Goal: Feedback & Contribution: Submit feedback/report problem

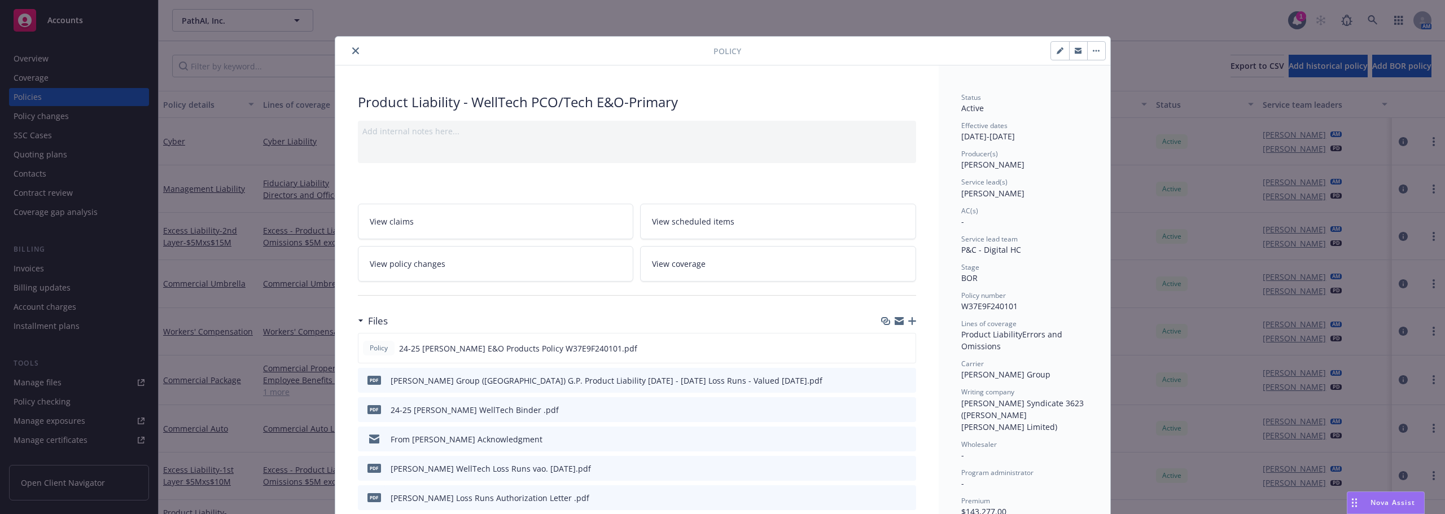
scroll to position [83, 0]
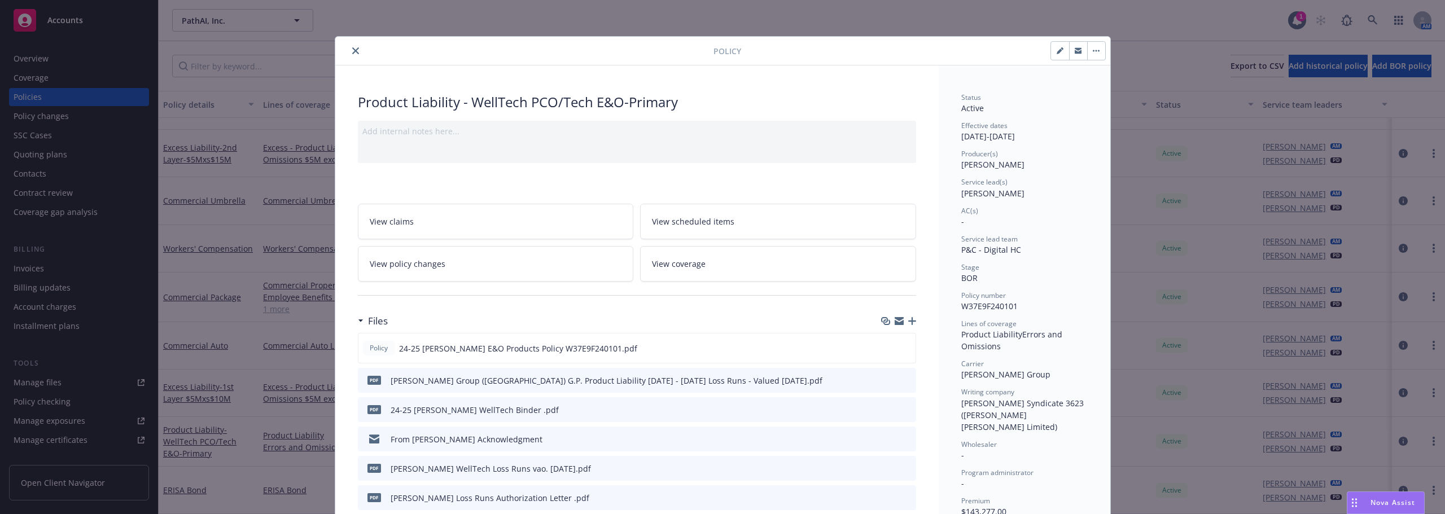
click at [352, 52] on icon "close" at bounding box center [355, 50] width 7 height 7
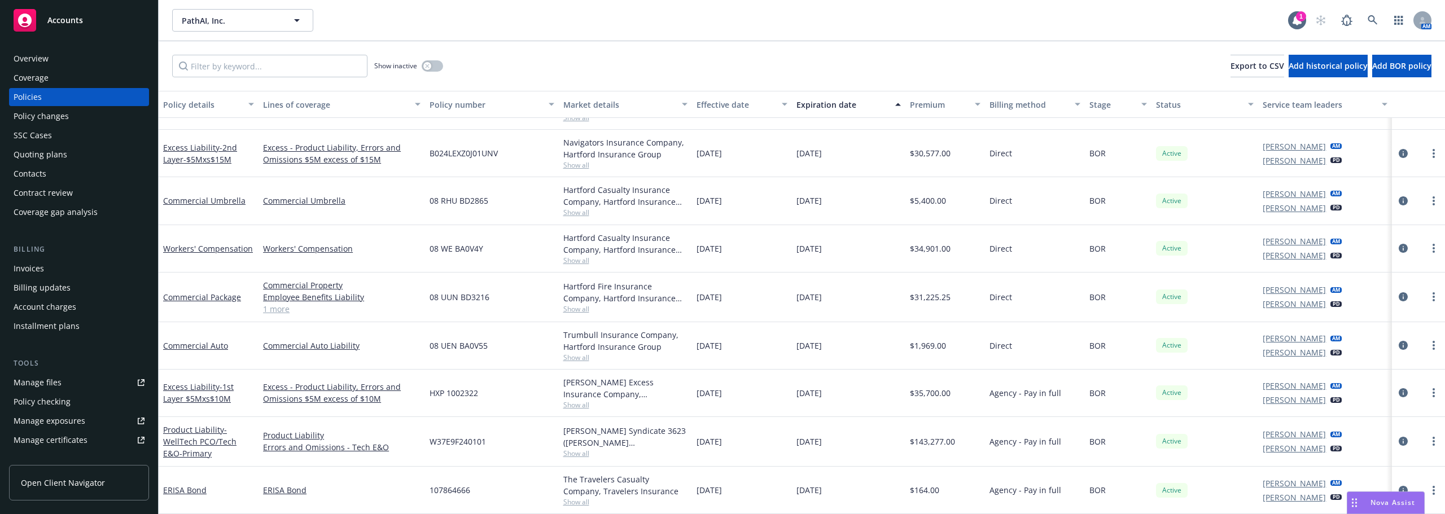
click at [45, 156] on div "Quoting plans" at bounding box center [41, 155] width 54 height 18
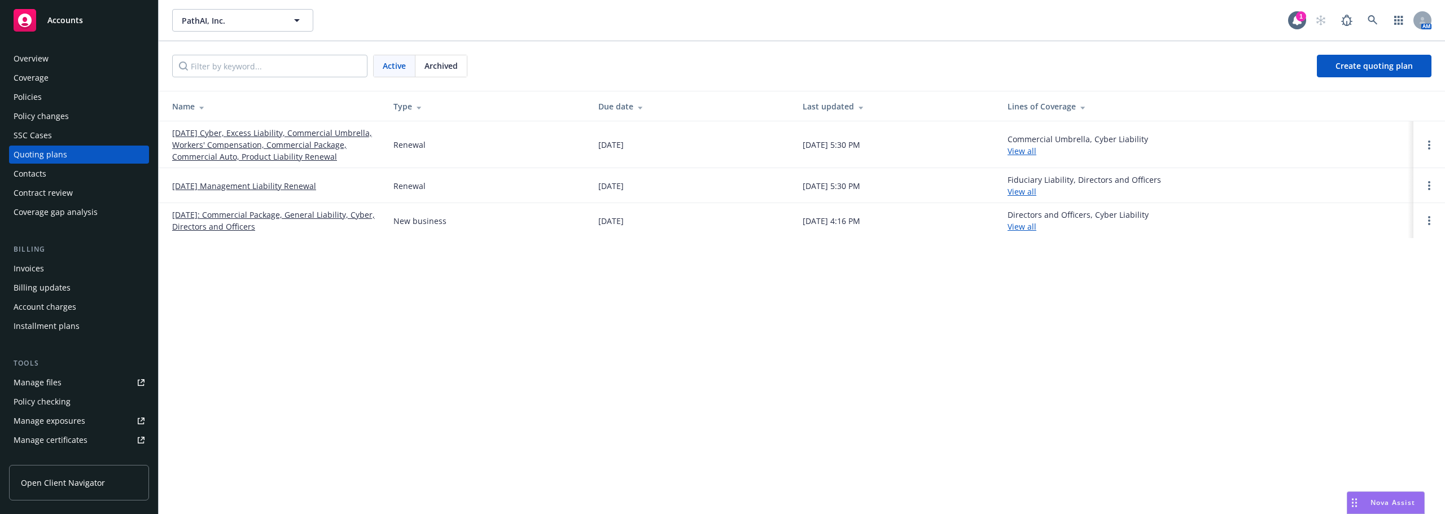
click at [306, 135] on link "10/22/25 Cyber, Excess Liability, Commercial Umbrella, Workers' Compensation, C…" at bounding box center [273, 145] width 203 height 36
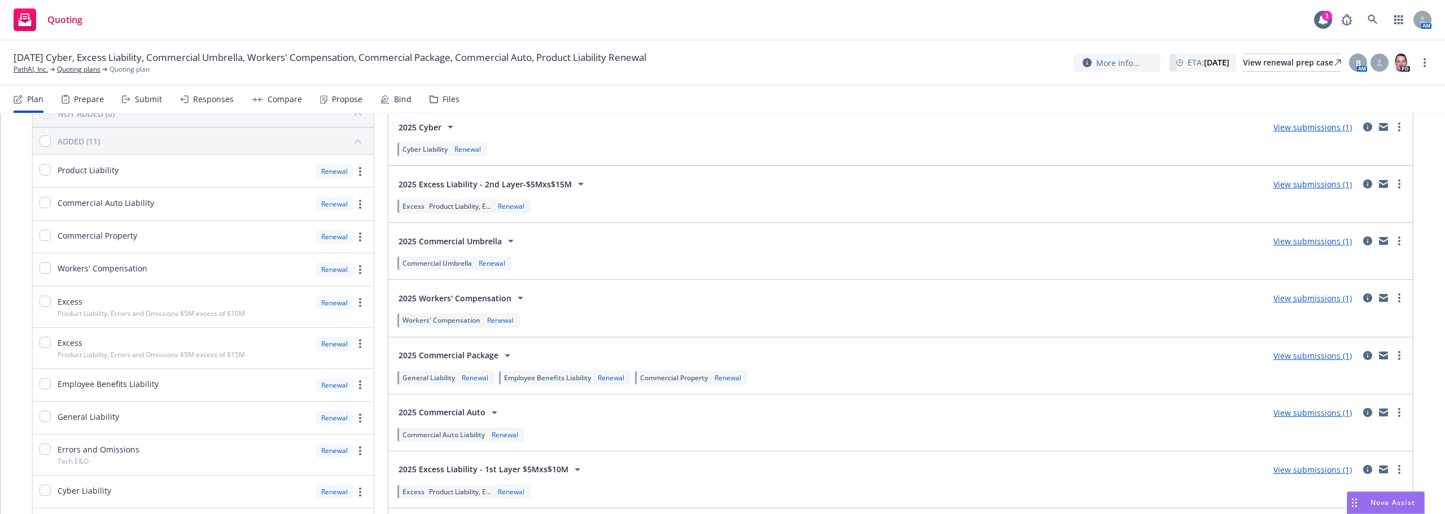
scroll to position [191, 0]
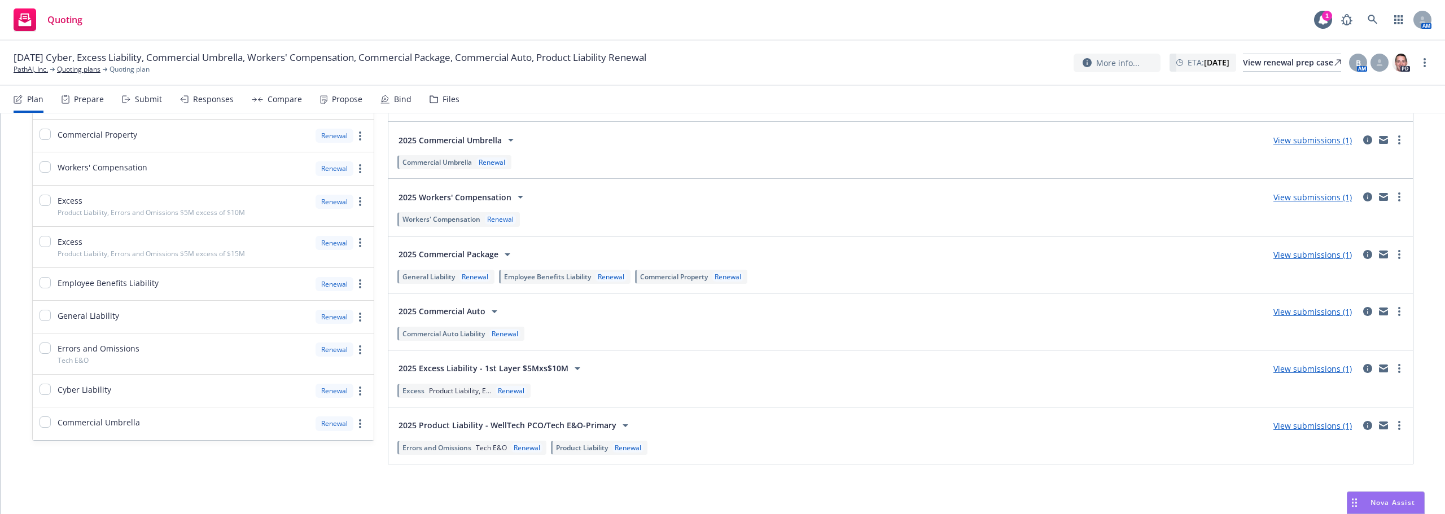
click at [1301, 424] on link "View submissions (1)" at bounding box center [1312, 425] width 78 height 11
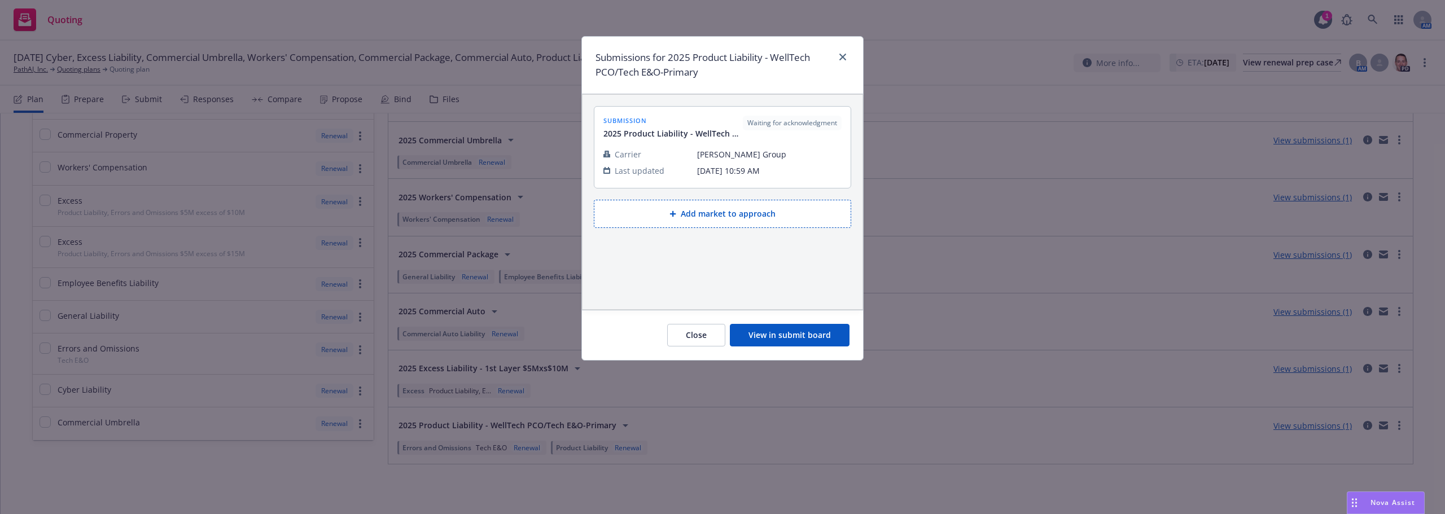
click at [796, 331] on button "View in submit board" at bounding box center [790, 335] width 120 height 23
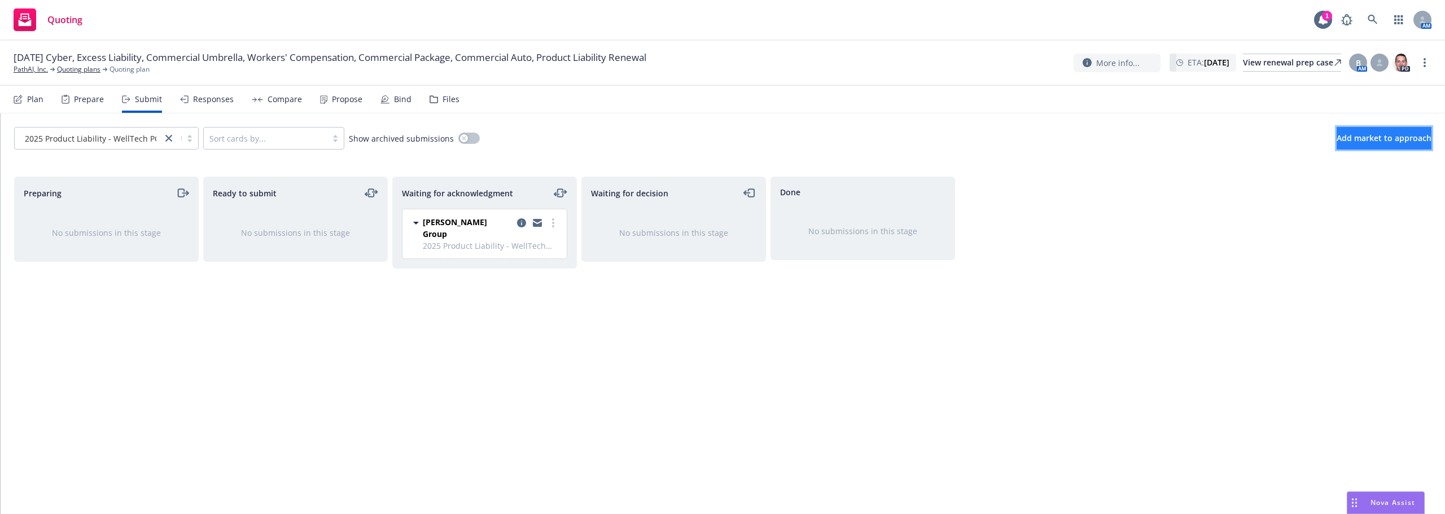
click at [1345, 135] on span "Add market to approach" at bounding box center [1383, 138] width 95 height 11
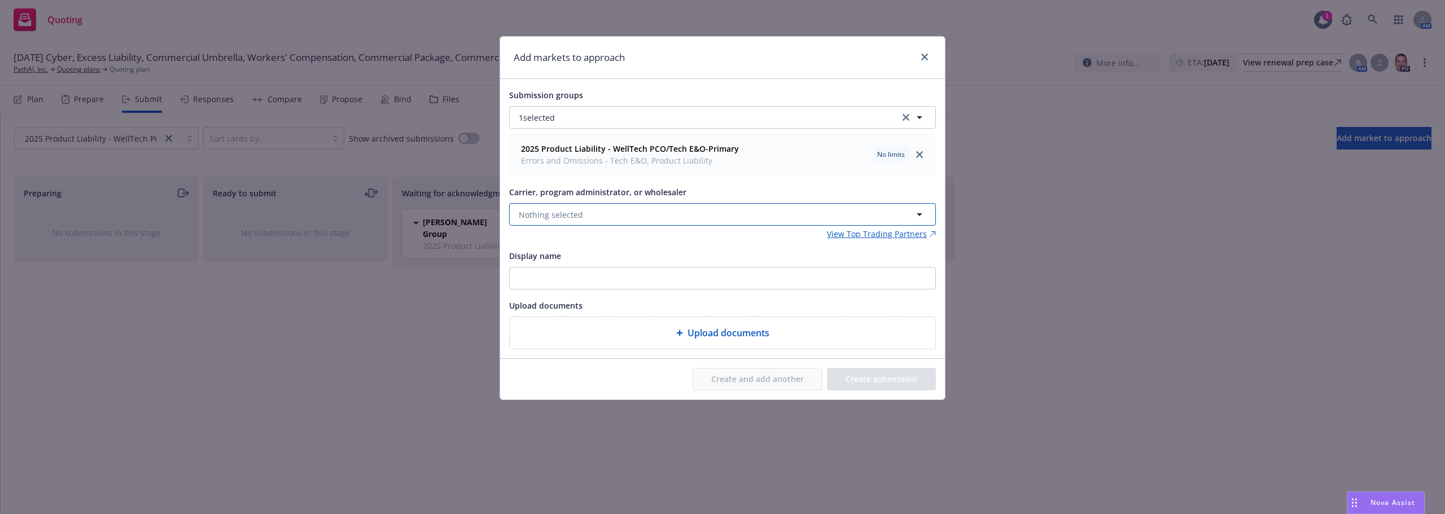
click at [607, 220] on button "Nothing selected" at bounding box center [722, 214] width 427 height 23
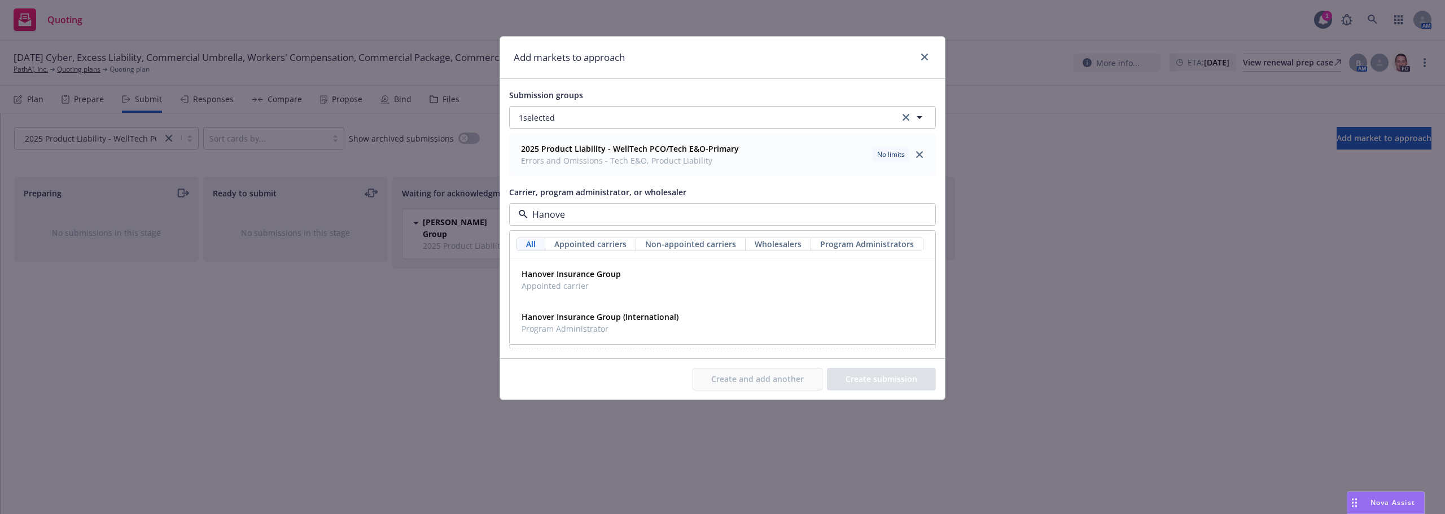
type input "Hanover"
click at [569, 289] on span "Appointed carrier" at bounding box center [570, 286] width 99 height 12
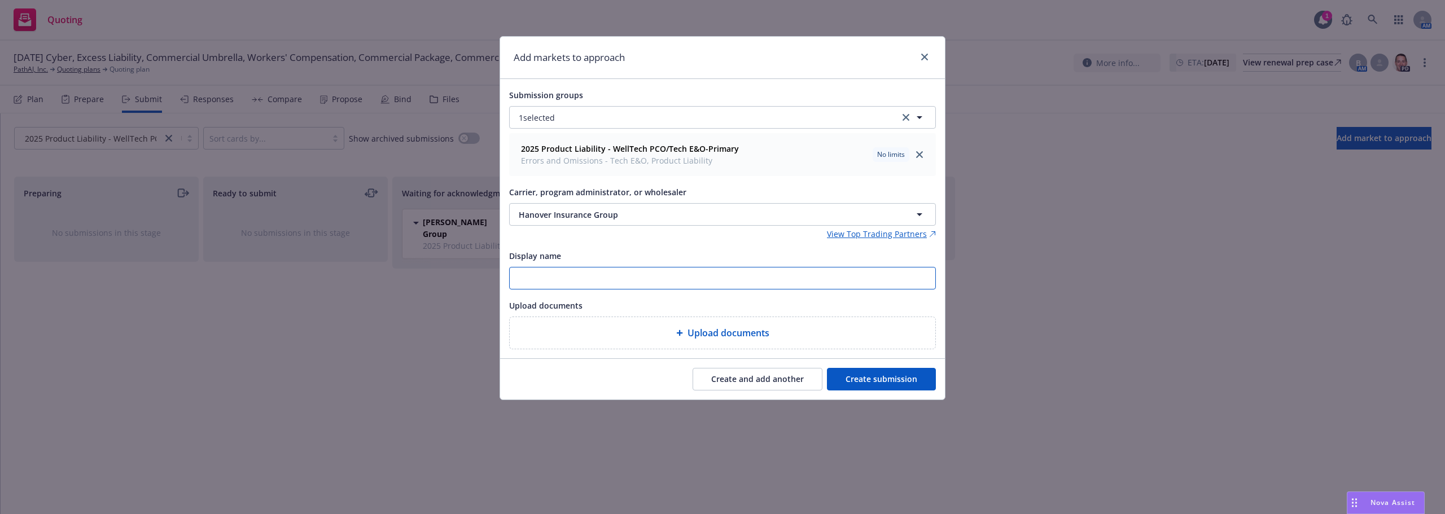
click at [610, 281] on input "Display name" at bounding box center [722, 277] width 425 height 21
type input "Hanover Fusion"
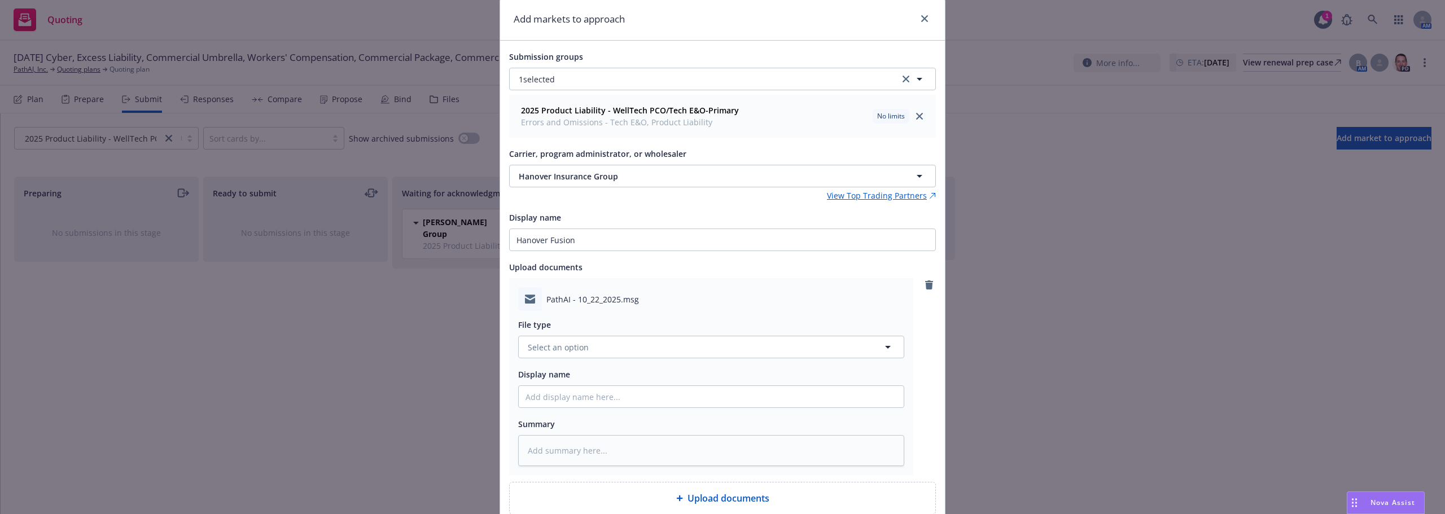
scroll to position [56, 0]
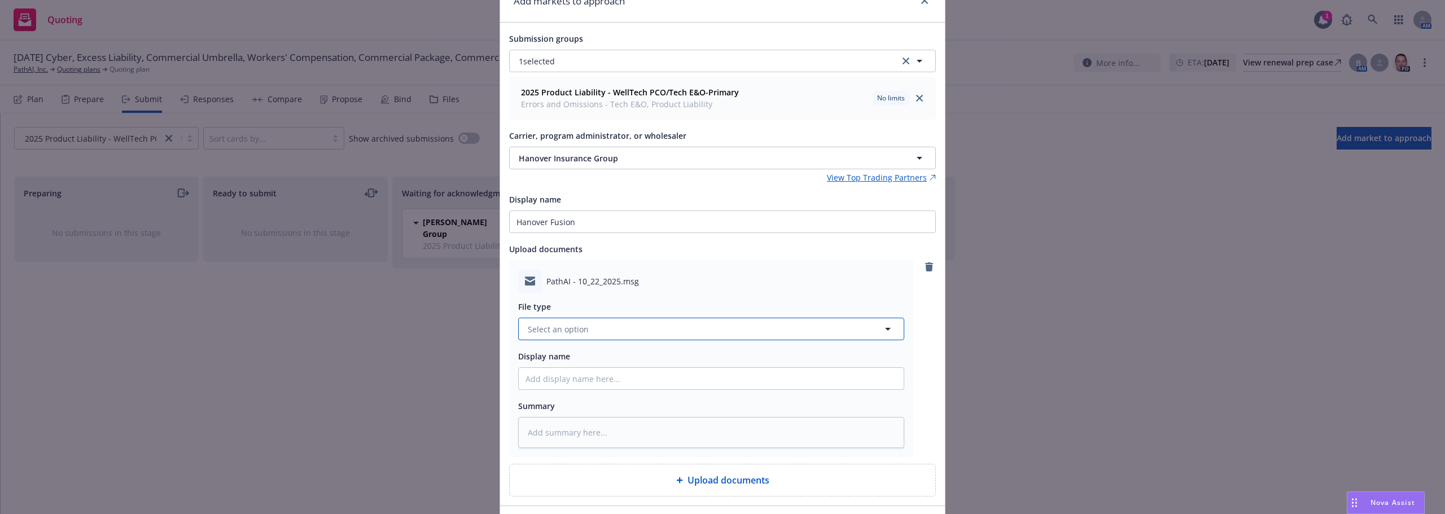
click at [552, 333] on span "Select an option" at bounding box center [558, 329] width 61 height 12
type input "submi"
click at [567, 242] on span "Submission" at bounding box center [552, 238] width 45 height 12
click at [574, 375] on input "Display name" at bounding box center [711, 378] width 385 height 21
type textarea "x"
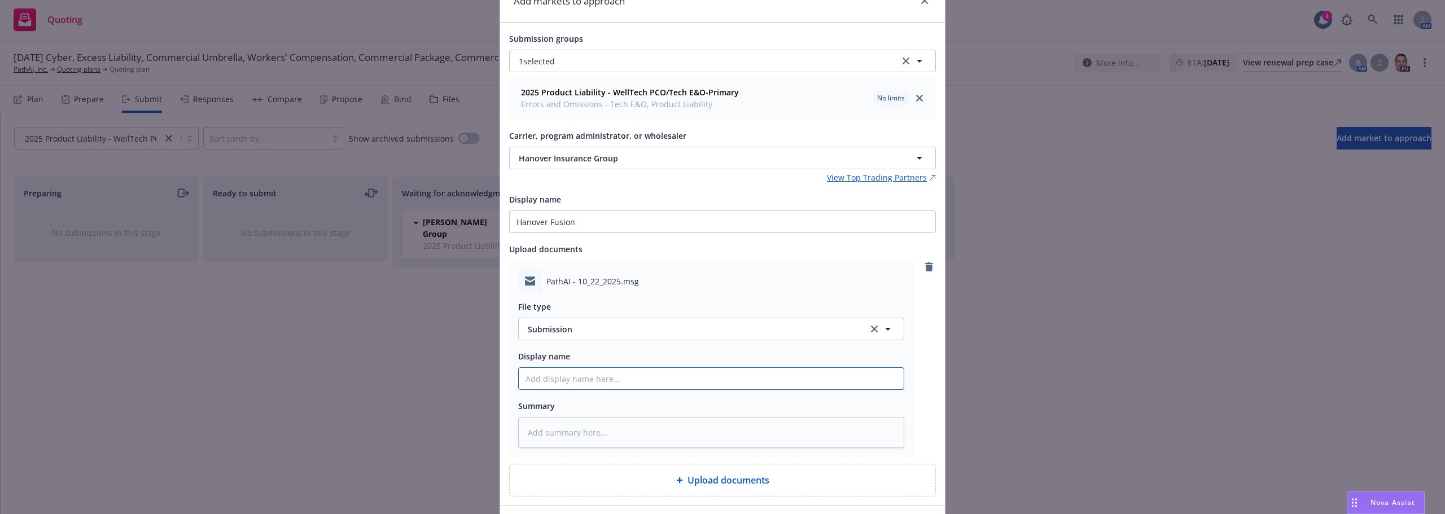
type input "S"
type textarea "x"
type input "Su"
type textarea "x"
type input "Sub"
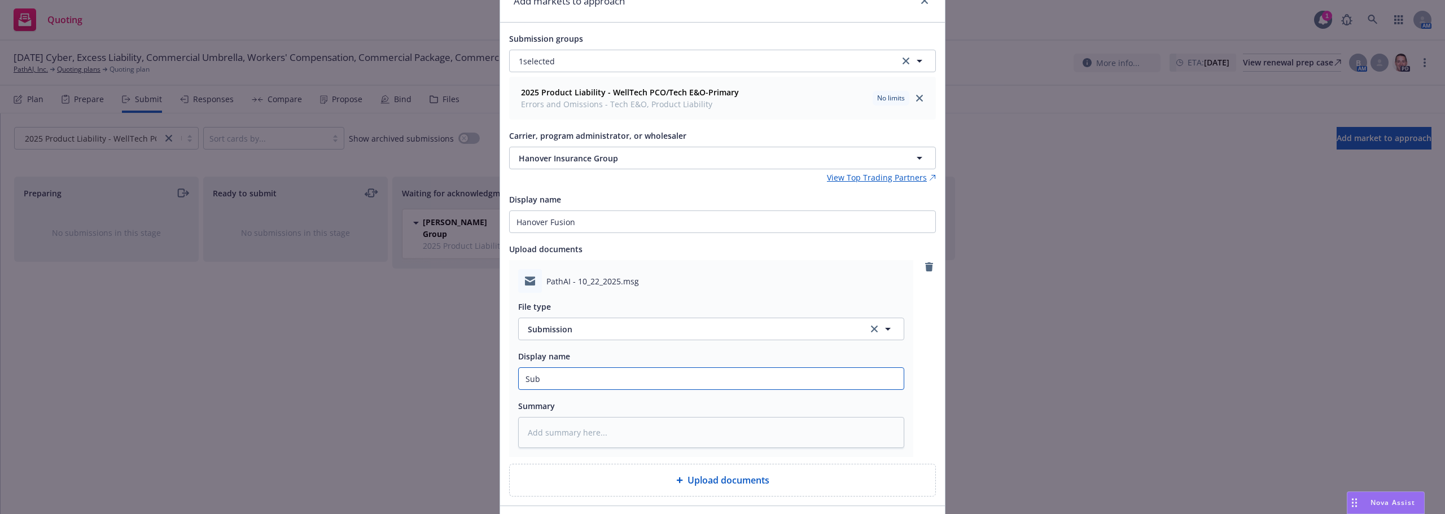
type textarea "x"
type input "Subm"
type textarea "x"
type input "Submi"
type textarea "x"
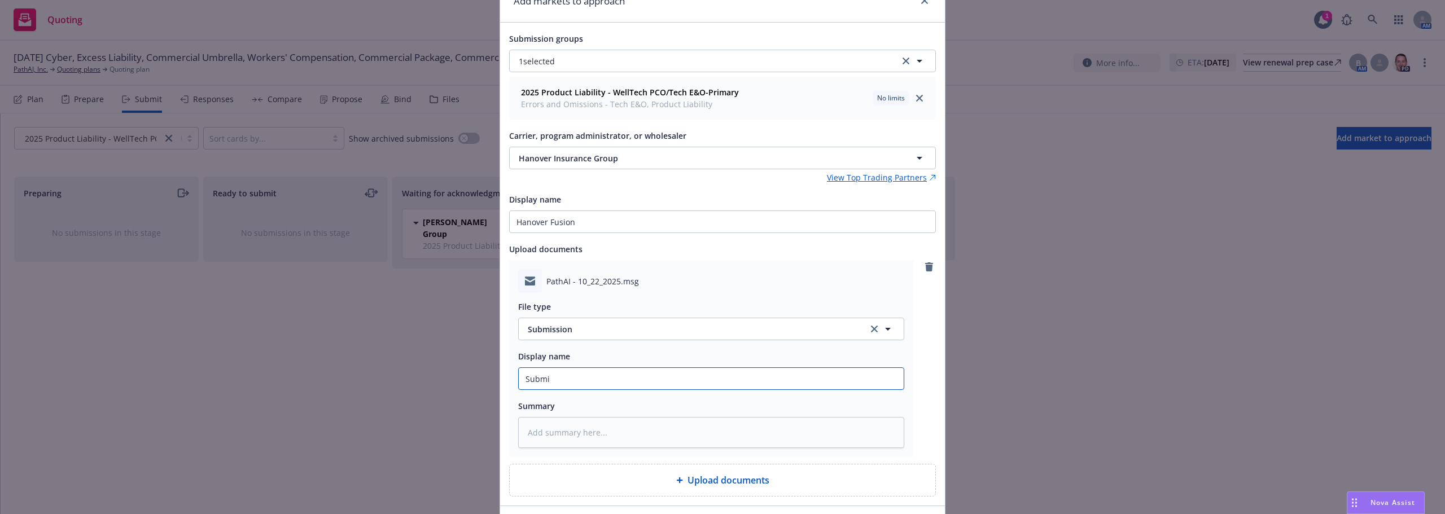
type input "Submis"
type textarea "x"
type input "Submiss"
type textarea "x"
type input "Submissi"
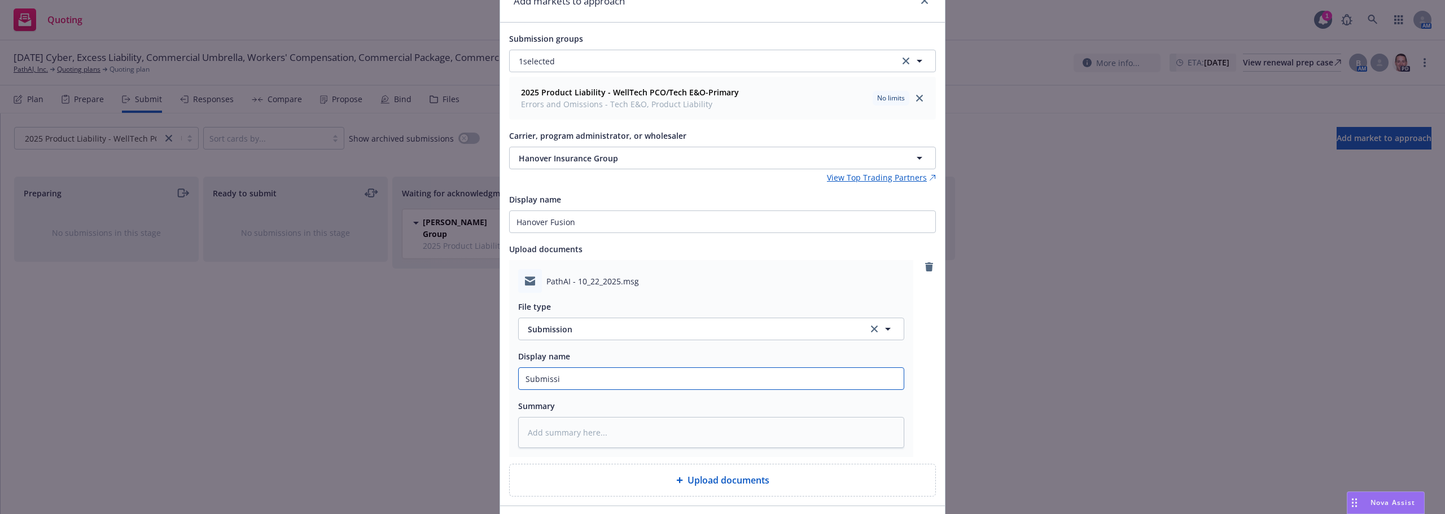
type textarea "x"
type input "Submissio"
type textarea "x"
type input "Submission"
type textarea "x"
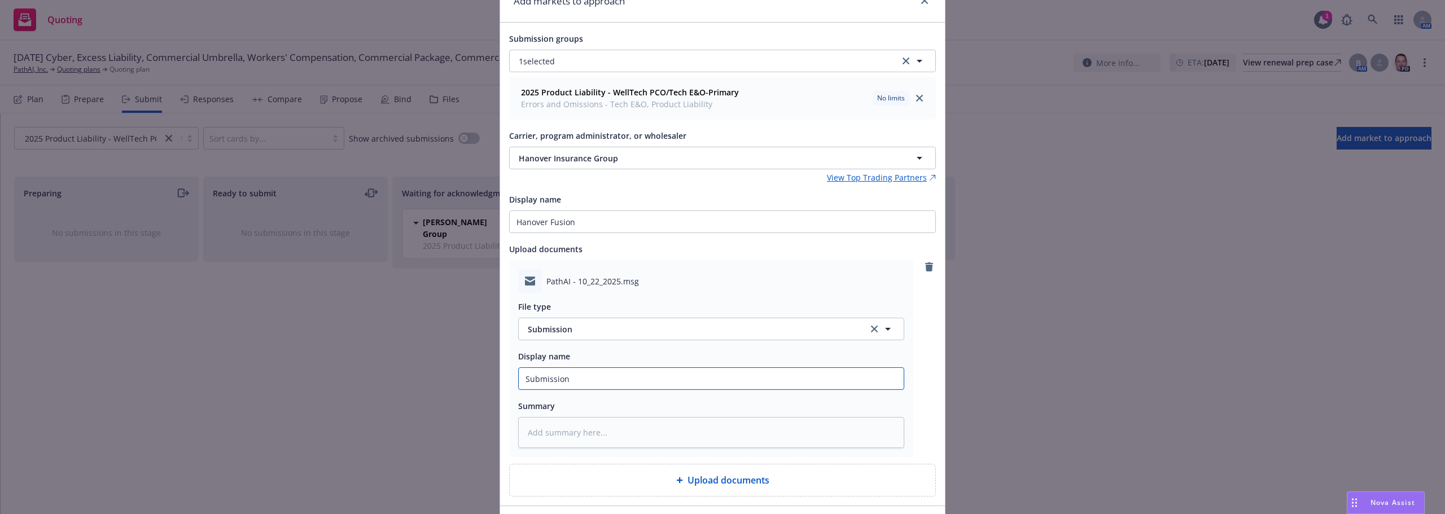
type input "Submission"
type textarea "x"
type input "Submission t"
type textarea "x"
type input "Submission to"
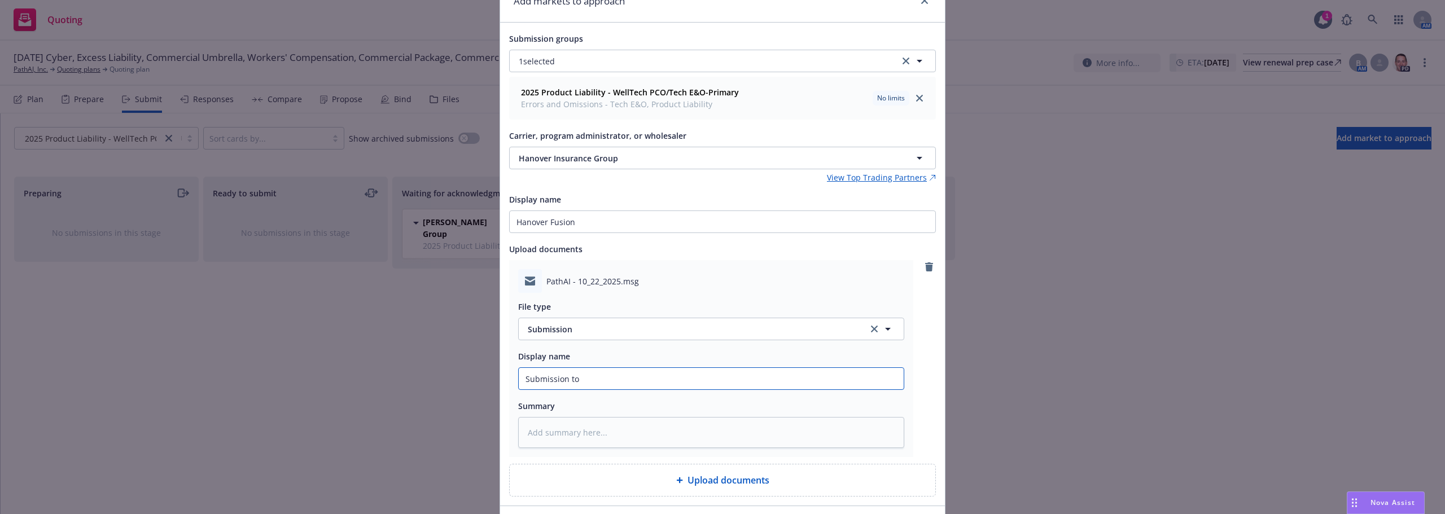
type textarea "x"
type input "Submission to"
type textarea "x"
type input "Submission to H"
type textarea "x"
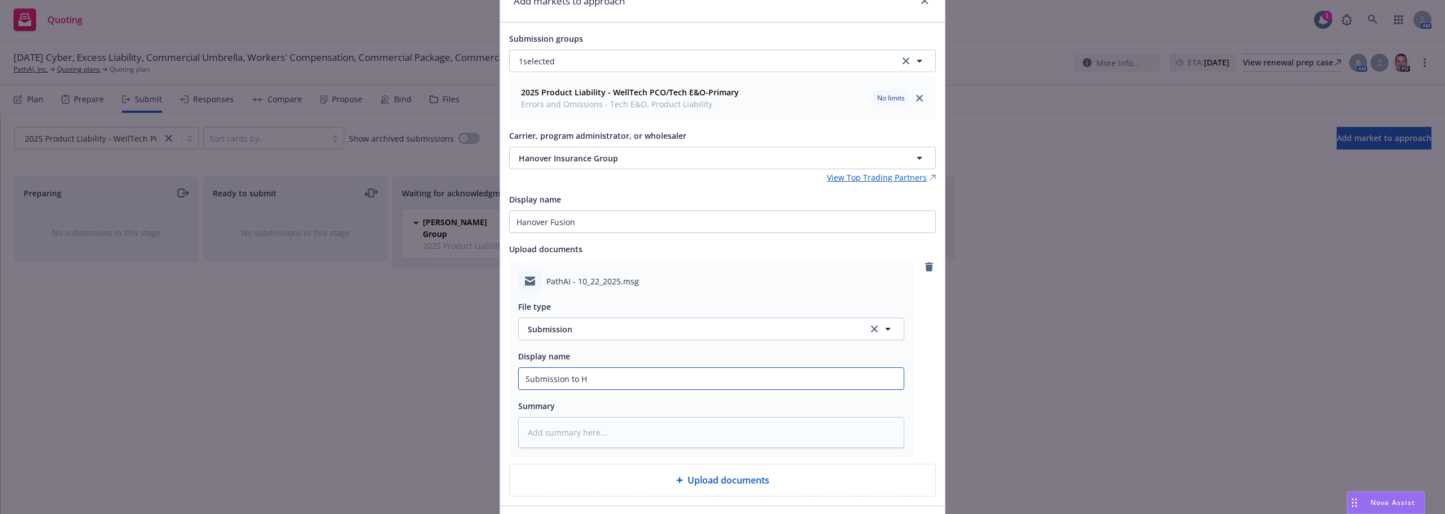
type input "Submission to Ha"
type textarea "x"
type input "Submission to Han"
type textarea "x"
type input "Submission to Hano"
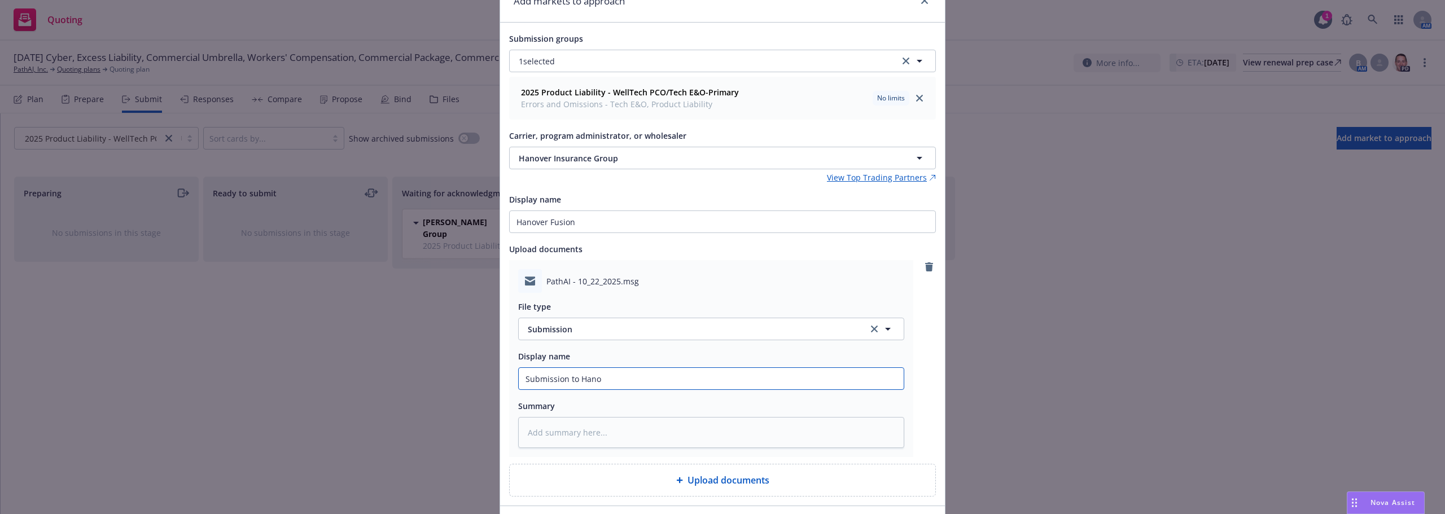
type textarea "x"
type input "Submission to Hanov"
type textarea "x"
type input "Submission to Hanove"
type textarea "x"
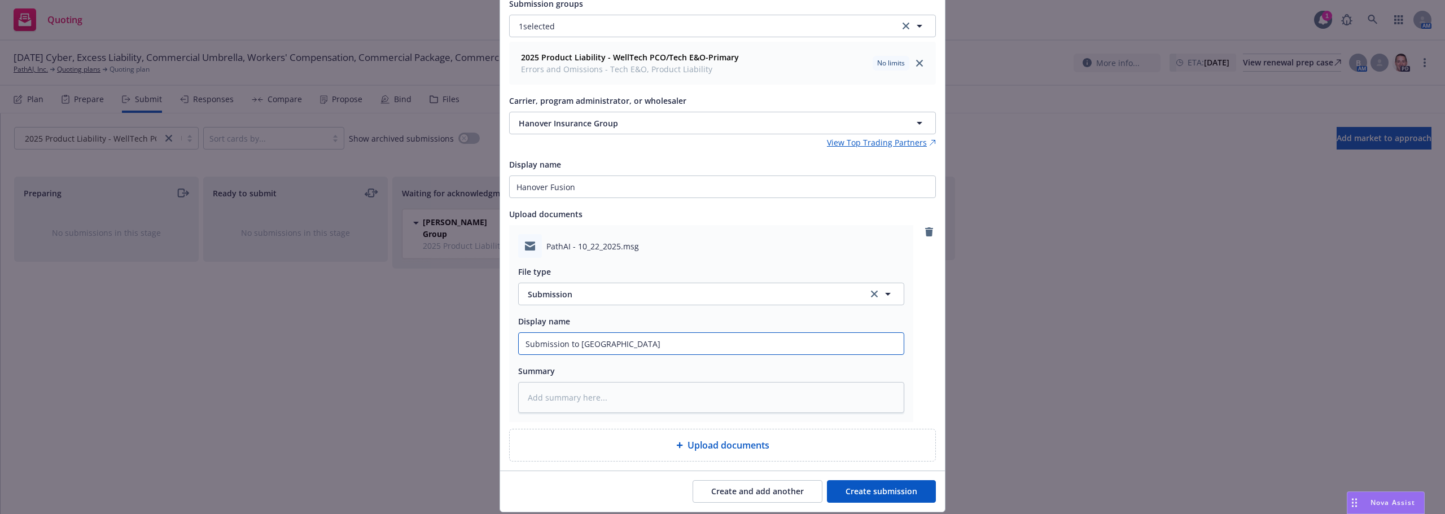
scroll to position [126, 0]
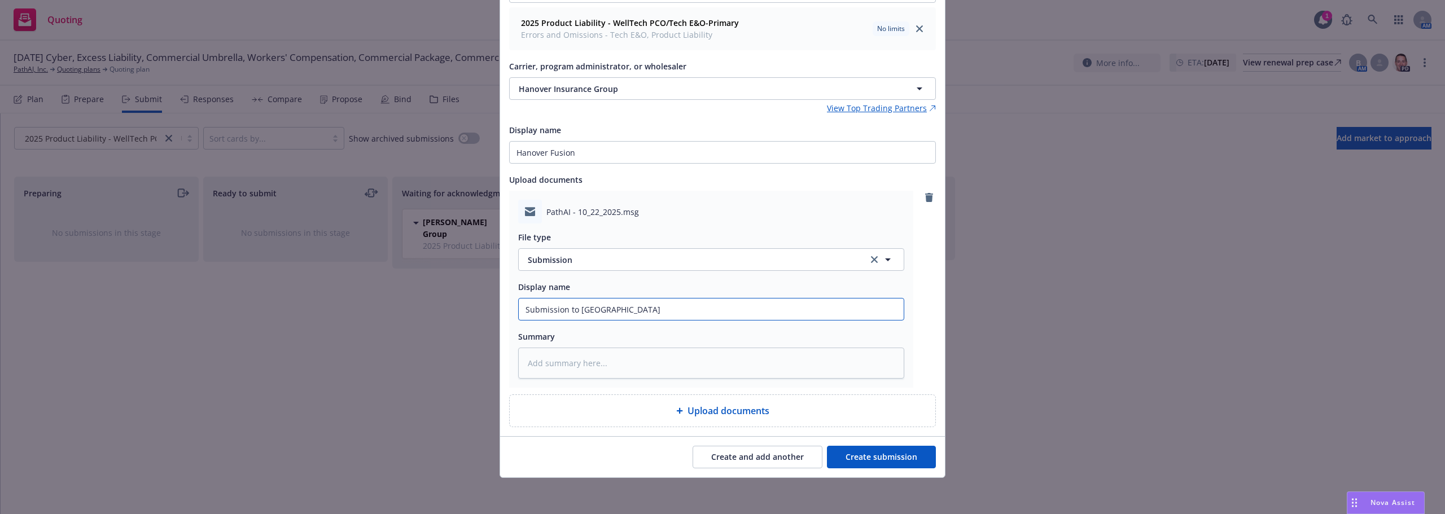
type input "Submission to Hanover"
click at [870, 454] on button "Create submission" at bounding box center [881, 457] width 109 height 23
type textarea "x"
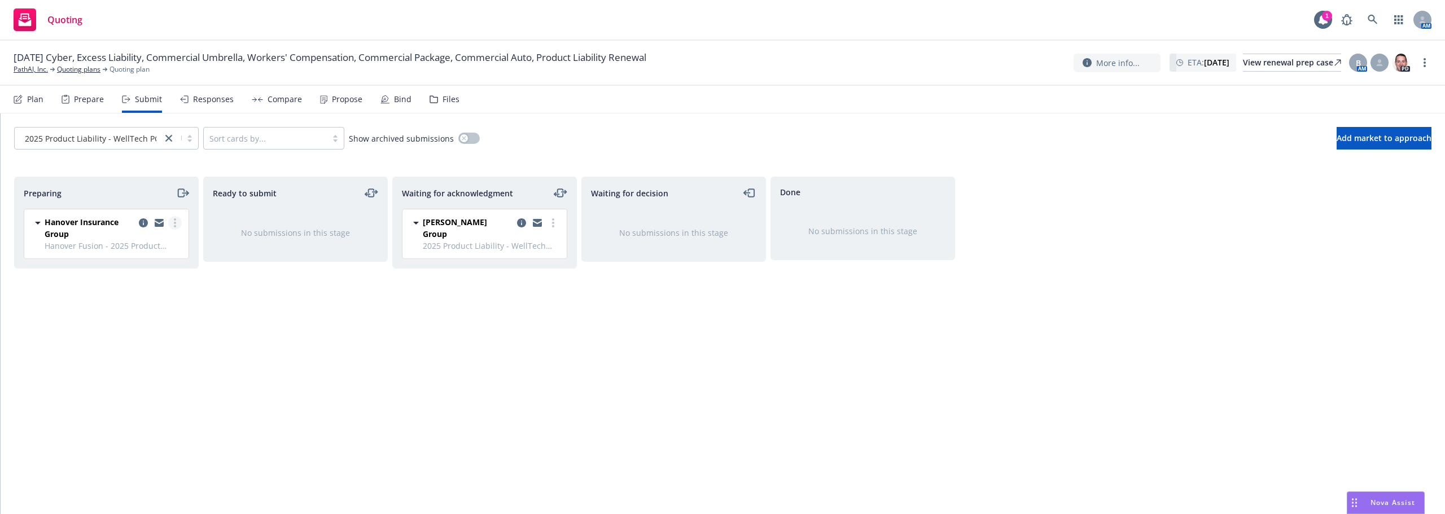
click at [181, 219] on div at bounding box center [159, 228] width 45 height 24
click at [177, 218] on link "more" at bounding box center [175, 223] width 14 height 14
click at [151, 251] on span "Complete preparation" at bounding box center [123, 245] width 111 height 11
click at [366, 218] on link "more" at bounding box center [364, 223] width 14 height 14
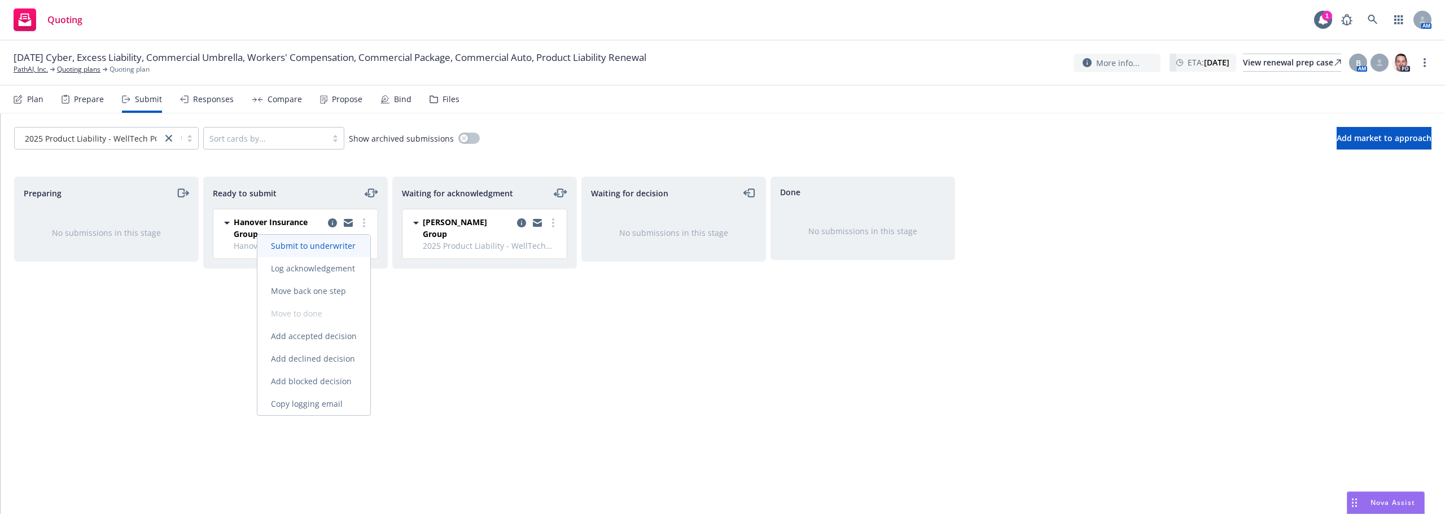
click at [340, 246] on span "Submit to underwriter" at bounding box center [313, 245] width 112 height 11
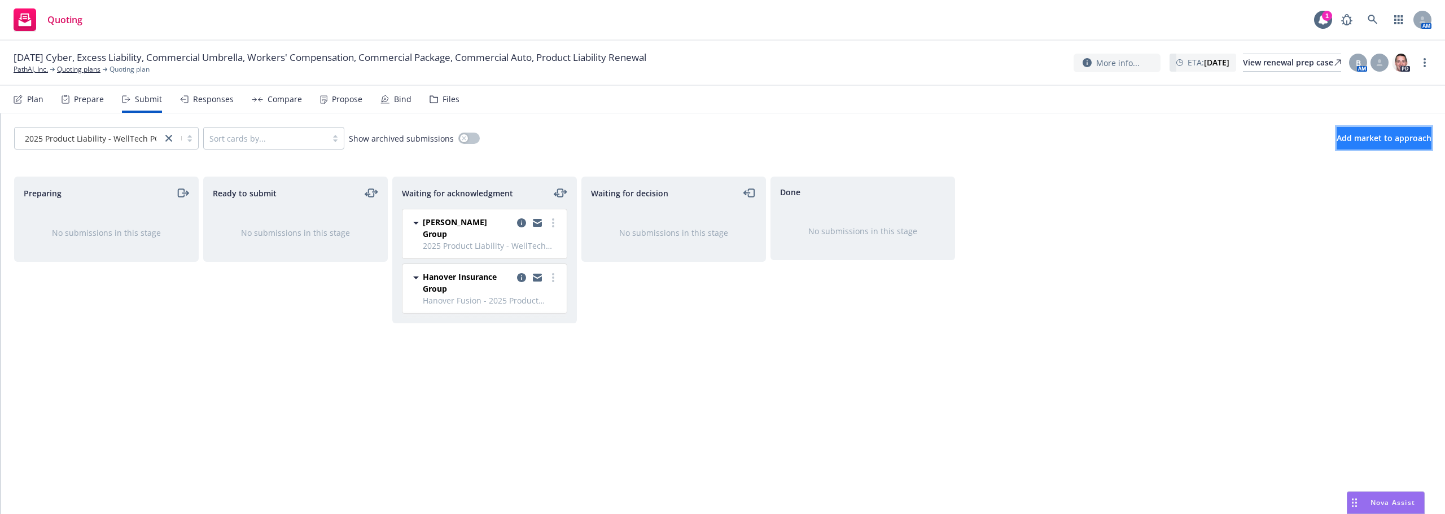
click at [1363, 141] on span "Add market to approach" at bounding box center [1383, 138] width 95 height 11
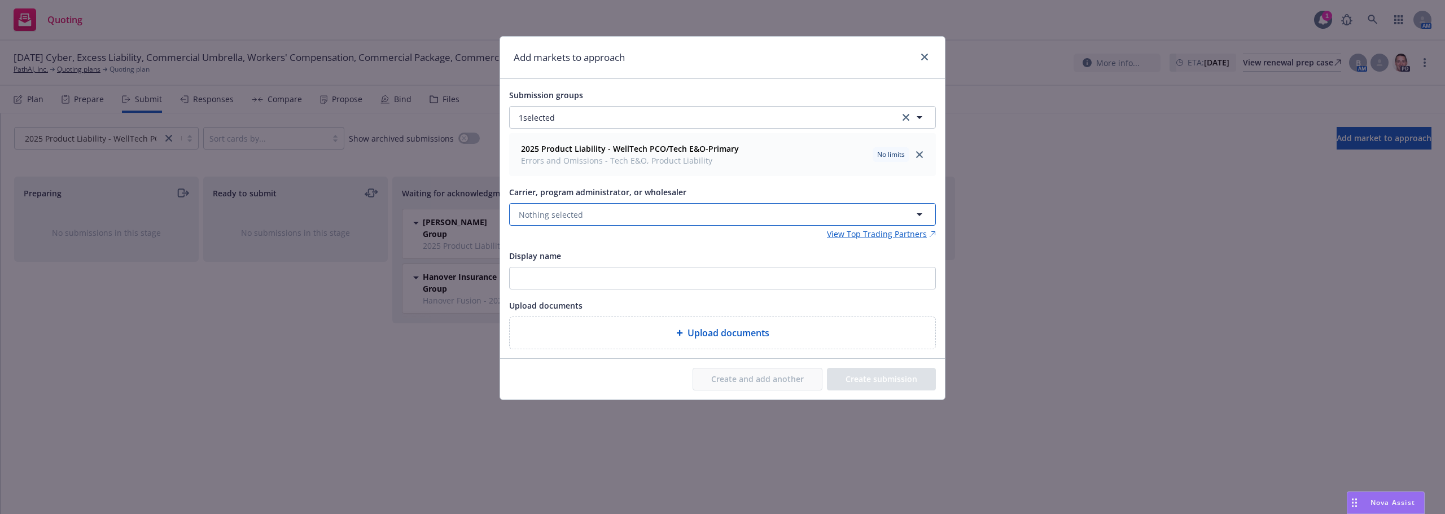
click at [668, 216] on button "Nothing selected" at bounding box center [722, 214] width 427 height 23
type input "QBE"
click at [631, 261] on div "QBE Insurance Group Appointed carrier" at bounding box center [722, 280] width 424 height 42
click at [624, 283] on input "Display name" at bounding box center [722, 277] width 425 height 21
type input "Q"
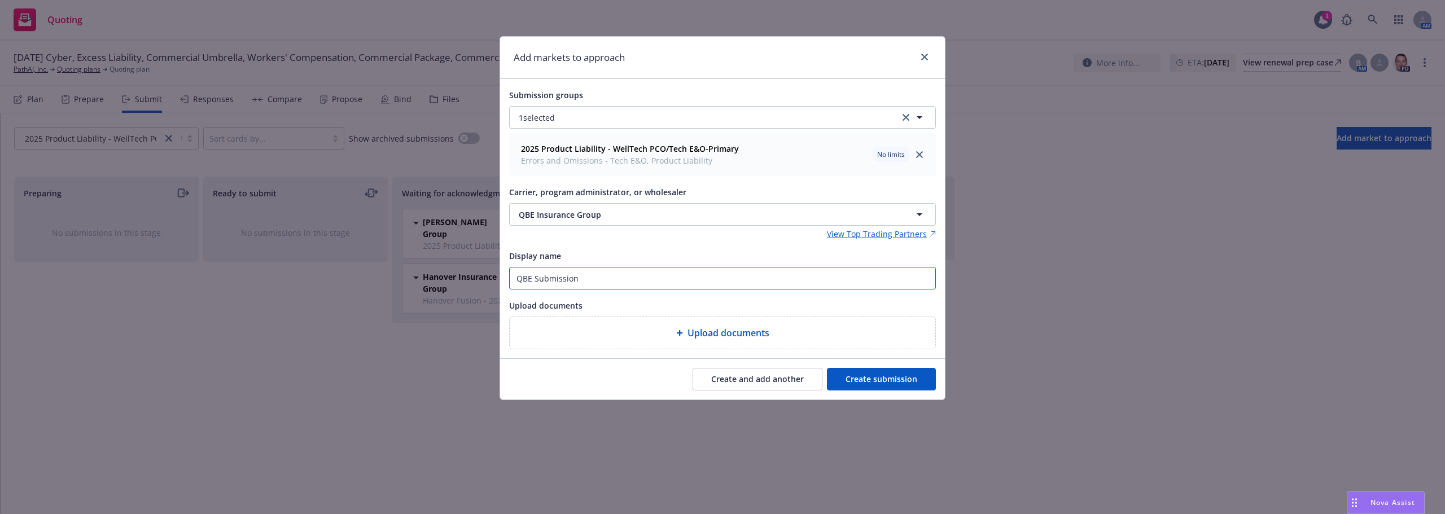
type input "QBE Submission"
type textarea "x"
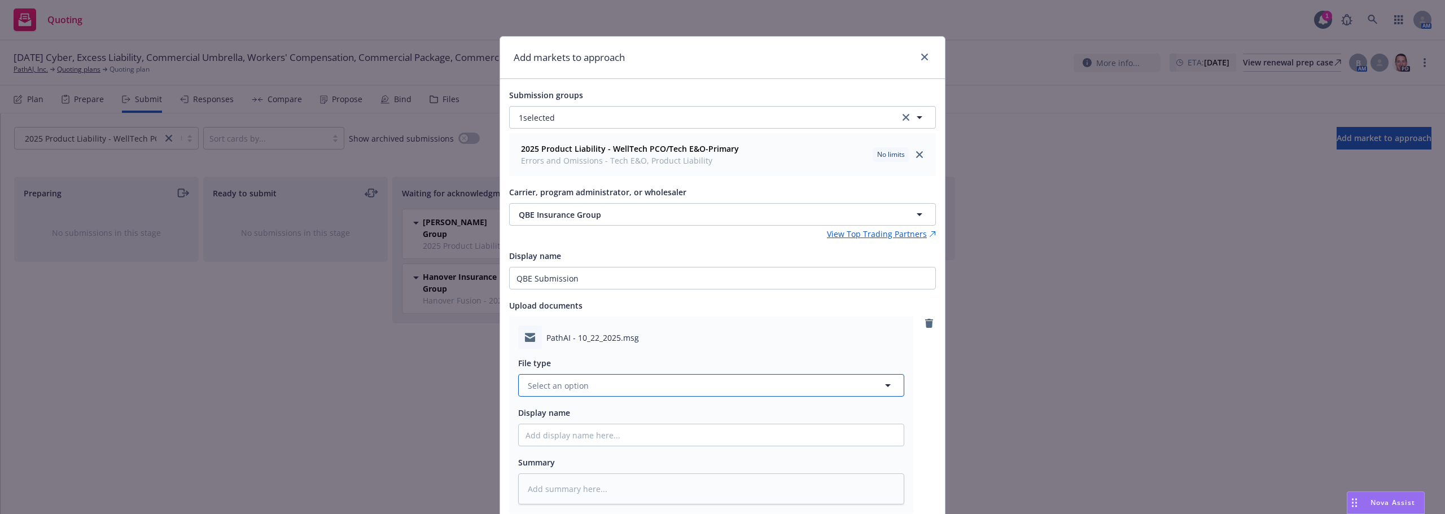
click at [650, 381] on button "Select an option" at bounding box center [711, 385] width 386 height 23
type input "subm"
click at [587, 288] on div "Submission" at bounding box center [710, 294] width 371 height 16
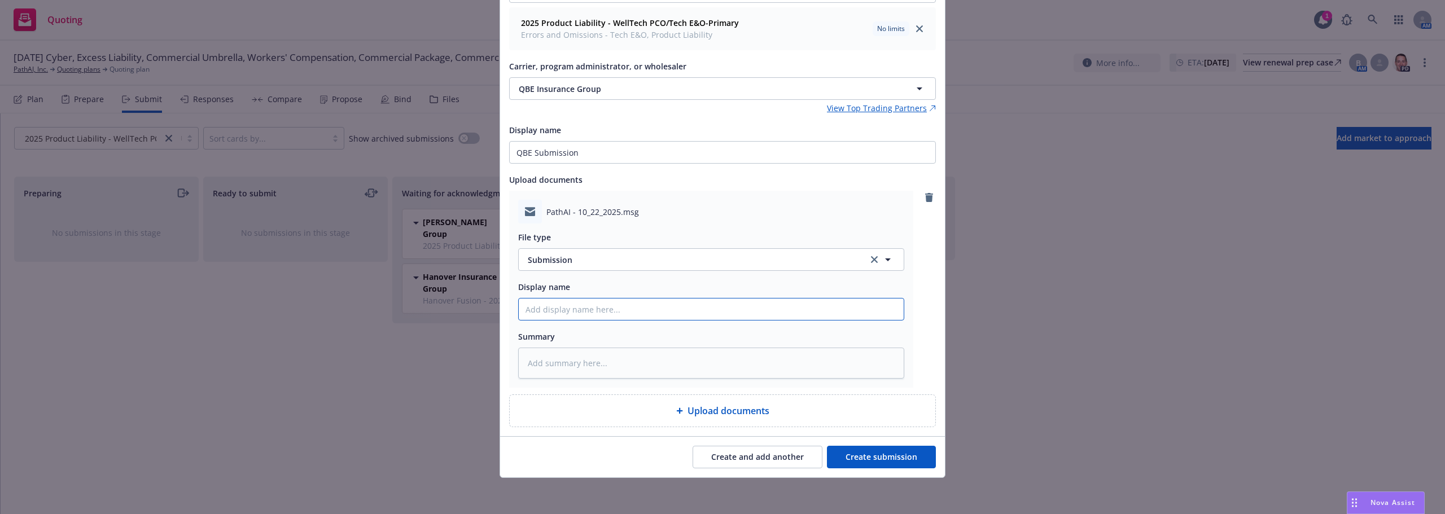
click at [582, 308] on input "Display name" at bounding box center [711, 309] width 385 height 21
type textarea "x"
type input "Q"
type textarea "x"
type input "QB"
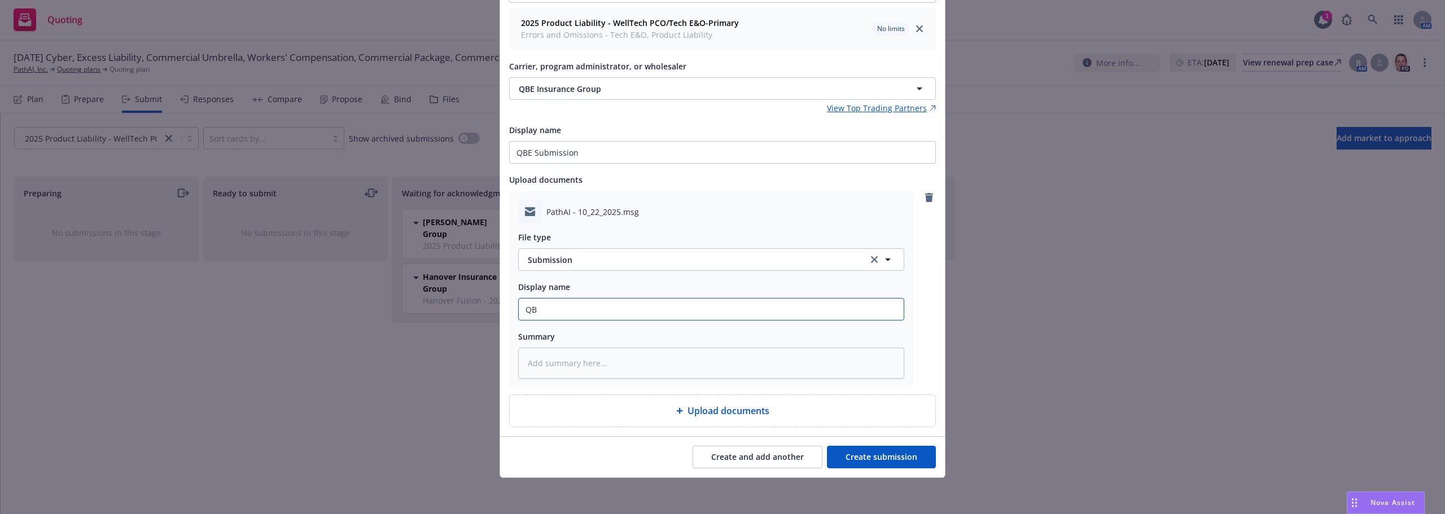
type textarea "x"
type input "QBE"
type textarea "x"
type input "QBE"
type textarea "x"
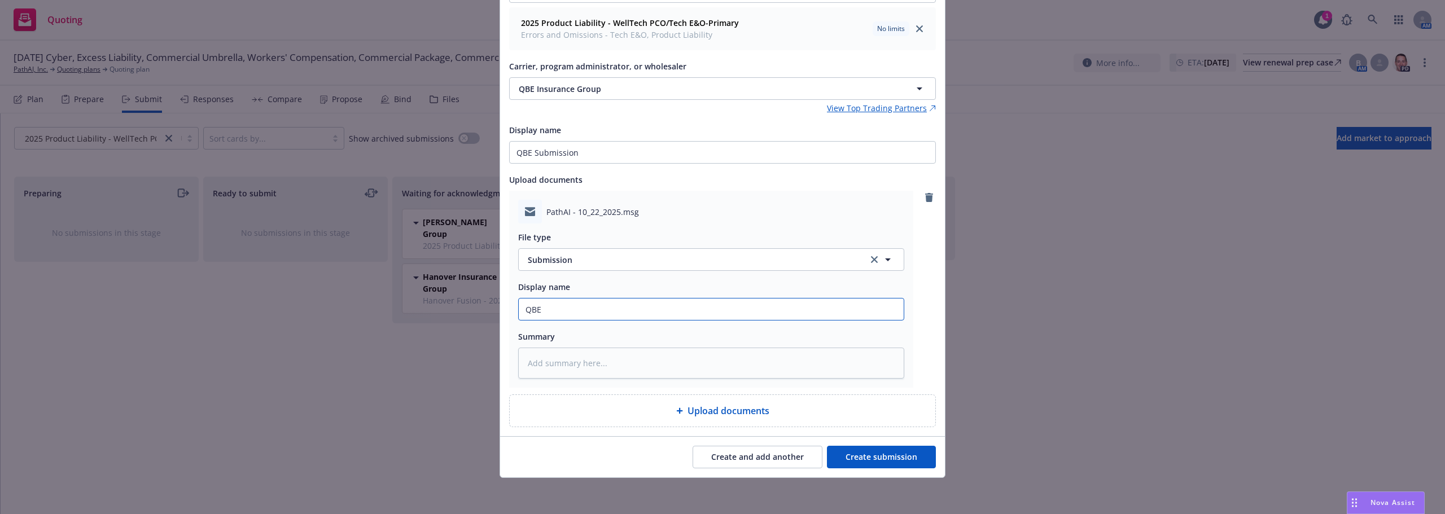
type input "QBE S"
type textarea "x"
type input "QBE Su"
type textarea "x"
type input "QBE S"
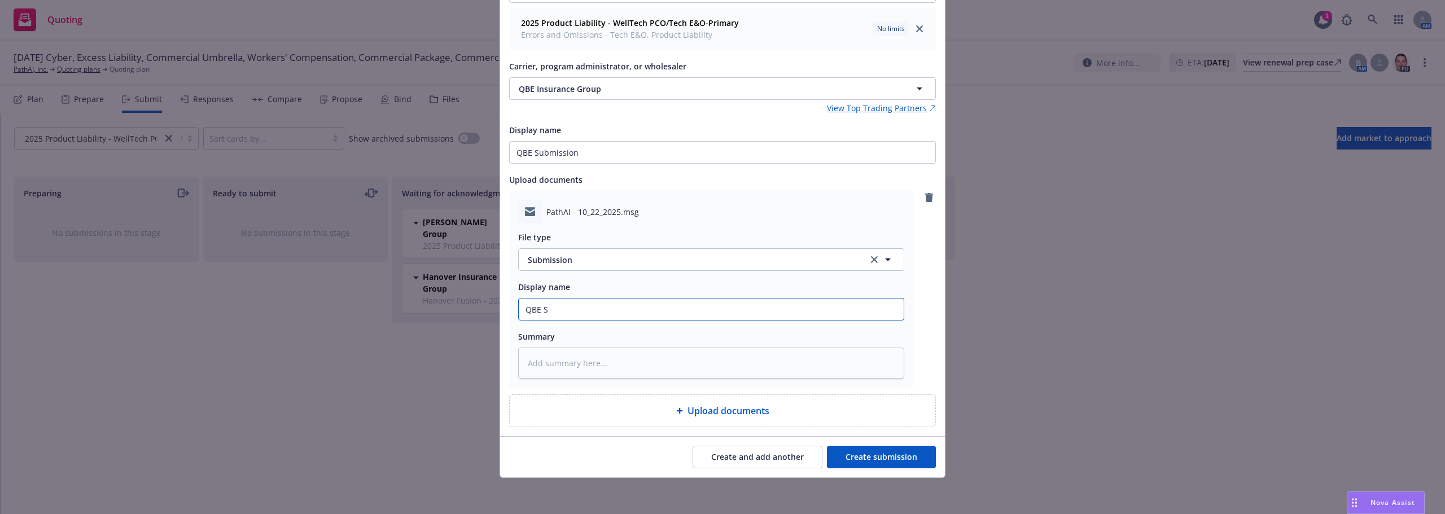
type textarea "x"
type input "QBE"
type textarea "x"
type input "QBE"
type textarea "x"
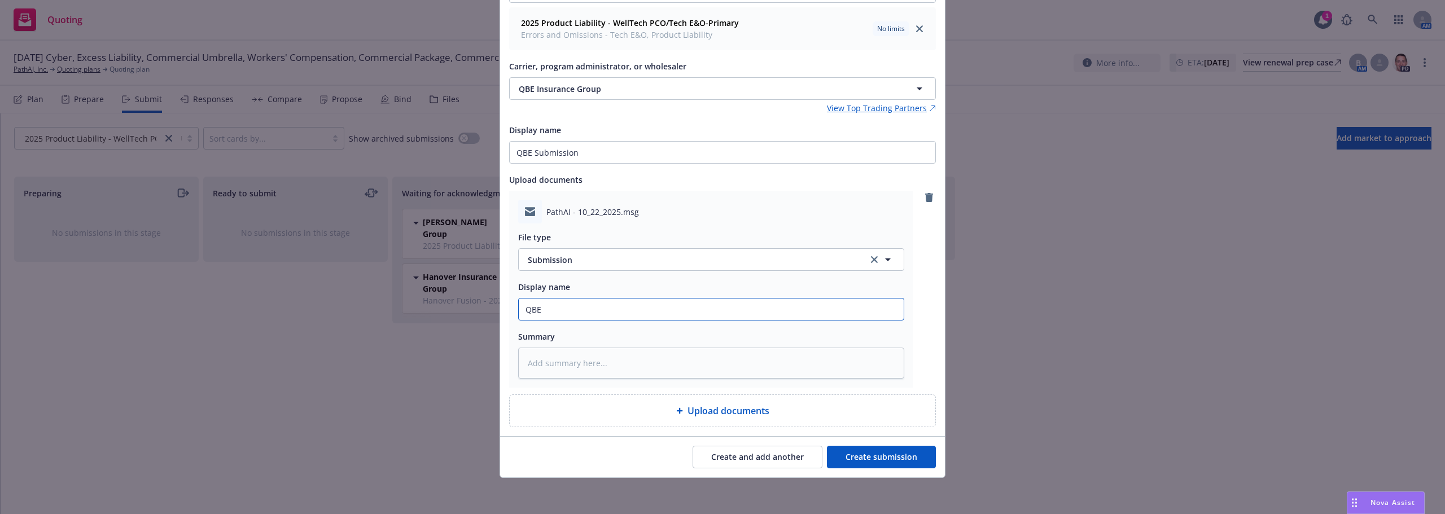
type input "QB"
type textarea "x"
type input "Q"
type textarea "x"
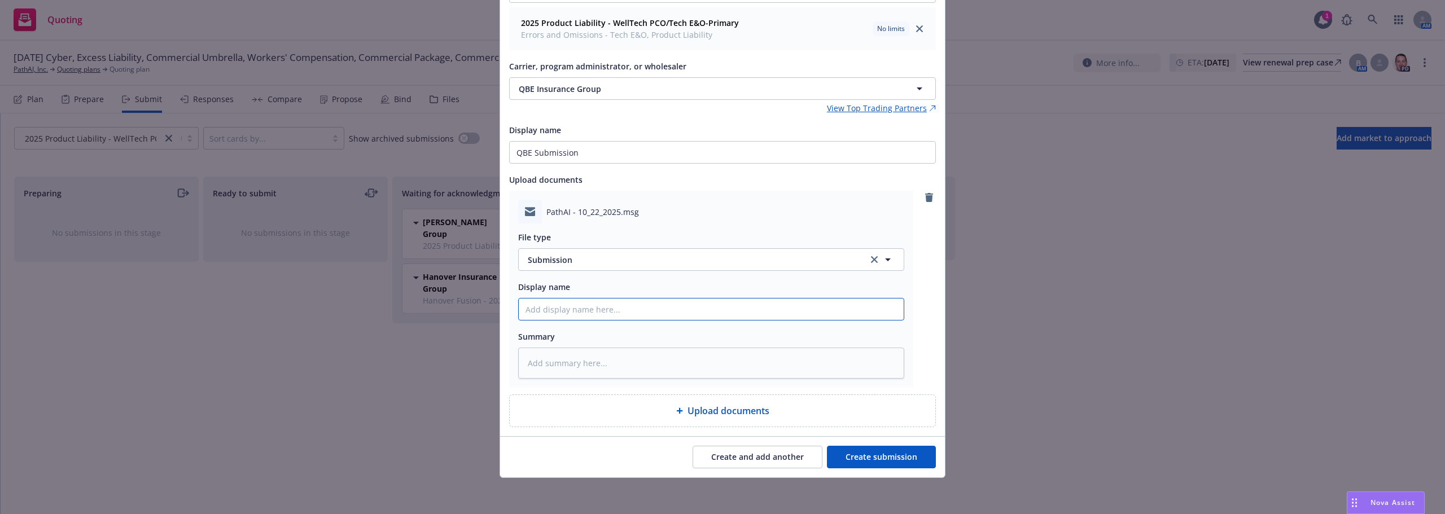
type input "Q"
type textarea "x"
type input "Su"
type textarea "x"
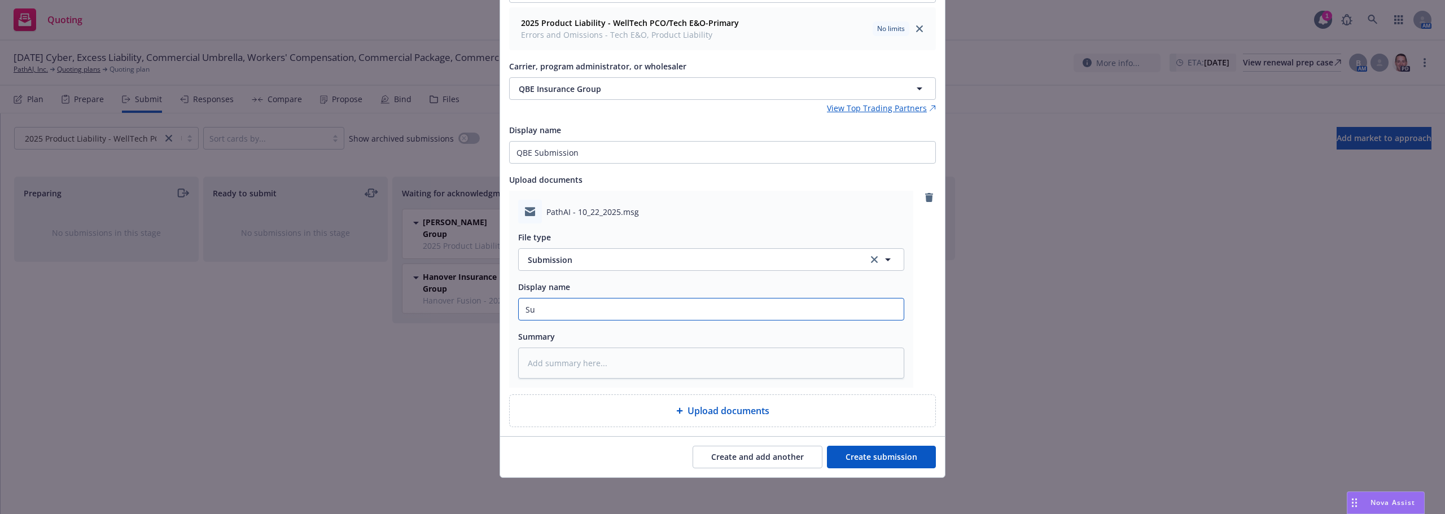
type input "Sub"
type textarea "x"
type input "Subm"
type textarea "x"
type input "Submi"
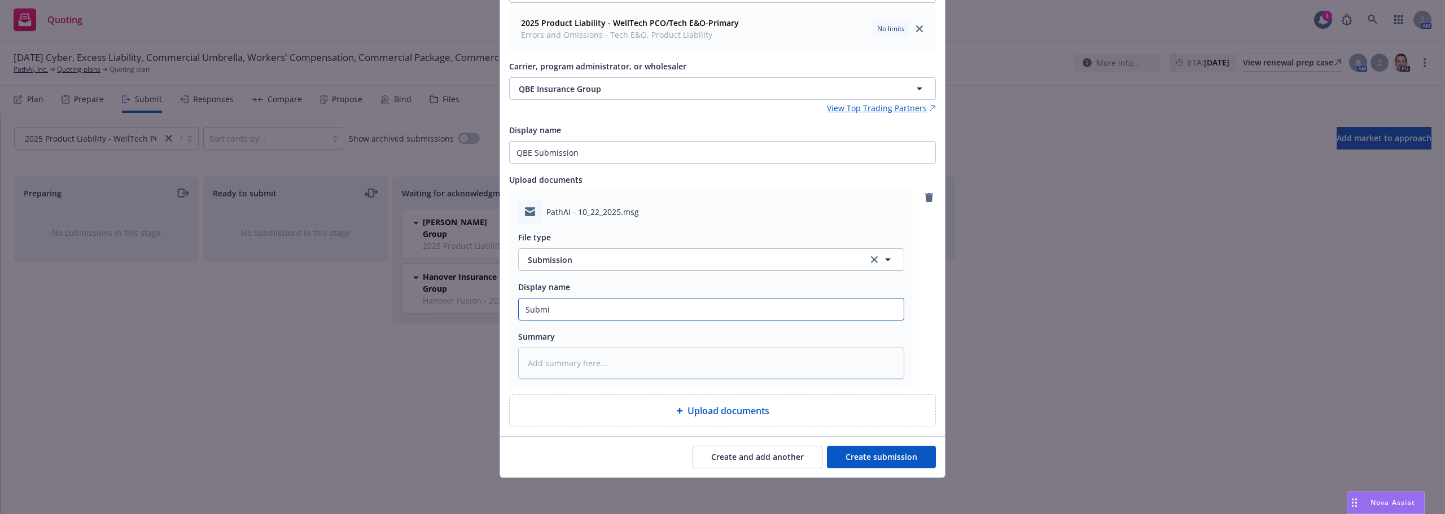
type textarea "x"
type input "Submis"
type textarea "x"
type input "Submiss"
type textarea "x"
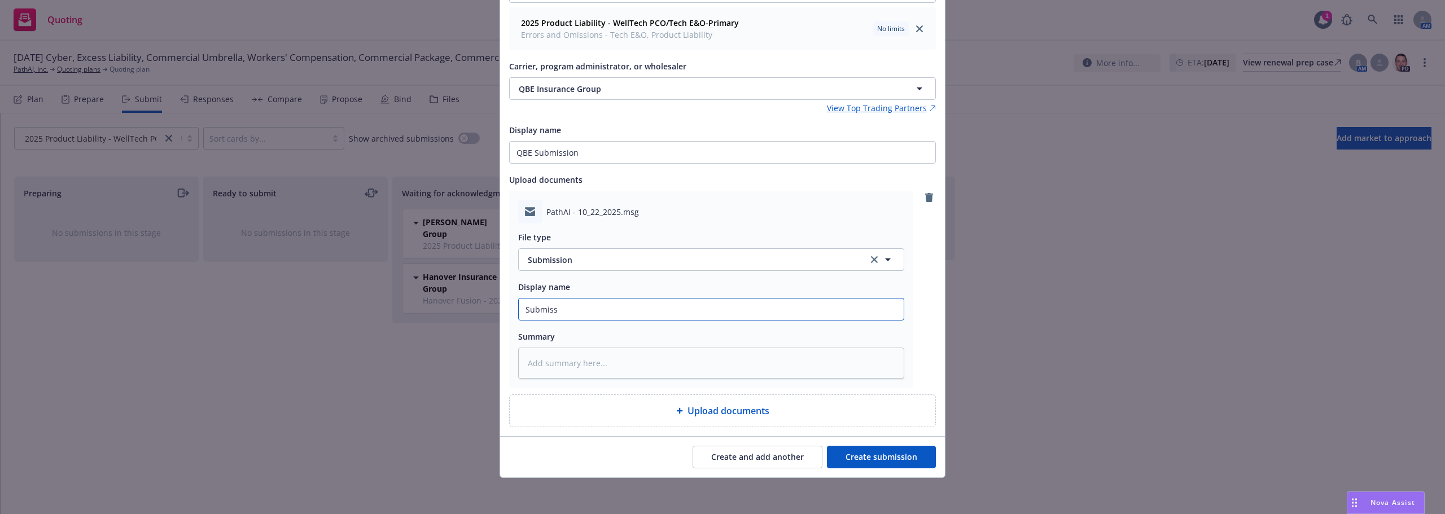
type input "Submissi"
type textarea "x"
type input "Submissio"
type textarea "x"
type input "Submission"
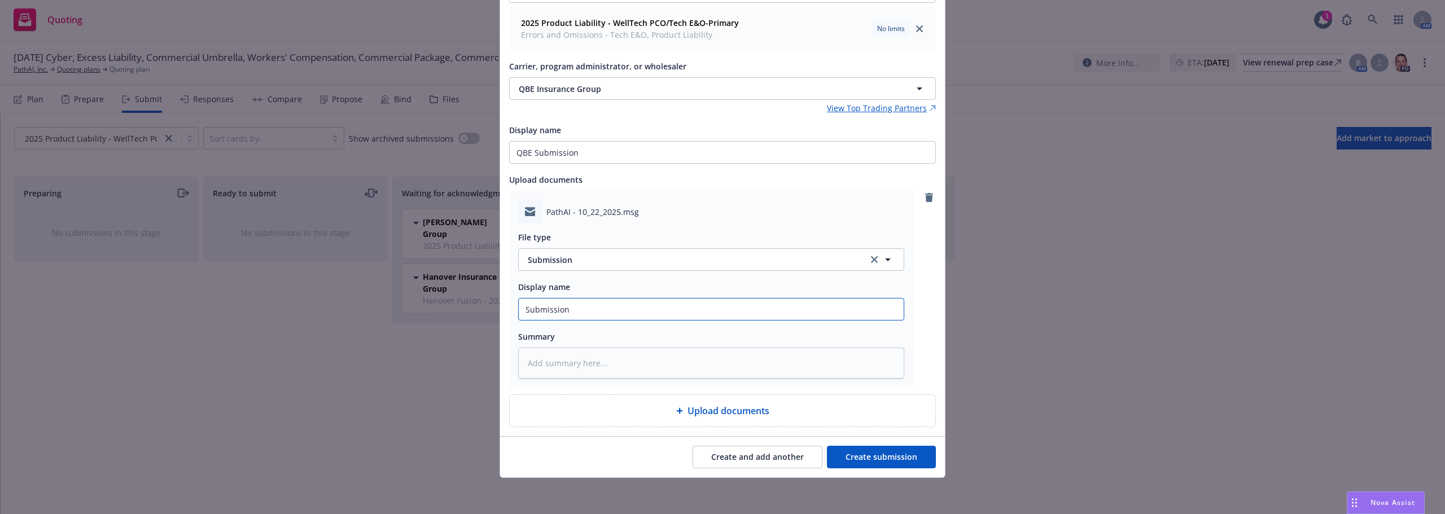
type textarea "x"
type input "Submission"
type textarea "x"
type input "Submission t"
type textarea "x"
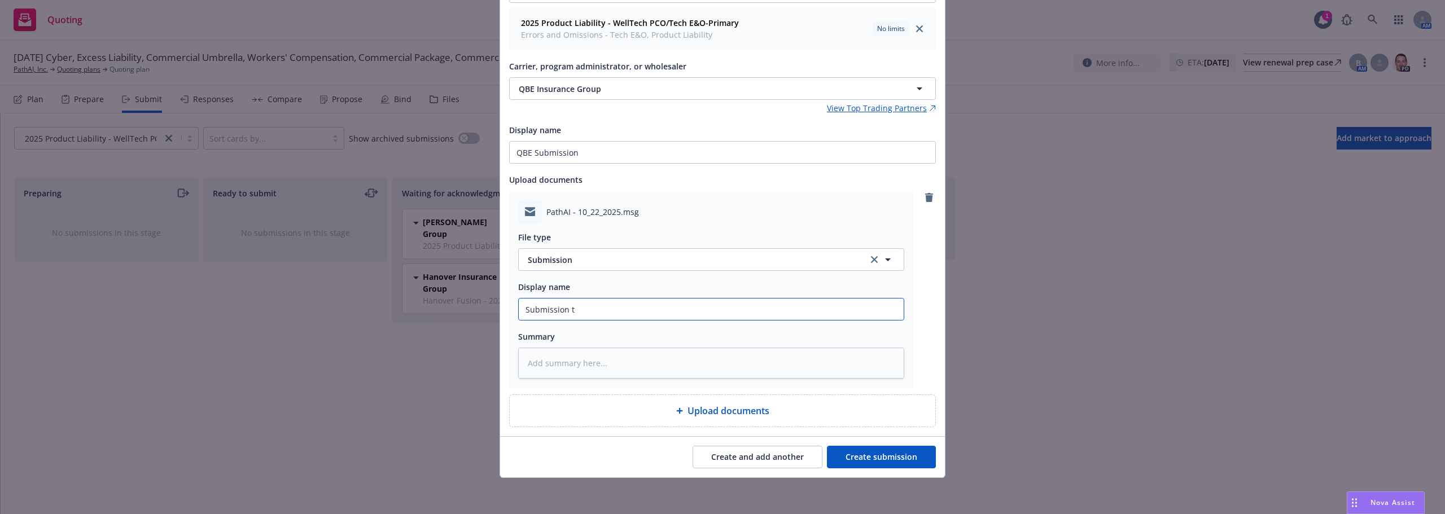
type input "Submission to"
type textarea "x"
type input "Submission to"
type textarea "x"
type input "Submission to QB"
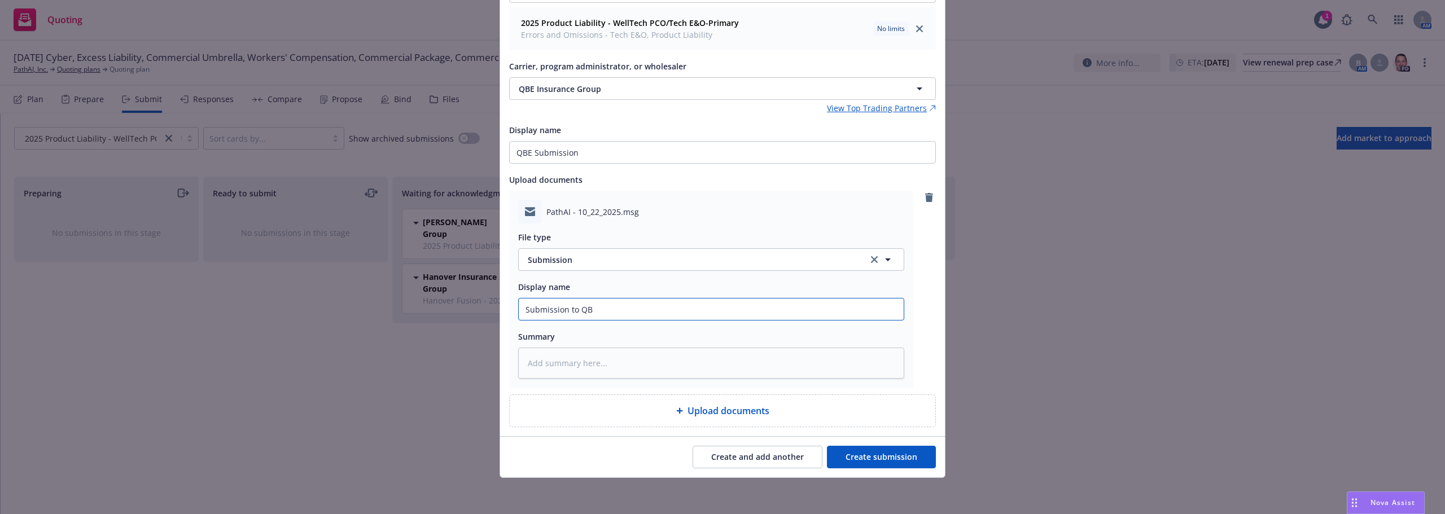
type textarea "x"
type input "Submission to QBE"
click at [848, 446] on button "Create submission" at bounding box center [881, 457] width 109 height 23
type textarea "x"
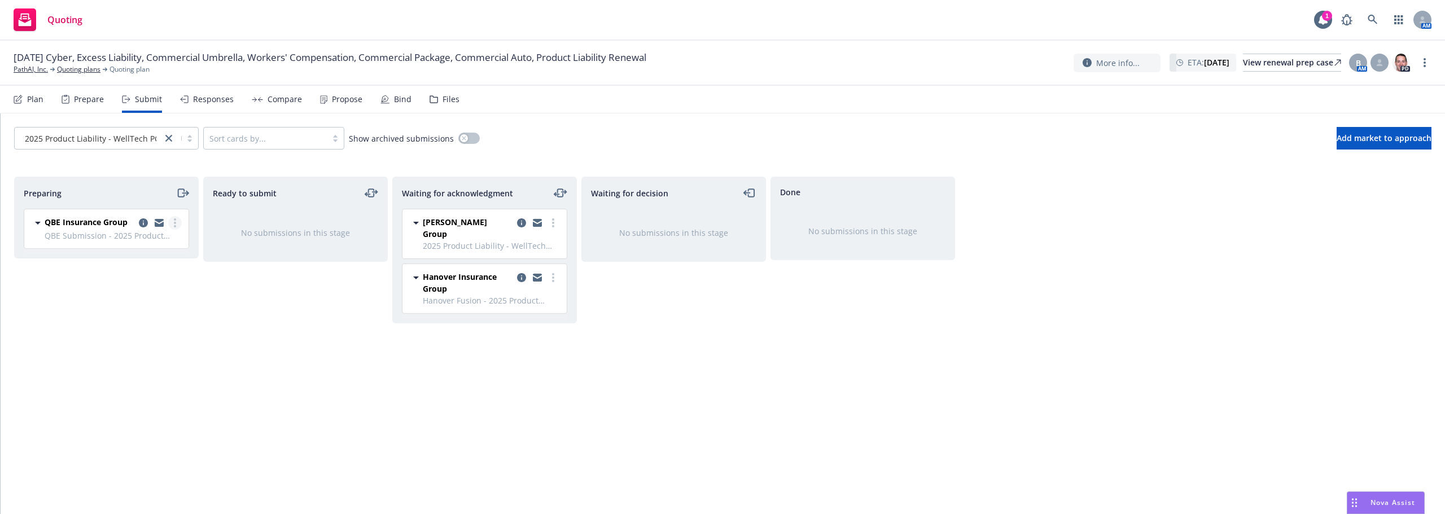
click at [177, 222] on link "more" at bounding box center [175, 223] width 14 height 14
click at [153, 244] on span "Complete preparation" at bounding box center [123, 245] width 111 height 11
click at [362, 218] on link "more" at bounding box center [364, 223] width 14 height 14
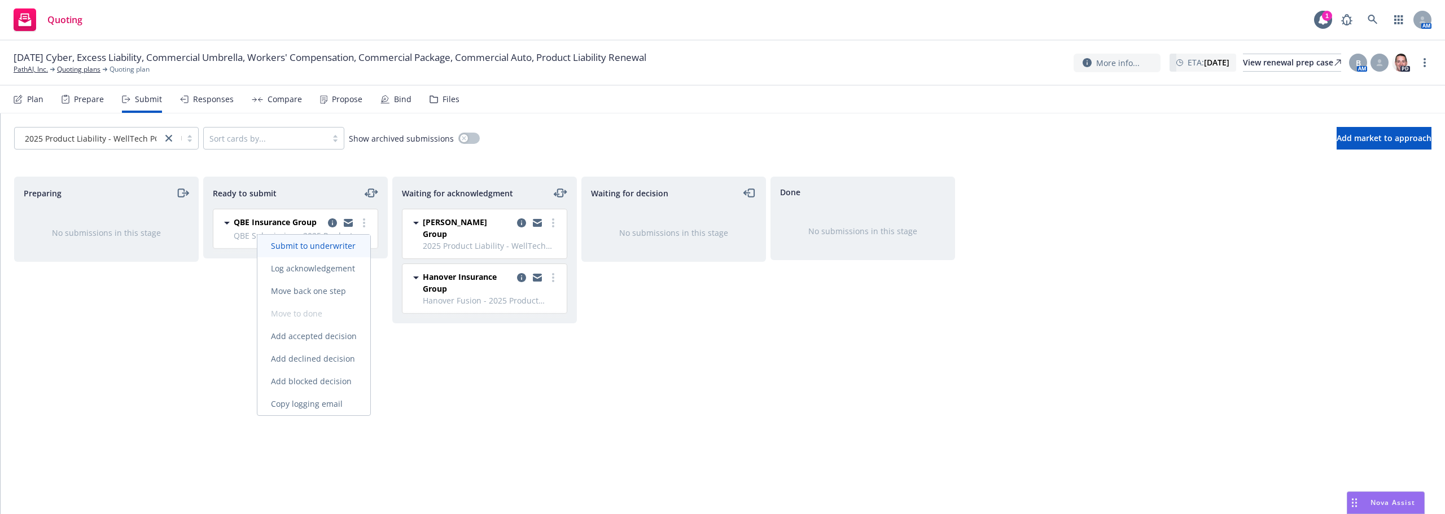
click at [335, 243] on span "Submit to underwriter" at bounding box center [313, 245] width 112 height 11
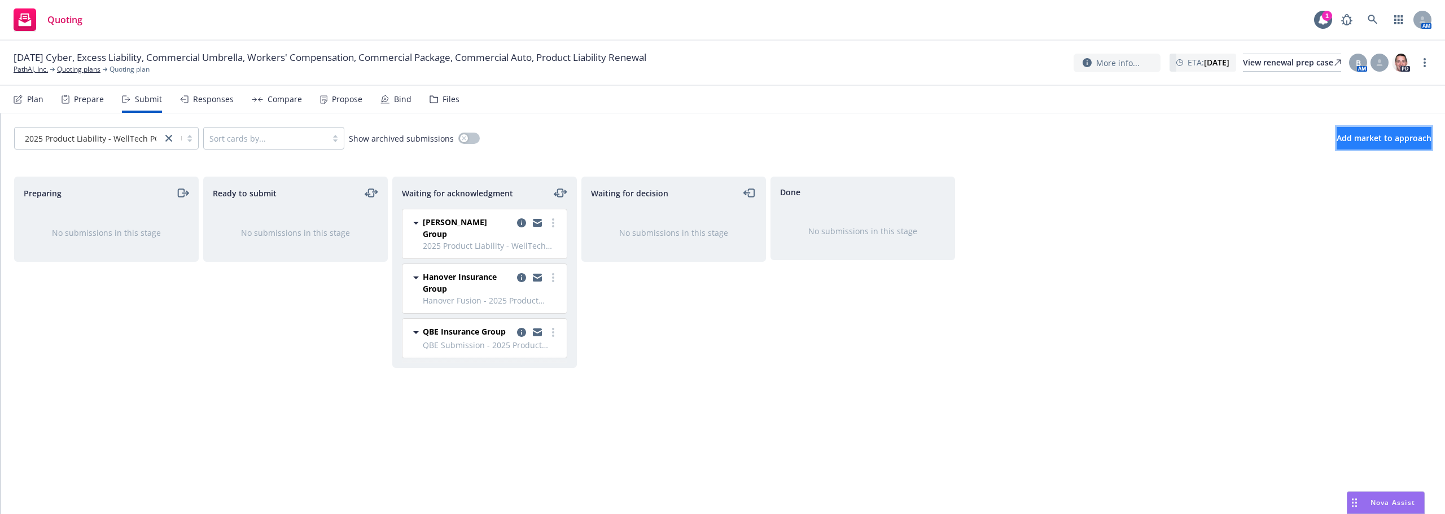
click at [1336, 132] on button "Add market to approach" at bounding box center [1383, 138] width 95 height 23
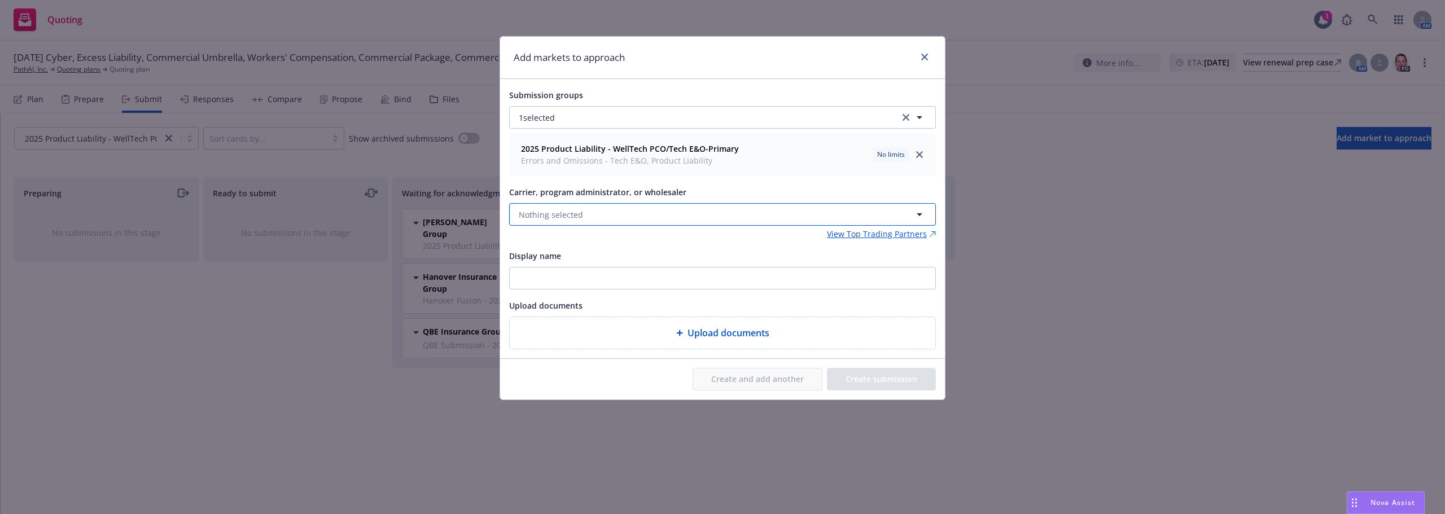
click at [602, 223] on button "Nothing selected" at bounding box center [722, 214] width 427 height 23
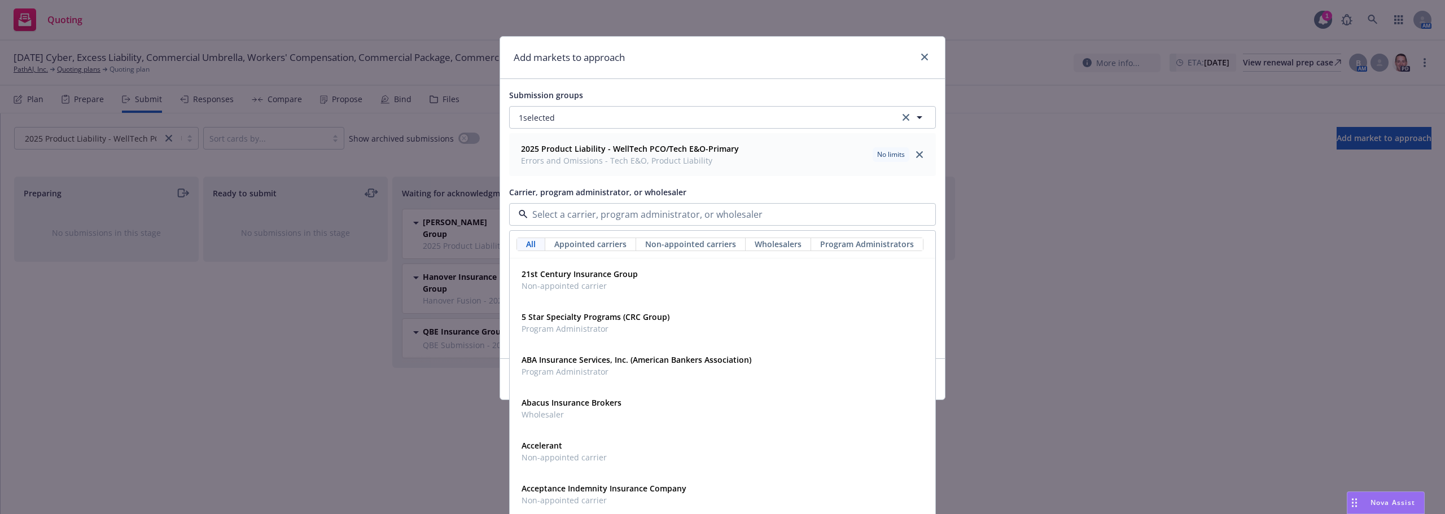
type input "J"
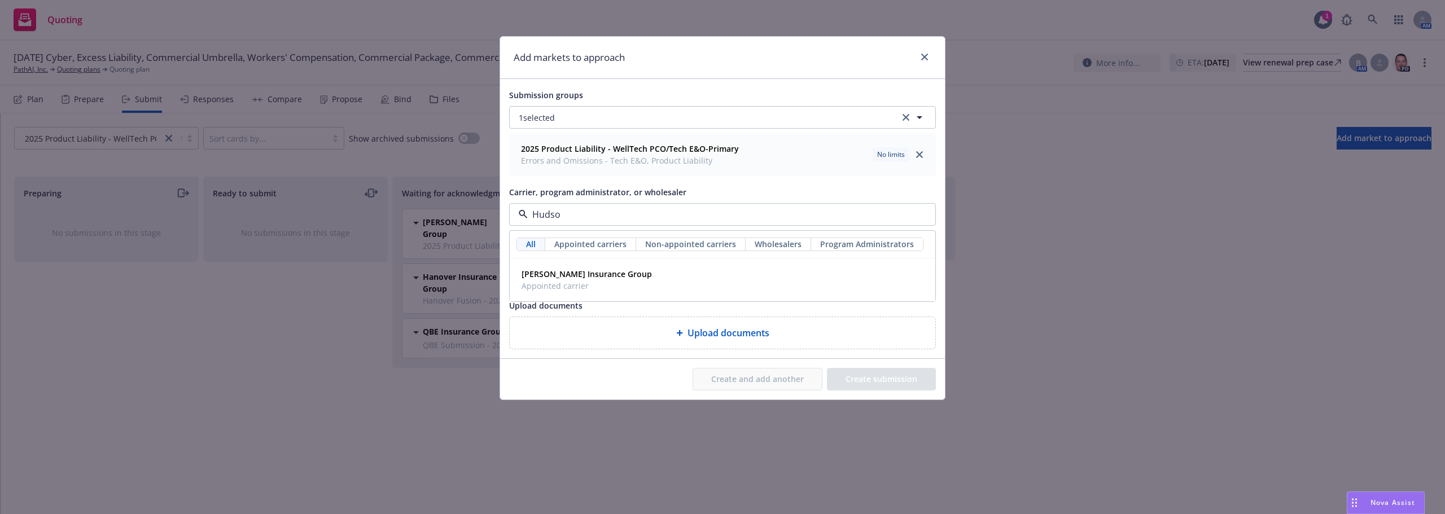
type input "Hudson"
click at [641, 269] on div "Hudson Insurance Group Appointed carrier" at bounding box center [722, 280] width 411 height 28
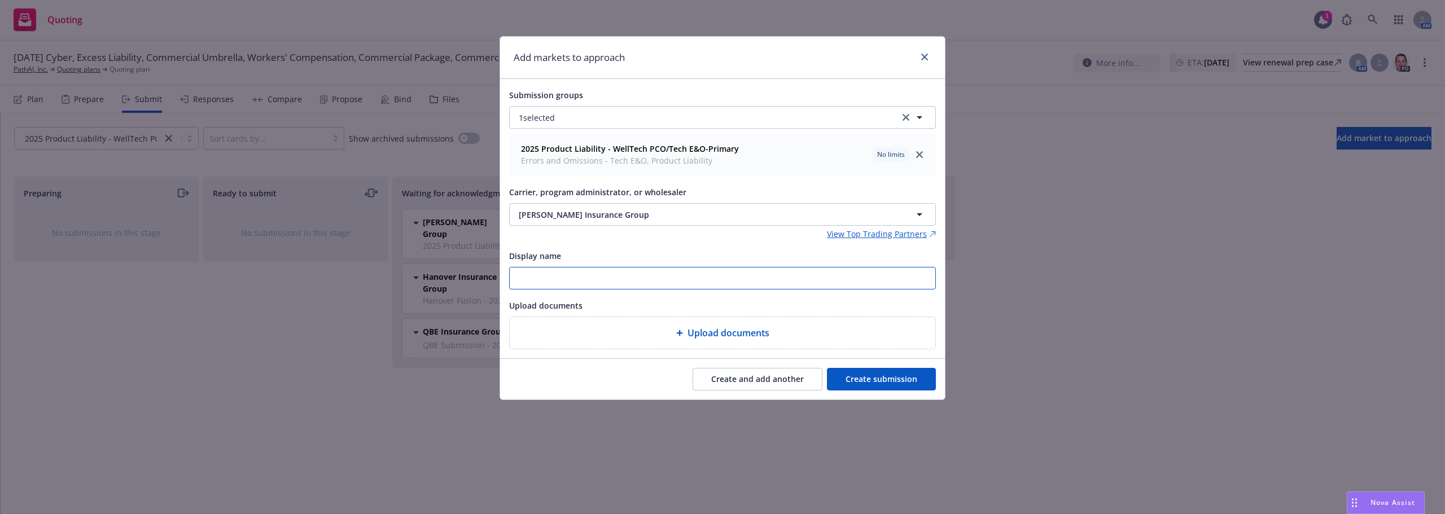
click at [626, 276] on input "Display name" at bounding box center [722, 277] width 425 height 21
type input "Hudson Submission"
type textarea "x"
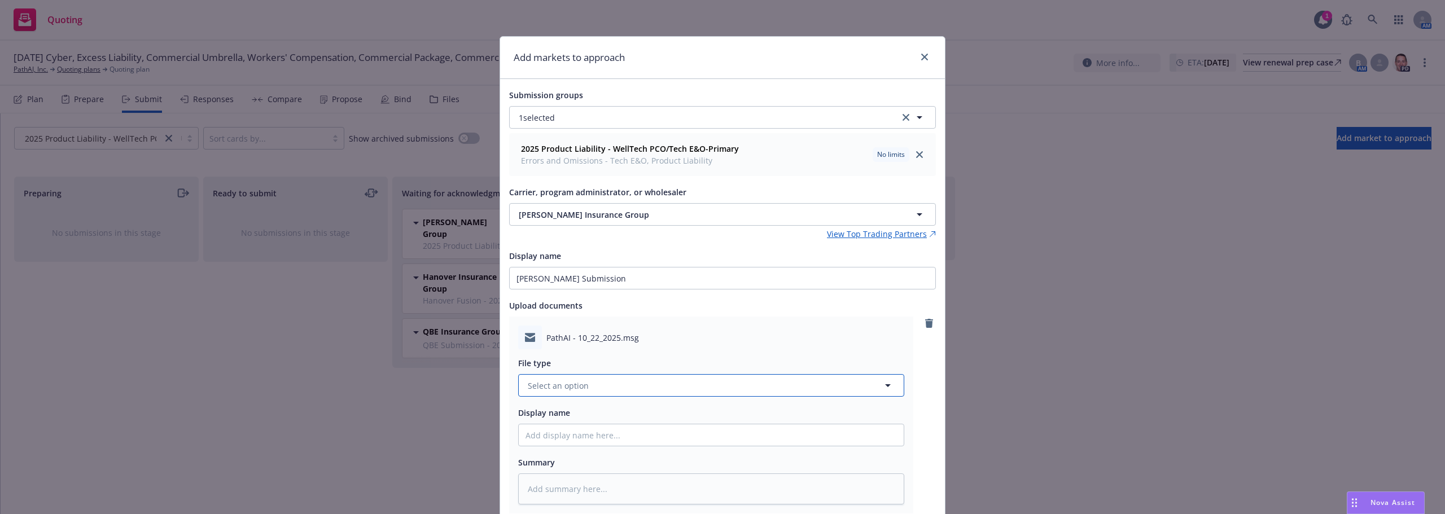
click at [593, 387] on button "Select an option" at bounding box center [711, 385] width 386 height 23
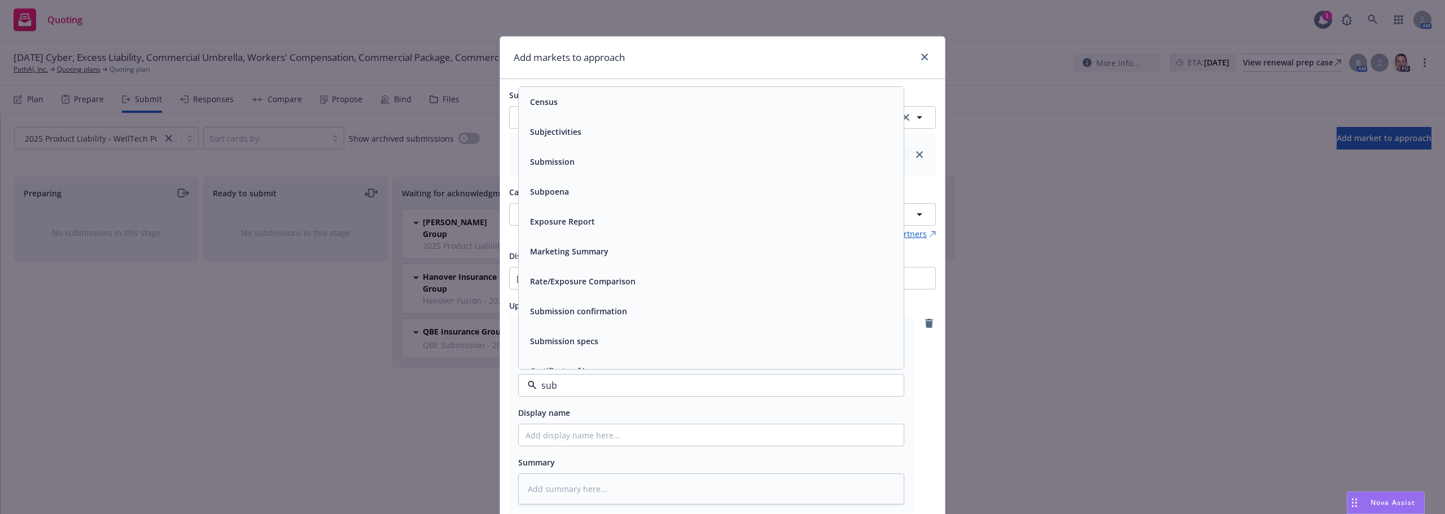
type input "subm"
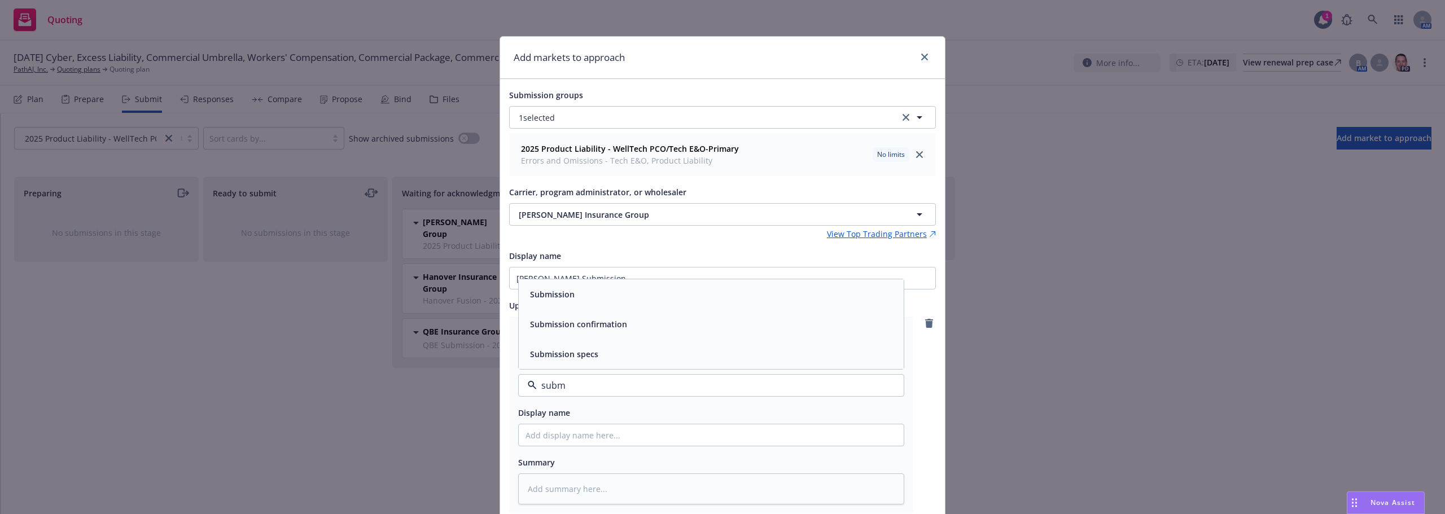
click at [592, 301] on div "Submission" at bounding box center [710, 294] width 371 height 16
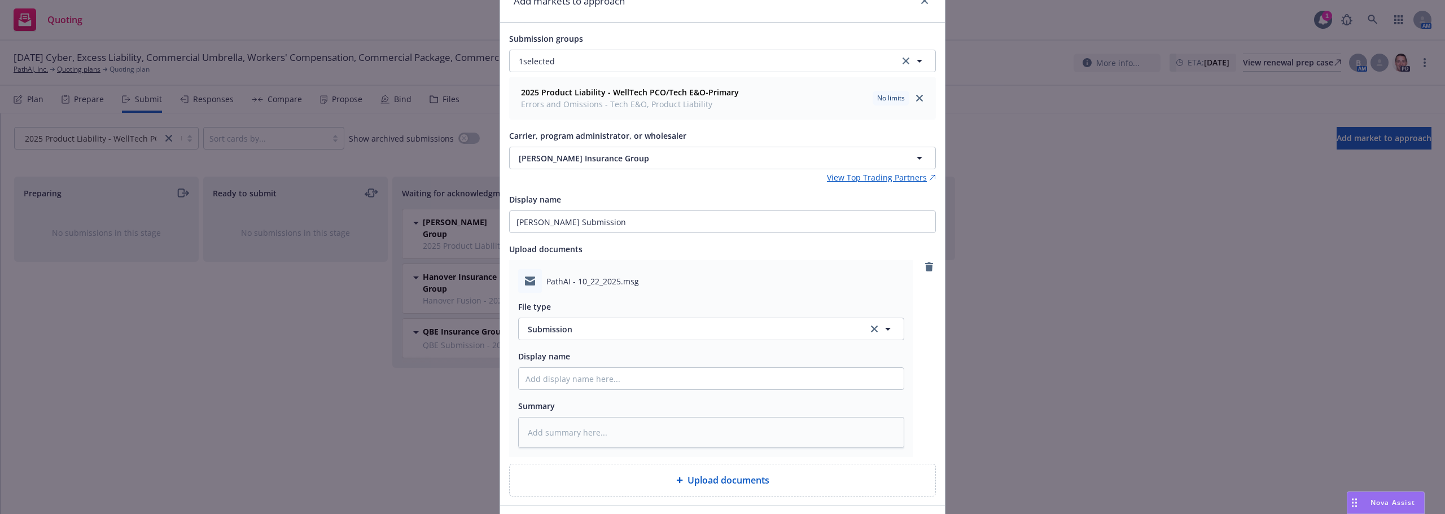
scroll to position [113, 0]
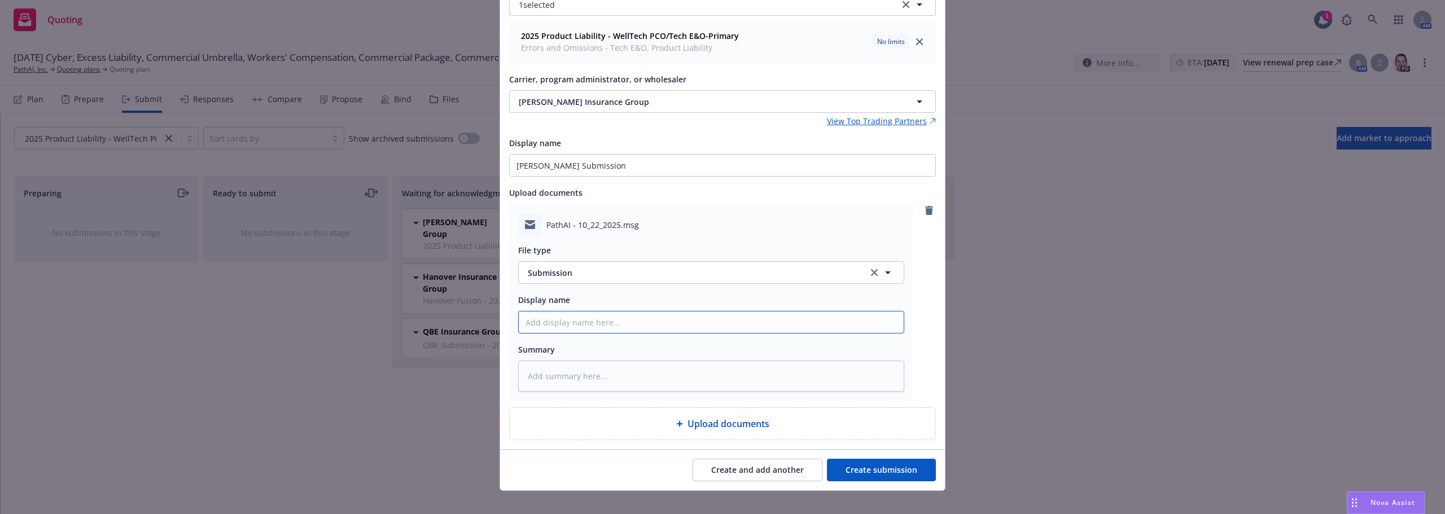
click at [595, 327] on input "Display name" at bounding box center [711, 321] width 385 height 21
type textarea "x"
type input "H"
type textarea "x"
type input "Hu"
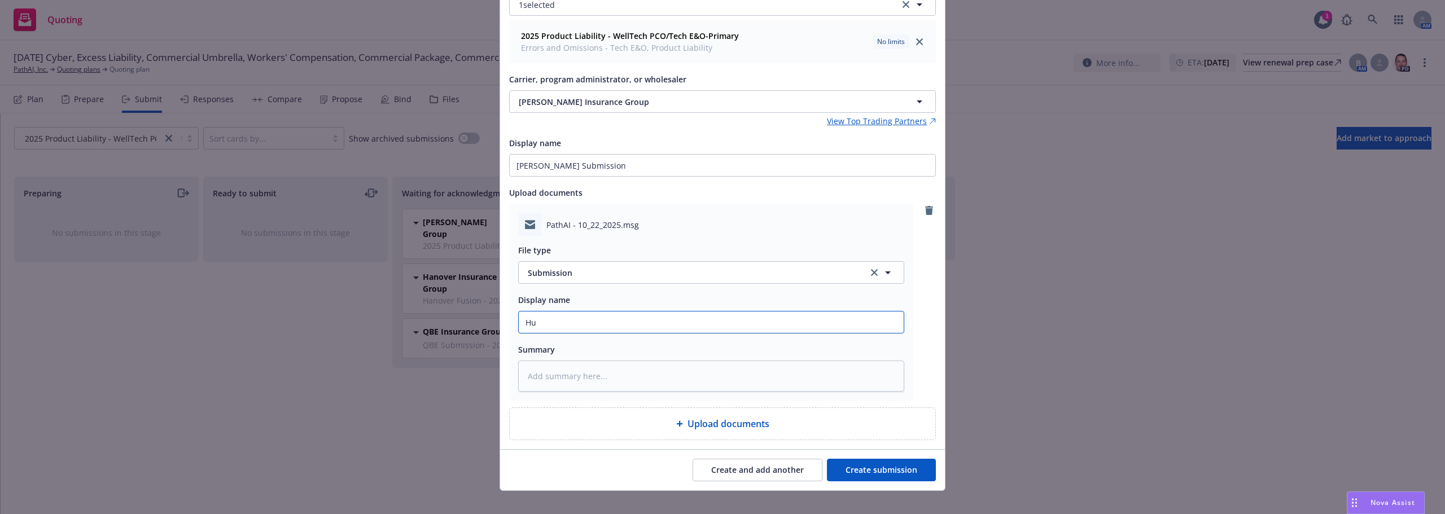
type textarea "x"
type input "Hud"
type textarea "x"
type input "Huds"
type textarea "x"
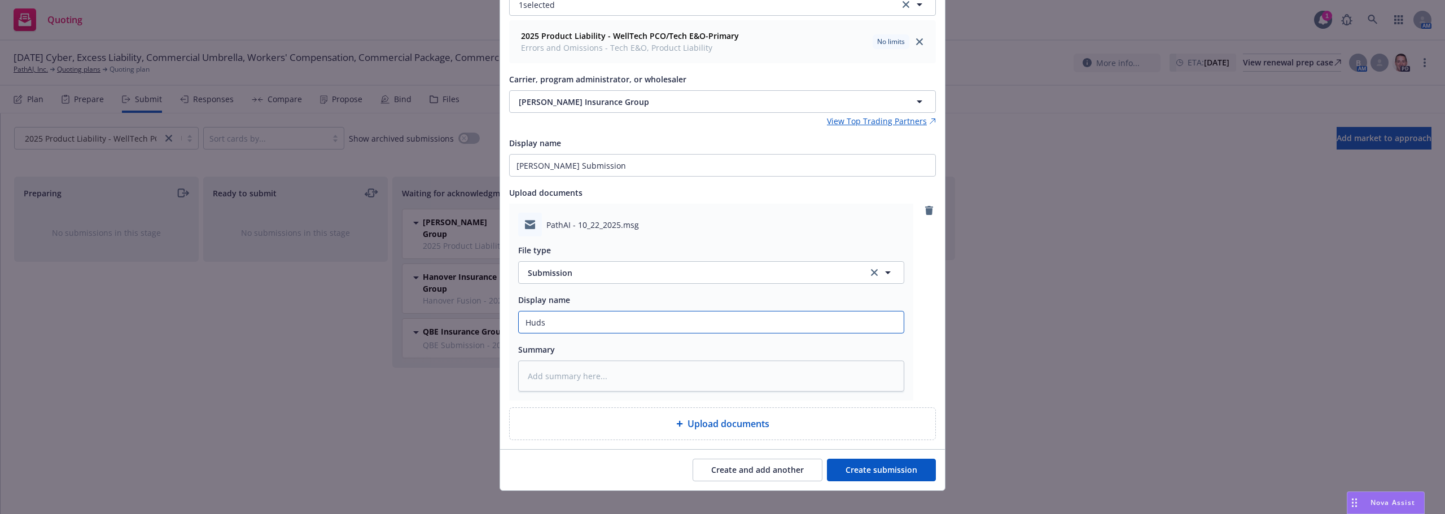
type input "Hudso"
type textarea "x"
type input "Hudson"
type textarea "x"
type input "Hudson"
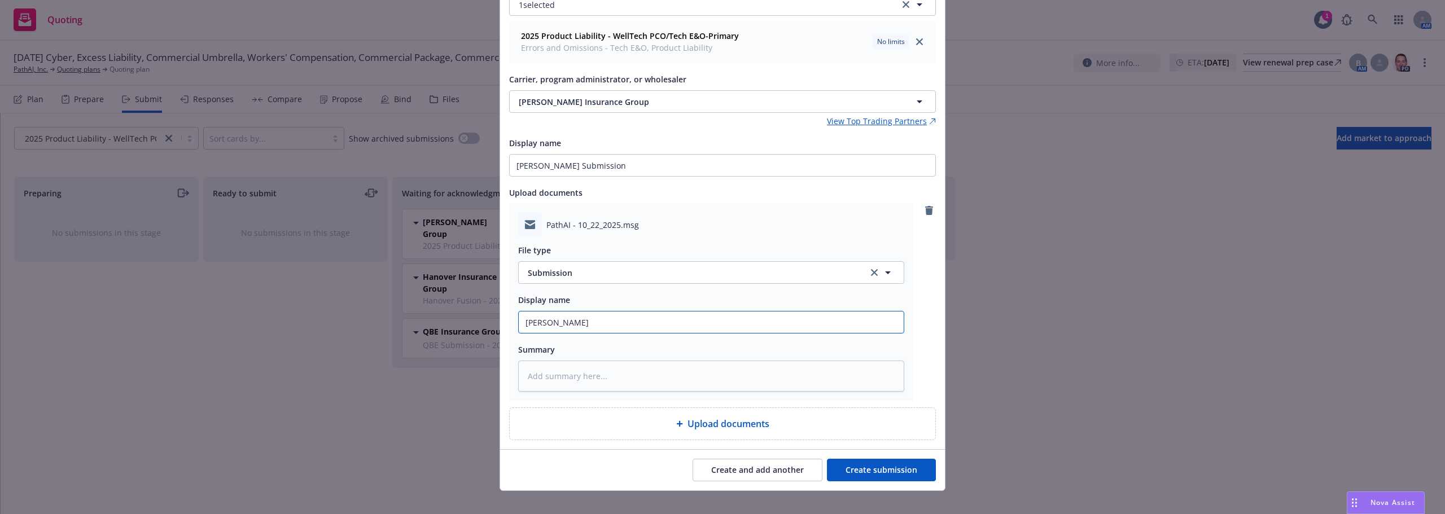
type textarea "x"
type input "Hudson S"
type textarea "x"
type input "Hudson Sub"
type textarea "x"
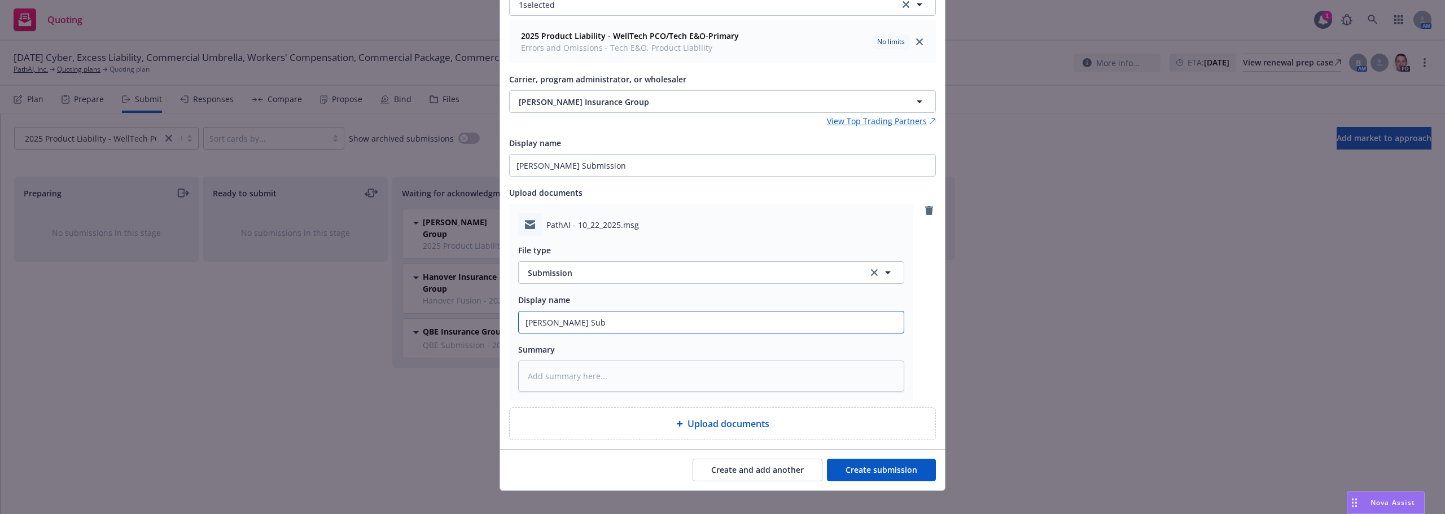
type input "Hudson Subm"
type textarea "x"
type input "Hudson Submi"
type textarea "x"
type input "Hudson Submis"
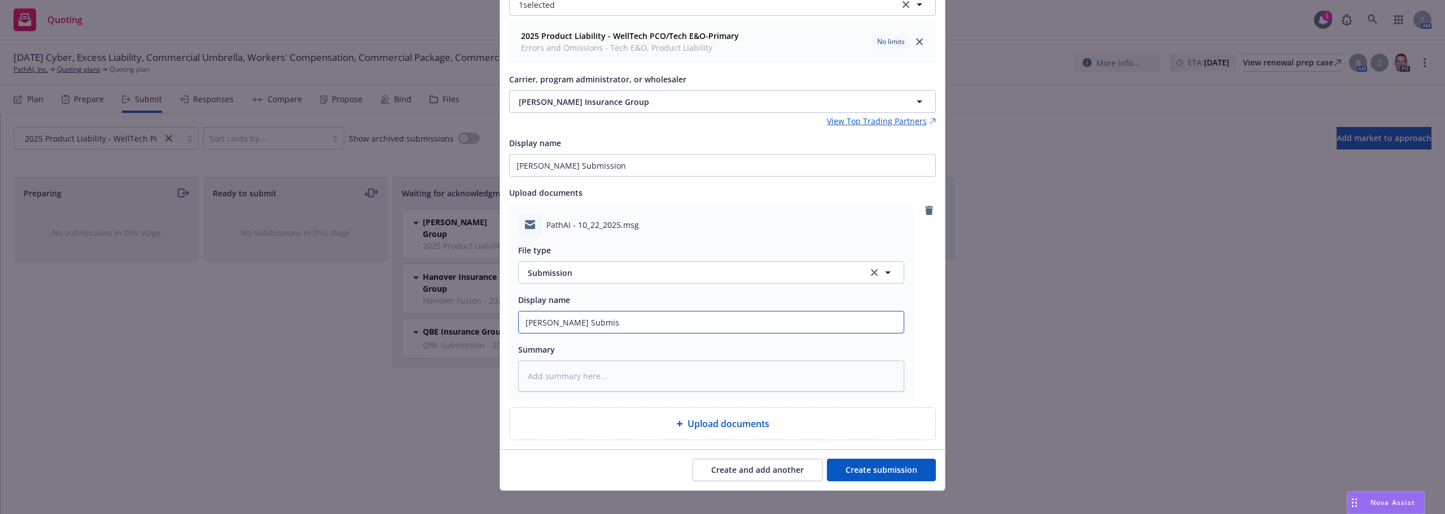
type textarea "x"
type input "Hudson Submiss"
type textarea "x"
type input "Hudson Submissi"
type textarea "x"
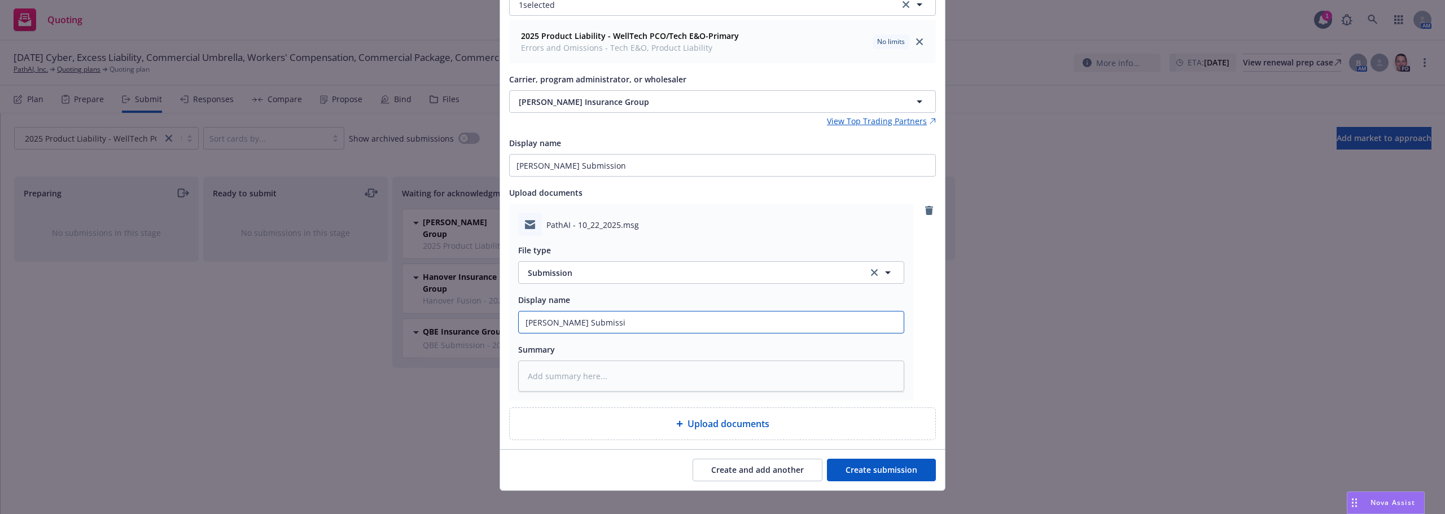
type input "Hudson Submissio"
type textarea "x"
type input "Hudson Submission"
click at [907, 479] on button "Create submission" at bounding box center [881, 470] width 109 height 23
type textarea "x"
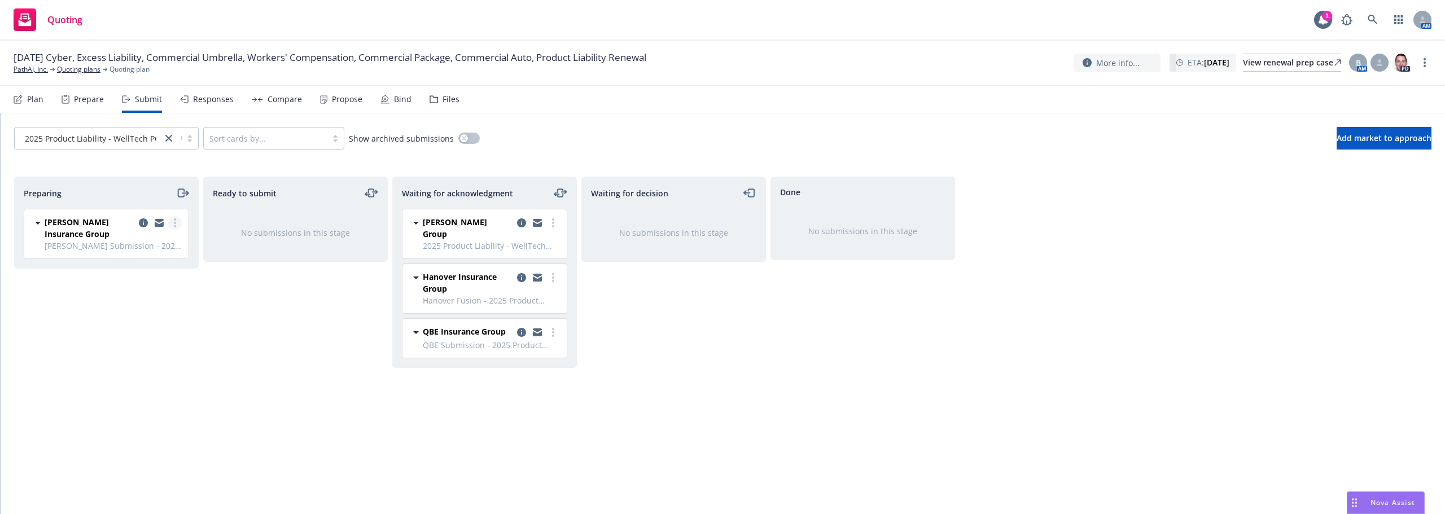
click at [181, 225] on link "more" at bounding box center [175, 223] width 14 height 14
click at [169, 253] on link "Complete preparation" at bounding box center [124, 246] width 113 height 23
click at [366, 220] on link "more" at bounding box center [364, 223] width 14 height 14
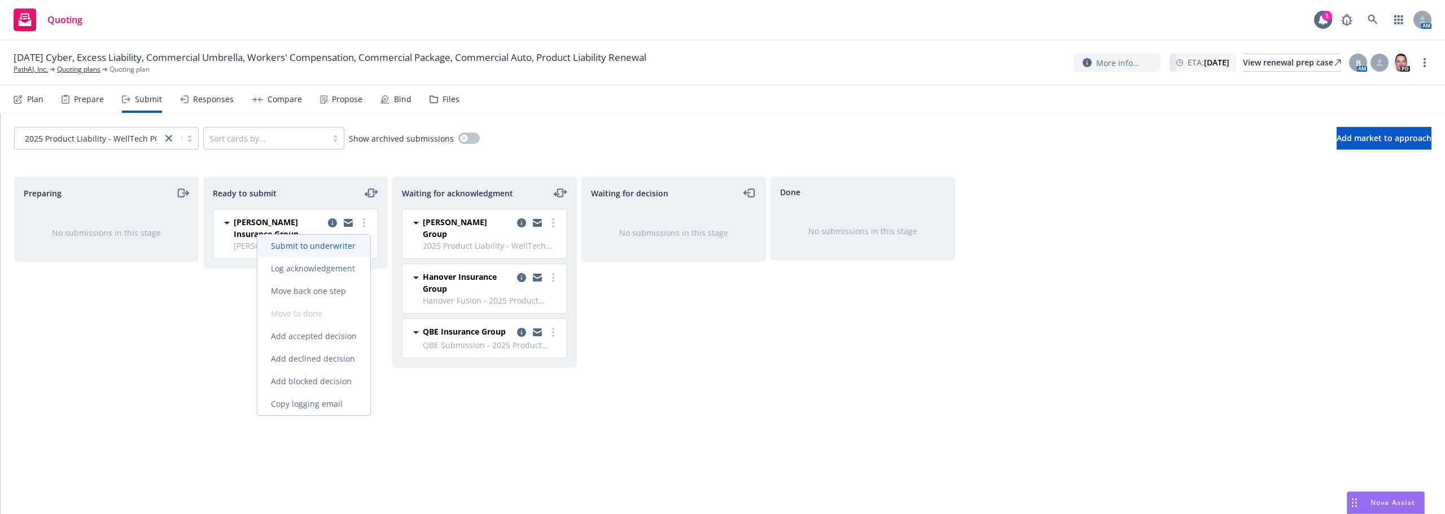
click at [333, 249] on span "Submit to underwriter" at bounding box center [313, 245] width 112 height 11
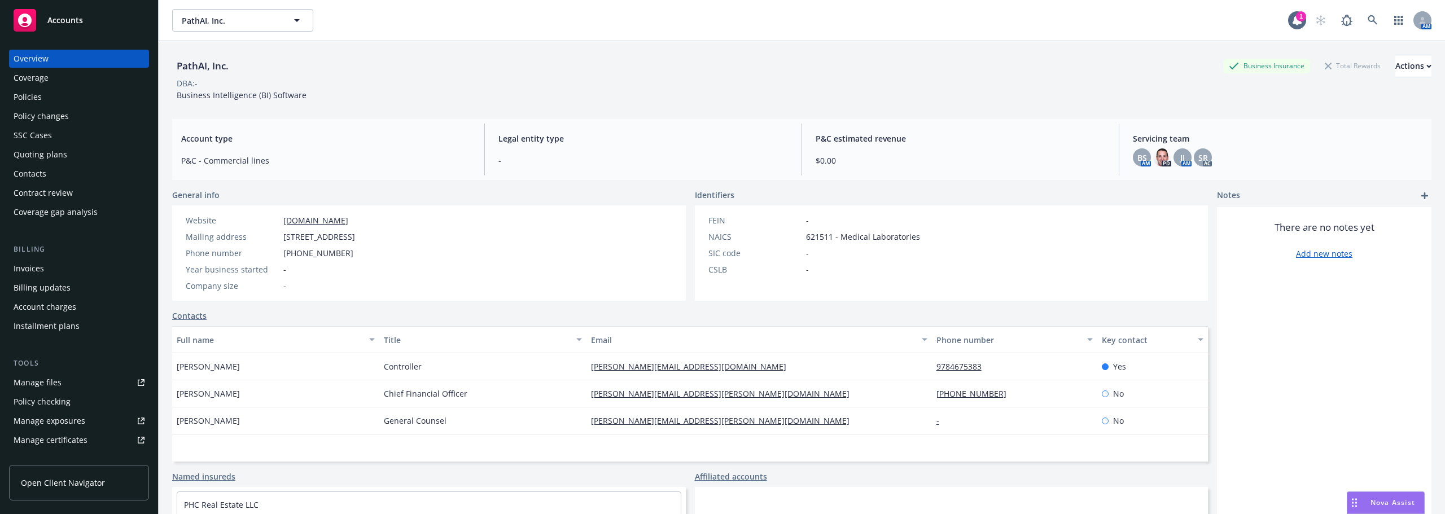
click at [14, 107] on div "Overview Coverage Policies Policy changes SSC Cases Quoting plans Contacts Cont…" at bounding box center [79, 136] width 140 height 172
click at [22, 100] on div "Policies" at bounding box center [28, 97] width 28 height 18
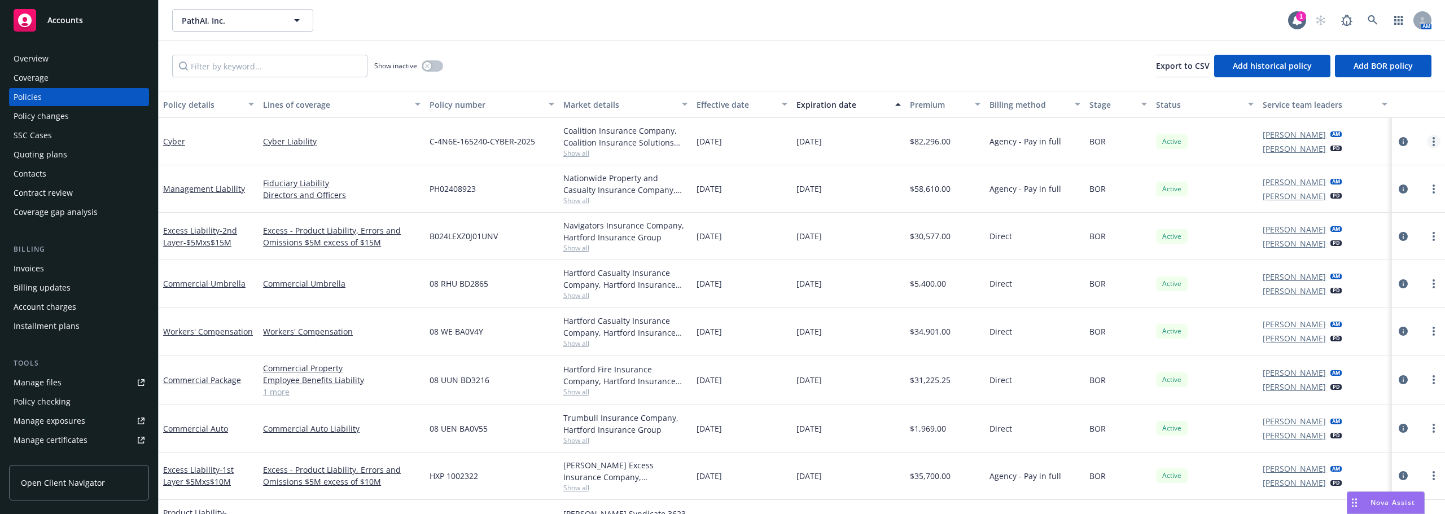
click at [1432, 137] on icon "more" at bounding box center [1433, 141] width 2 height 9
click at [173, 142] on link "Cyber" at bounding box center [174, 141] width 22 height 11
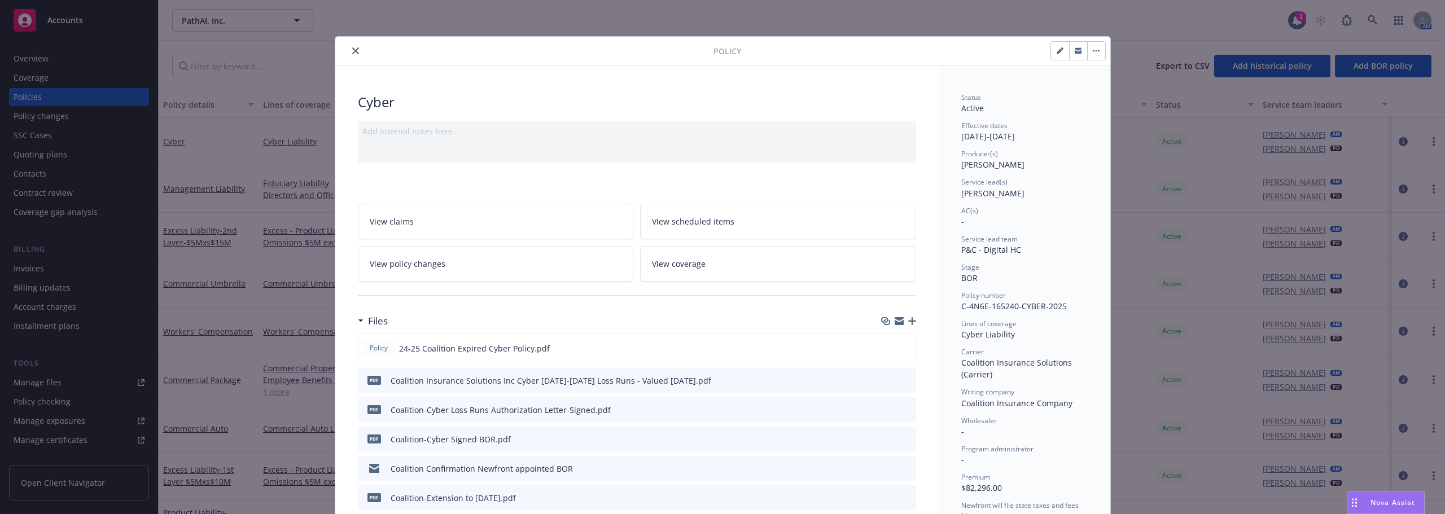
click at [352, 49] on icon "close" at bounding box center [355, 50] width 7 height 7
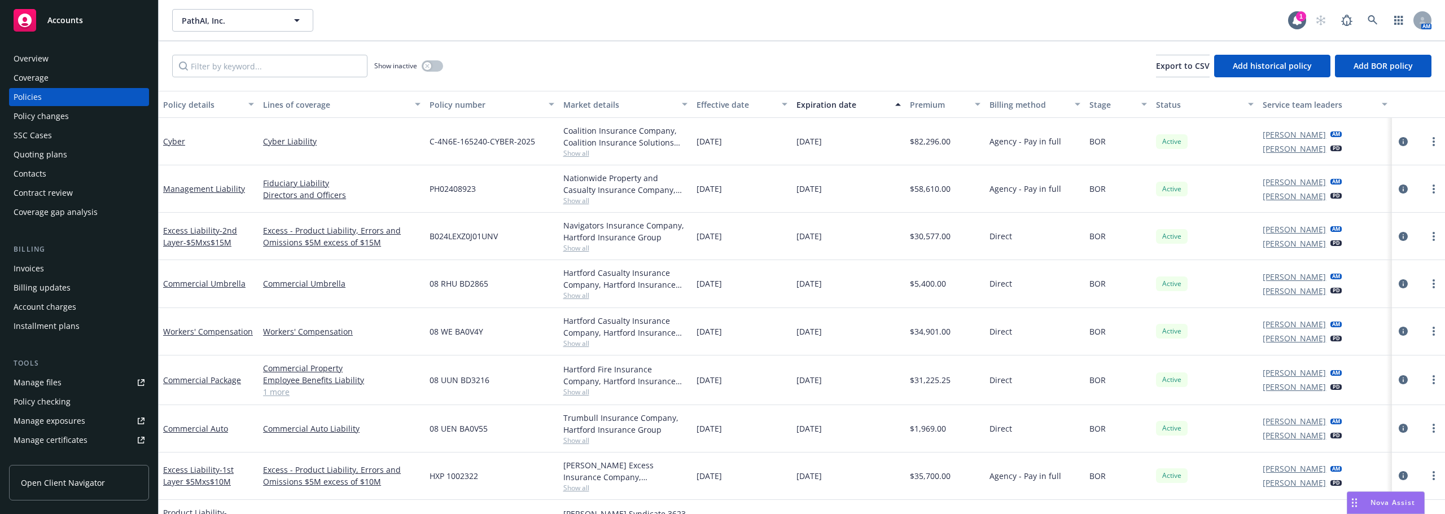
click at [54, 406] on div "Policy checking" at bounding box center [42, 402] width 57 height 18
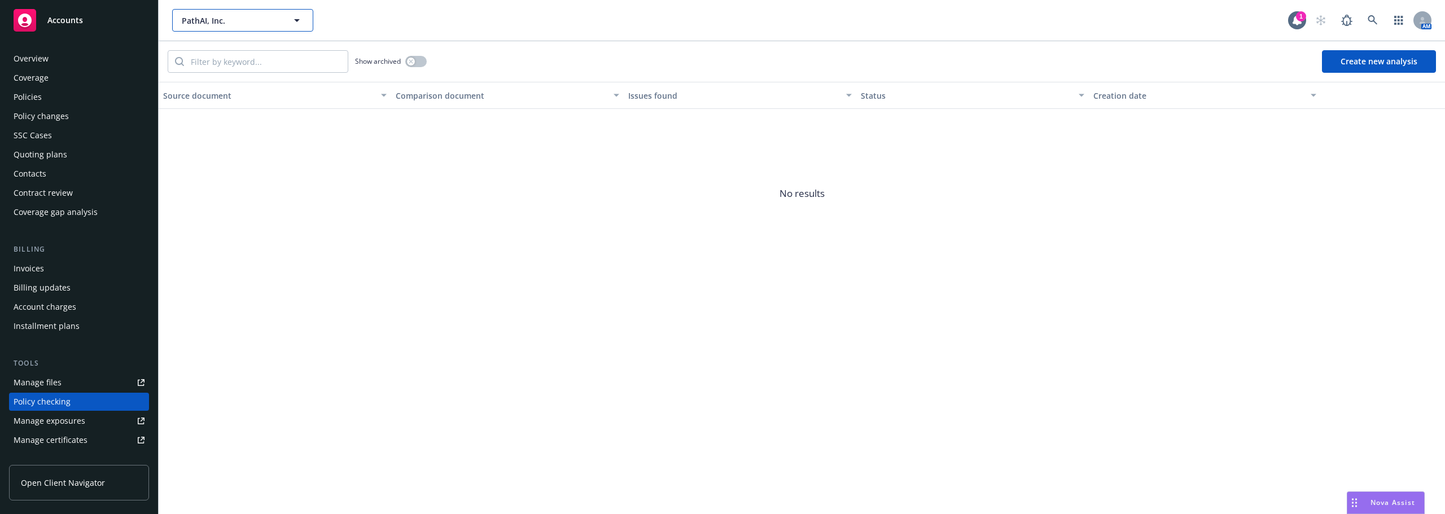
click at [272, 20] on span "PathAI, Inc." at bounding box center [231, 21] width 98 height 12
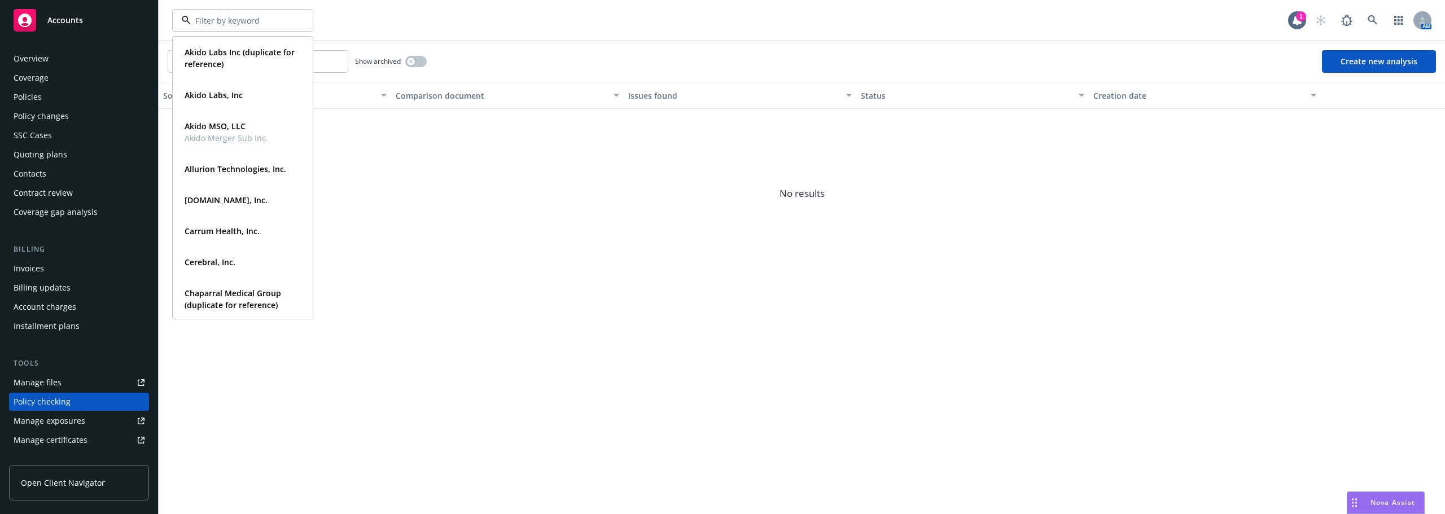
click at [275, 17] on input at bounding box center [240, 21] width 99 height 12
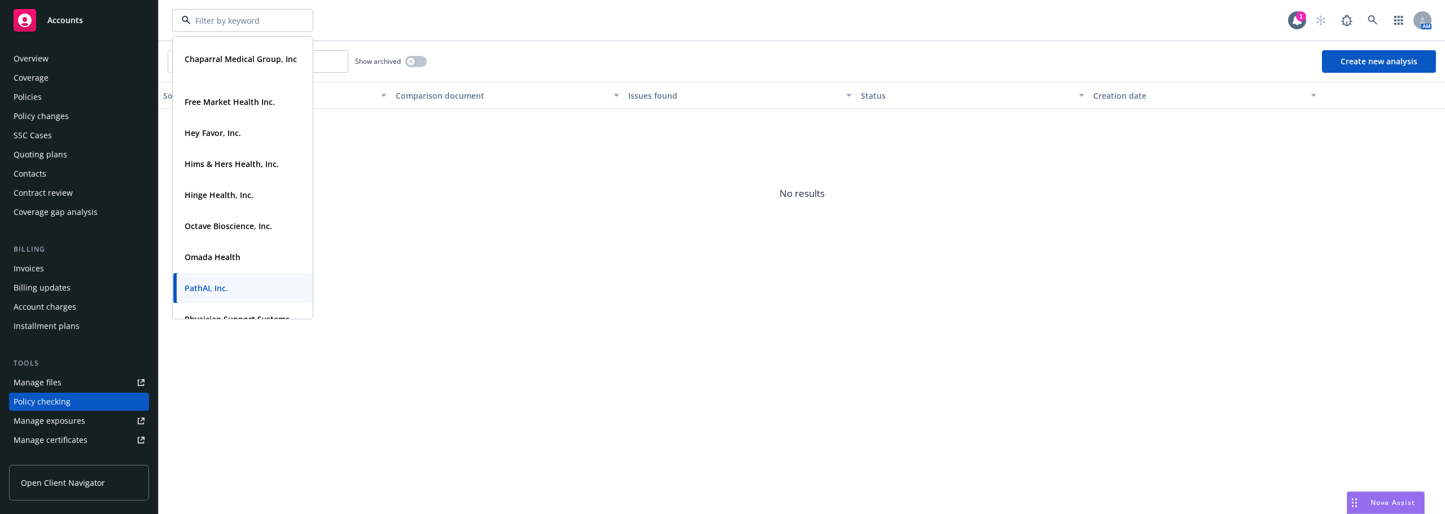
scroll to position [282, 0]
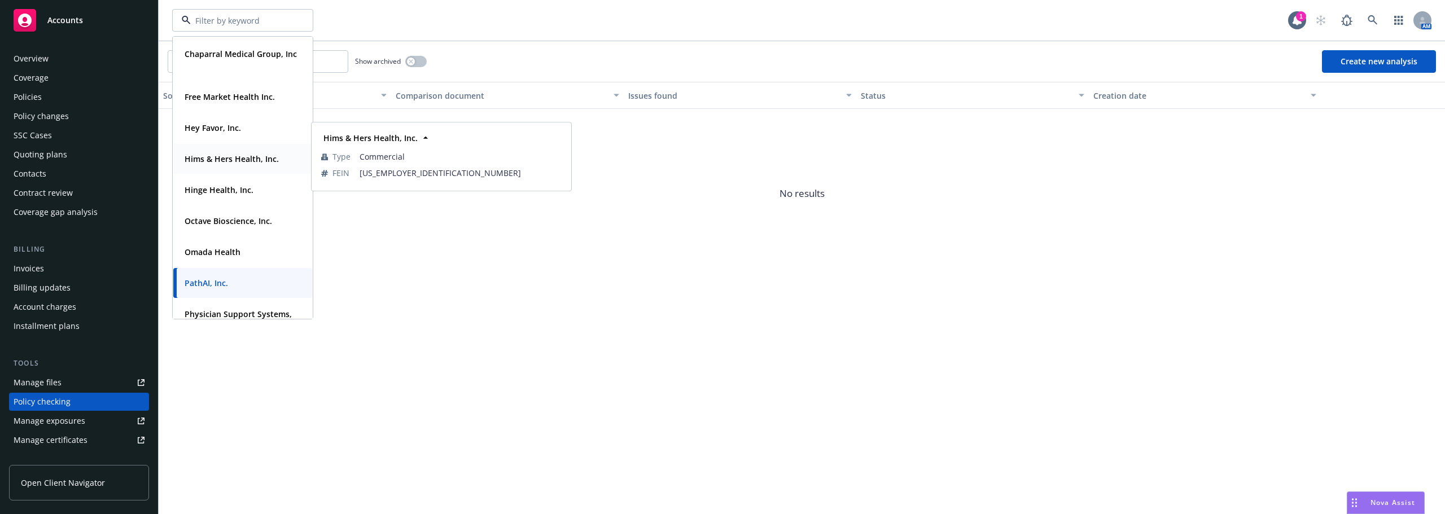
click at [238, 168] on div "Hims & Hers Health, Inc. Type Commercial FEIN 82-1928388" at bounding box center [242, 159] width 139 height 30
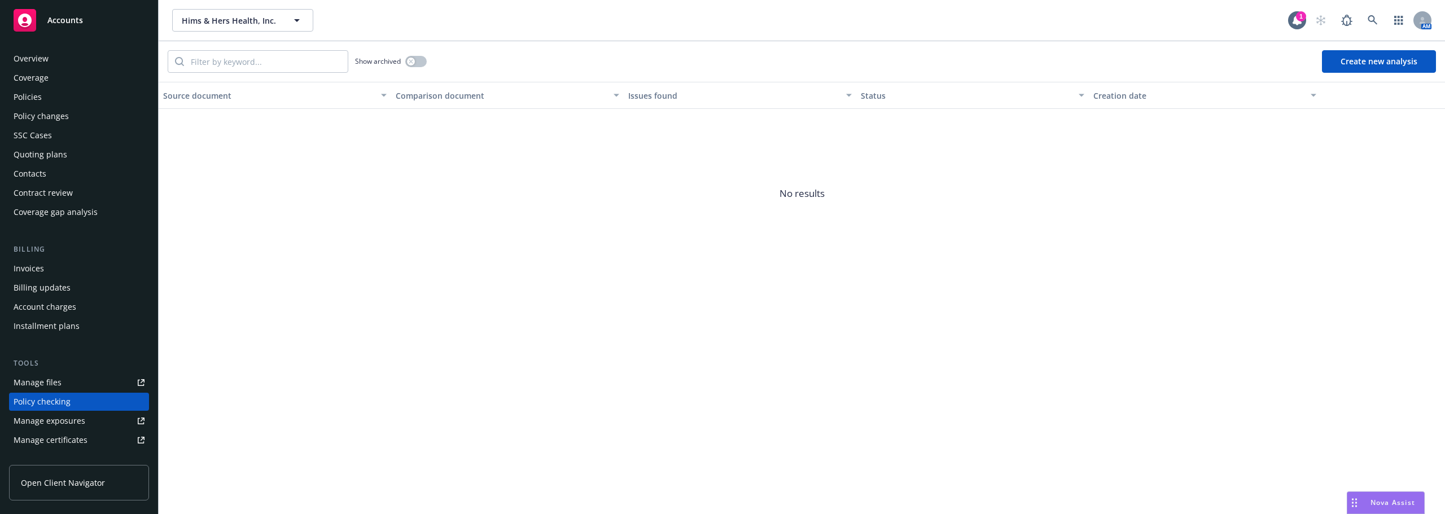
click at [94, 59] on div "Overview" at bounding box center [79, 59] width 131 height 18
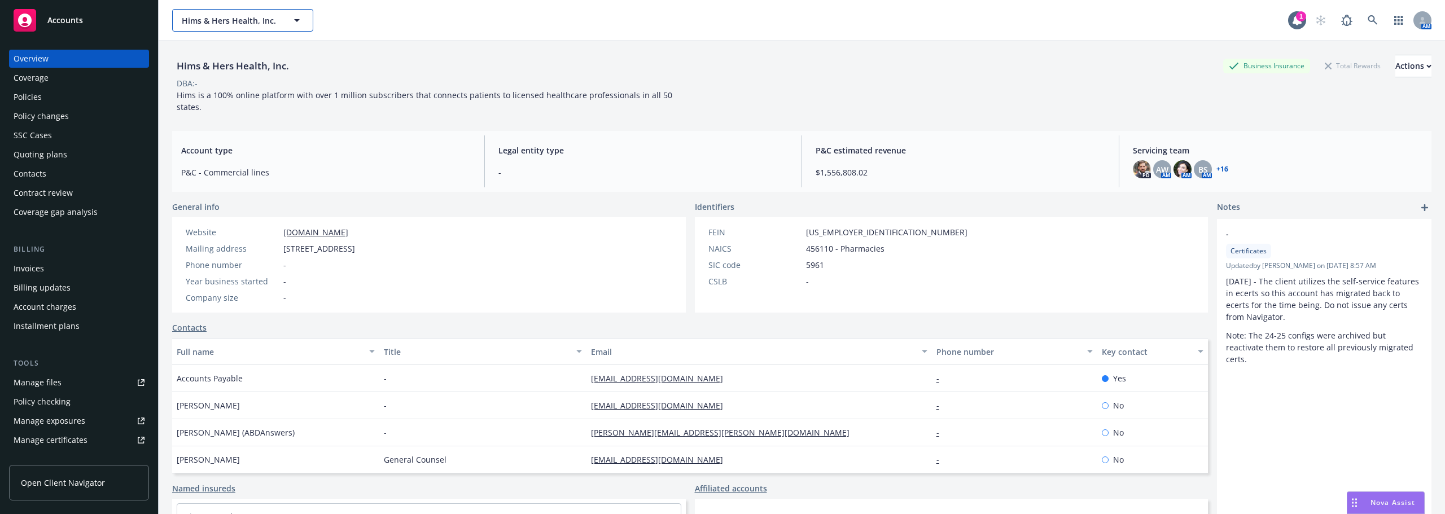
click at [231, 19] on span "Hims & Hers Health, Inc." at bounding box center [231, 21] width 98 height 12
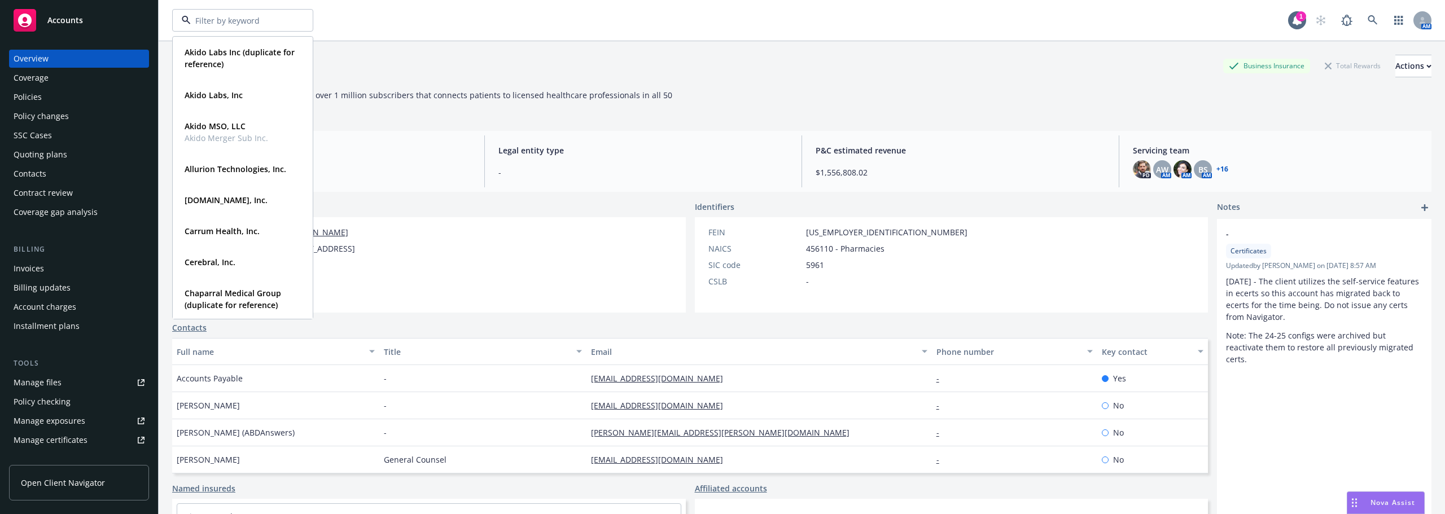
click at [614, 318] on div "General info Website forhims.com Mailing address 2269 Chestnut Street, #523, Sa…" at bounding box center [689, 410] width 1035 height 418
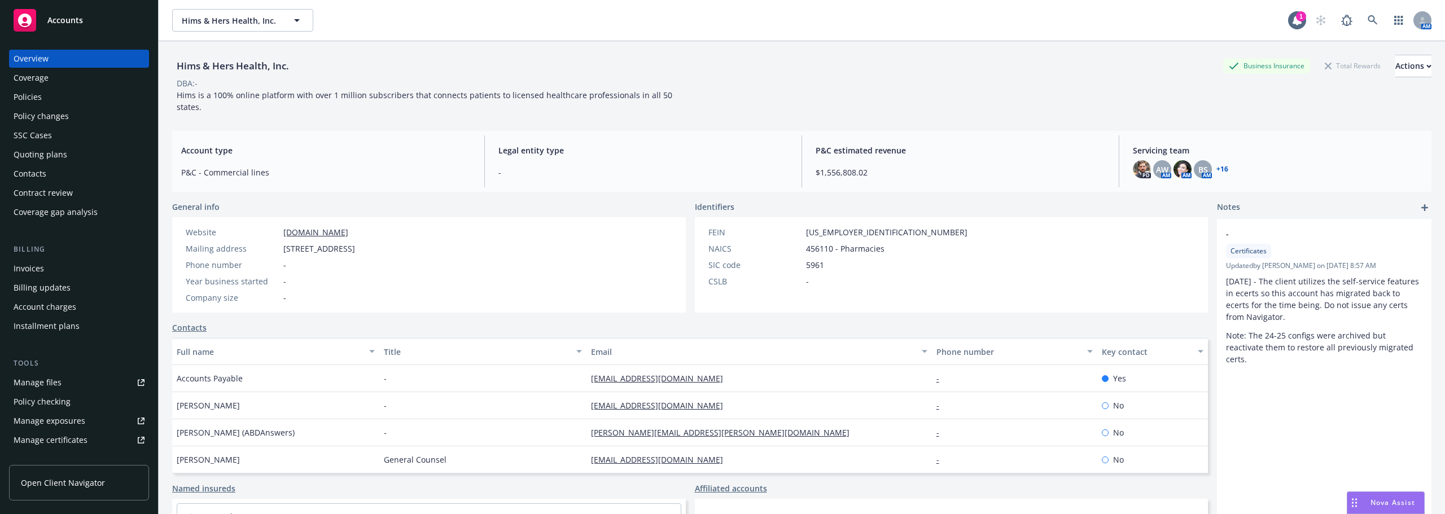
click at [86, 384] on link "Manage files" at bounding box center [79, 383] width 140 height 18
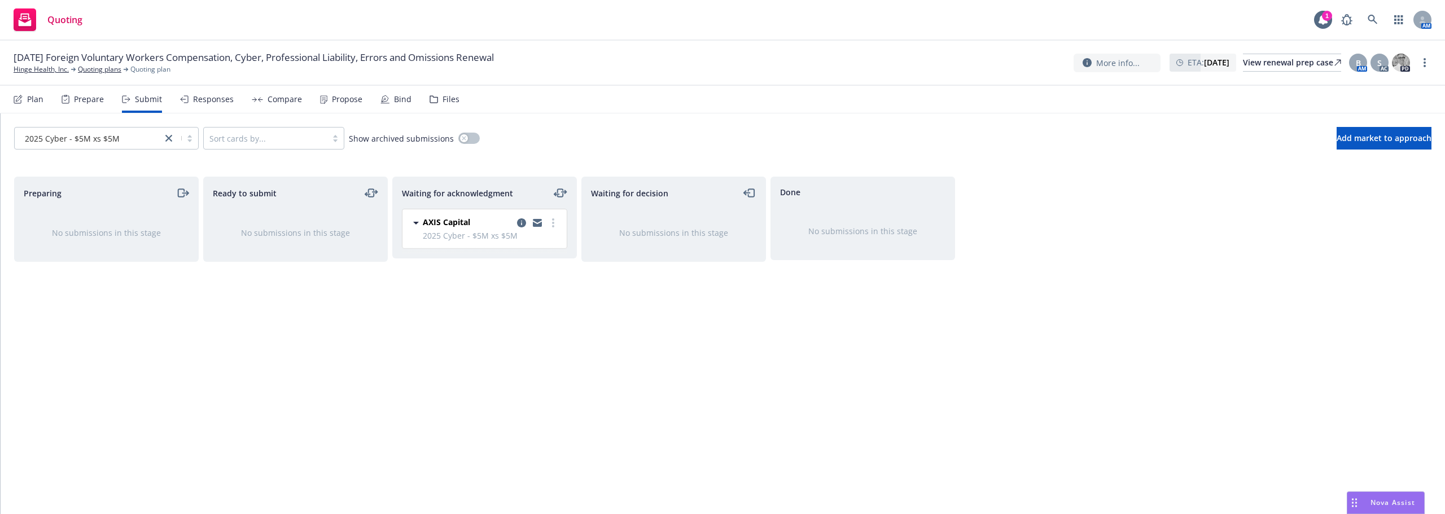
click at [24, 102] on div "Plan" at bounding box center [29, 99] width 30 height 27
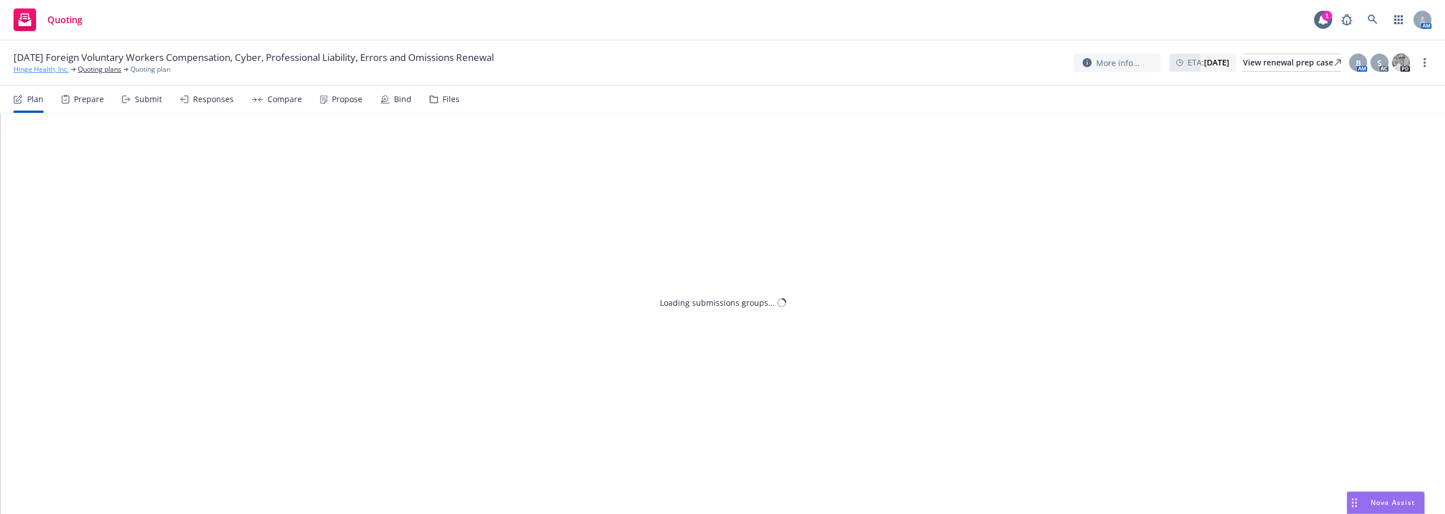
click at [49, 66] on link "Hinge Health, Inc." at bounding box center [41, 69] width 55 height 10
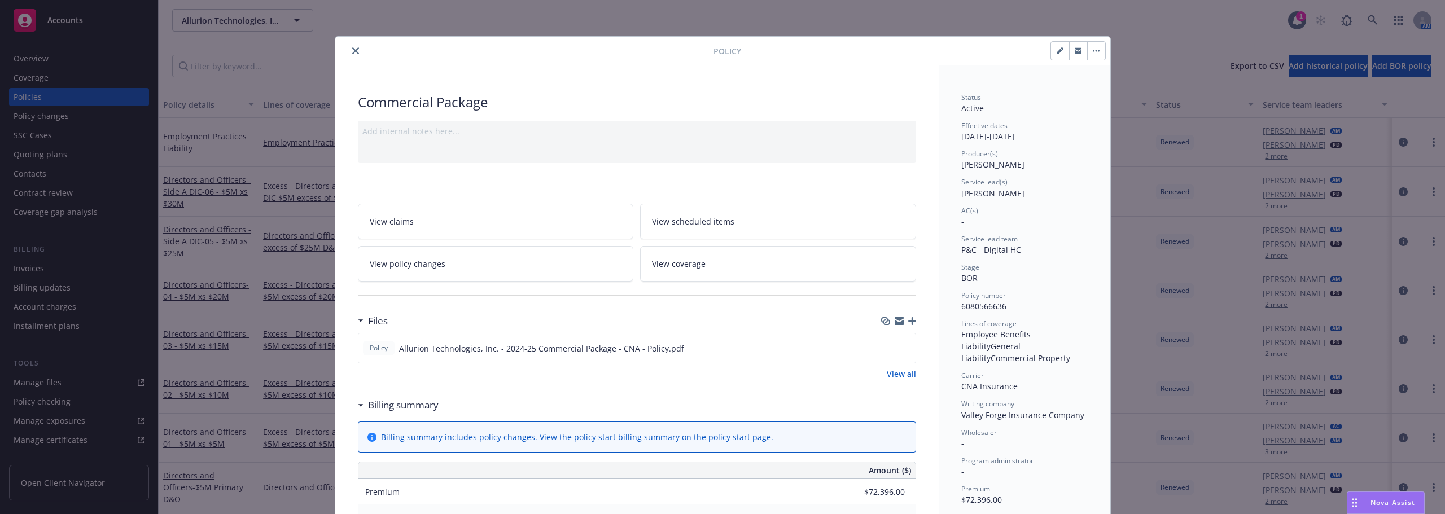
click at [340, 46] on div at bounding box center [527, 51] width 374 height 14
click at [349, 47] on button "close" at bounding box center [356, 51] width 14 height 14
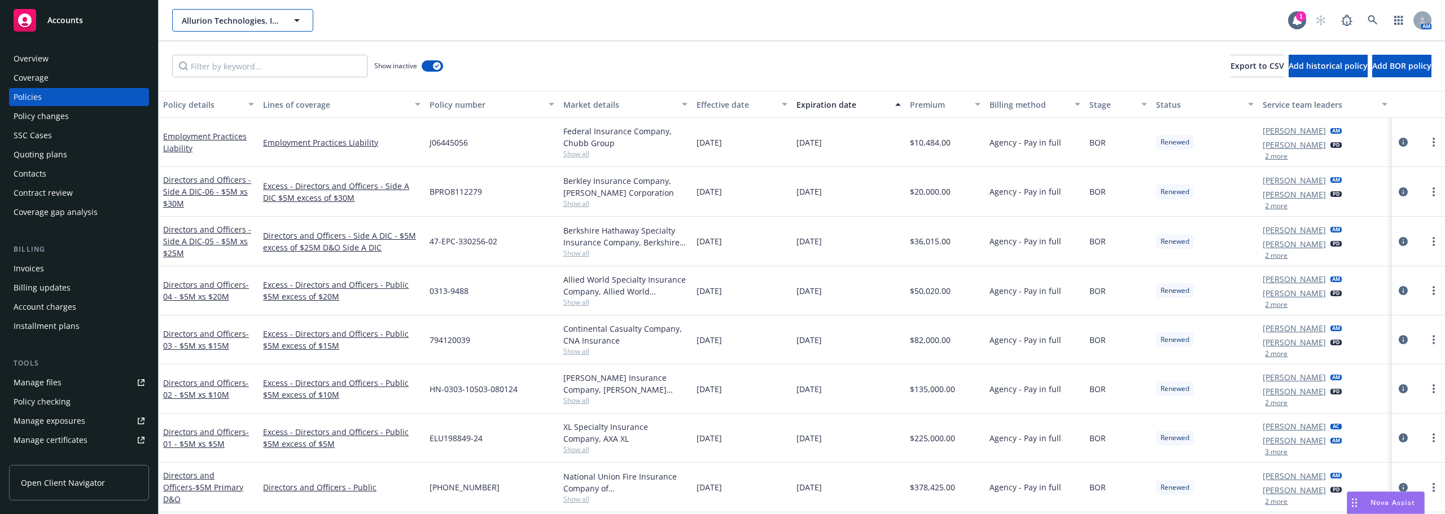
click at [294, 21] on icon "button" at bounding box center [297, 21] width 14 height 14
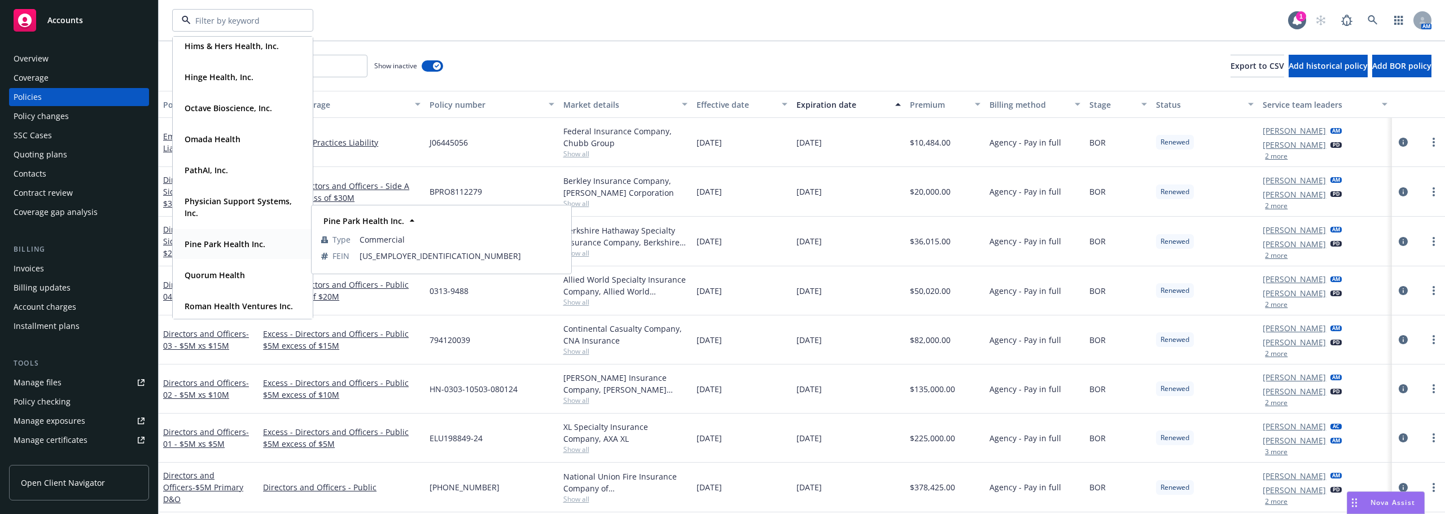
scroll to position [451, 0]
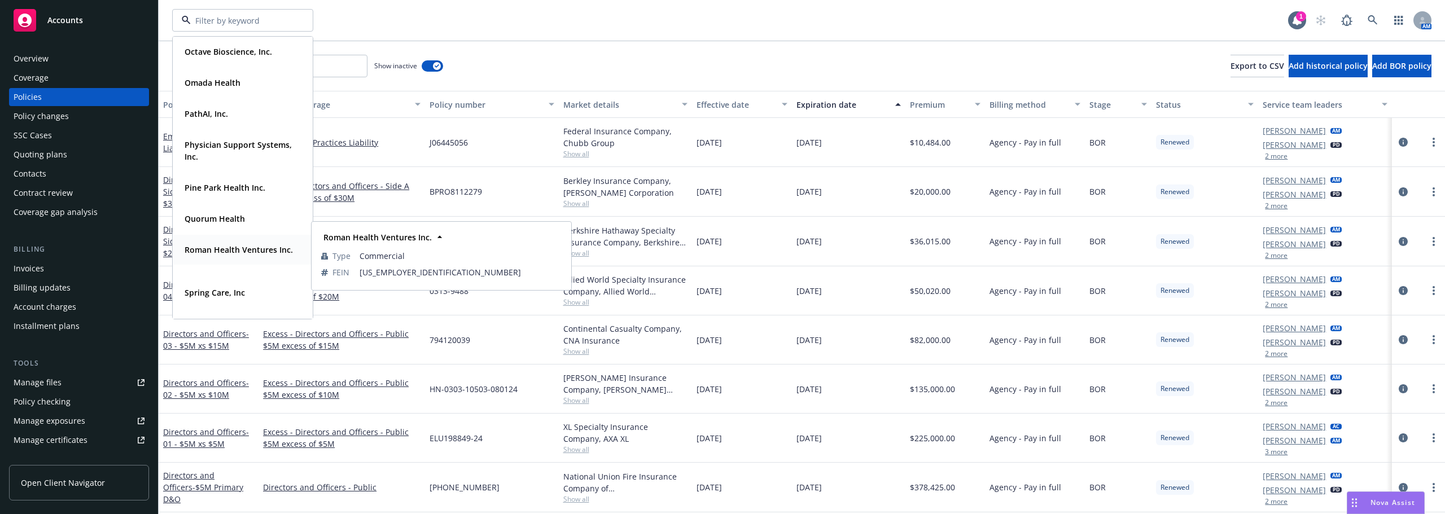
click at [242, 247] on strong "Roman Health Ventures Inc." at bounding box center [239, 249] width 108 height 11
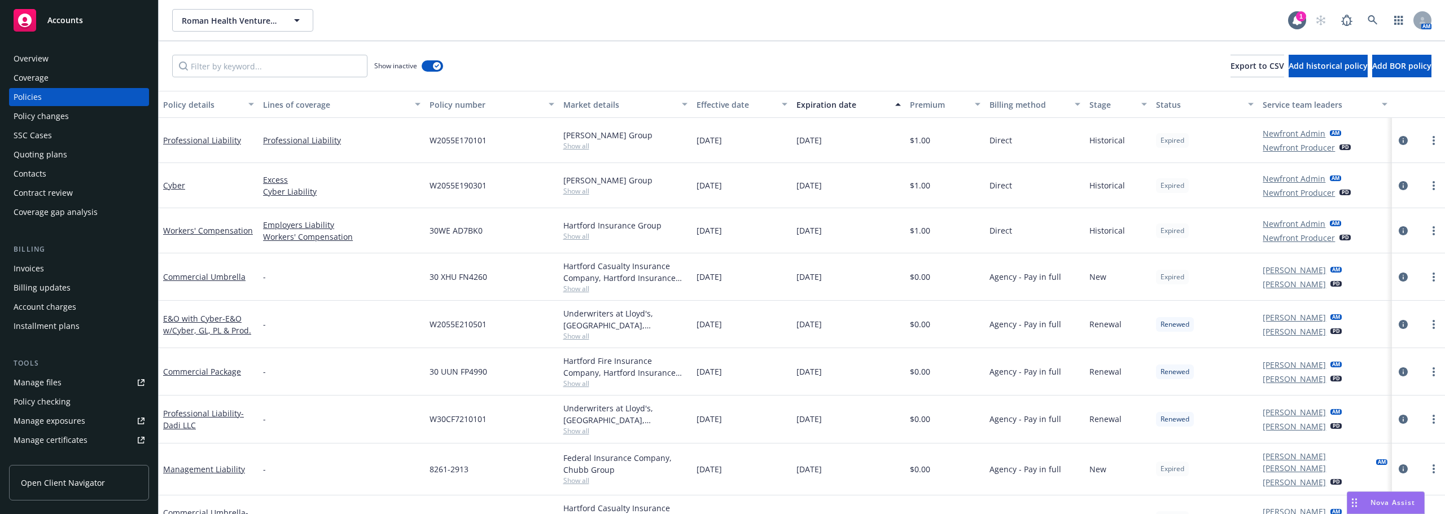
click at [42, 67] on div "Overview" at bounding box center [31, 59] width 35 height 18
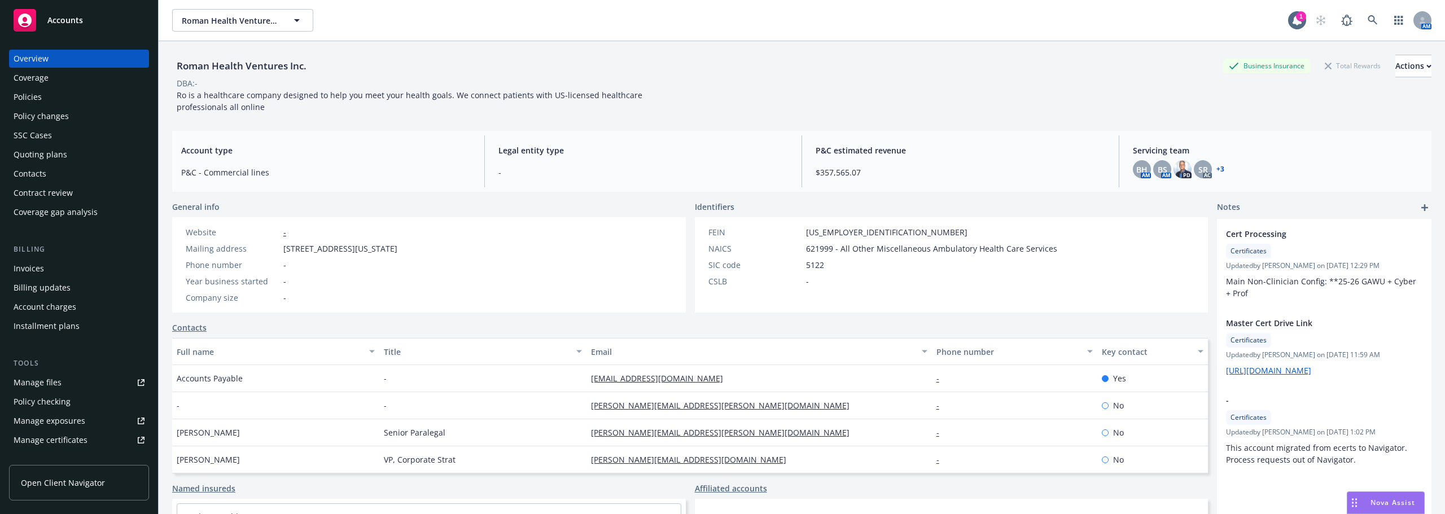
click at [165, 213] on div "Roman Health Ventures Inc. Business Insurance Total Rewards Actions DBA: - Ro i…" at bounding box center [802, 298] width 1286 height 514
click at [34, 85] on div "Coverage" at bounding box center [31, 78] width 35 height 18
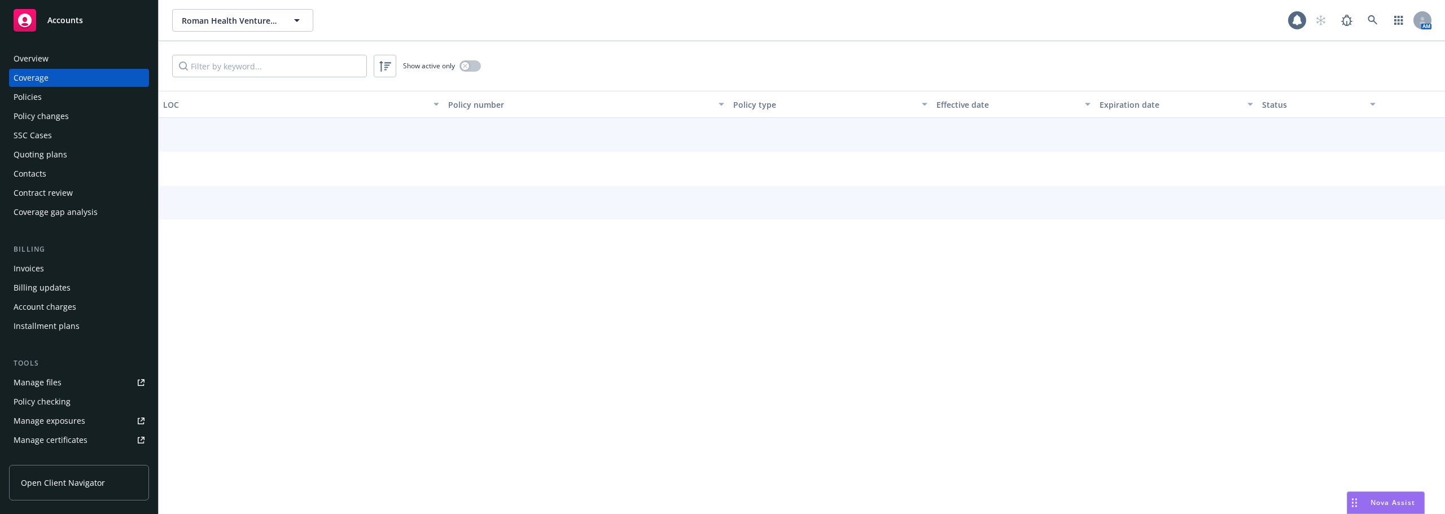
click at [33, 103] on div "Policies" at bounding box center [28, 97] width 28 height 18
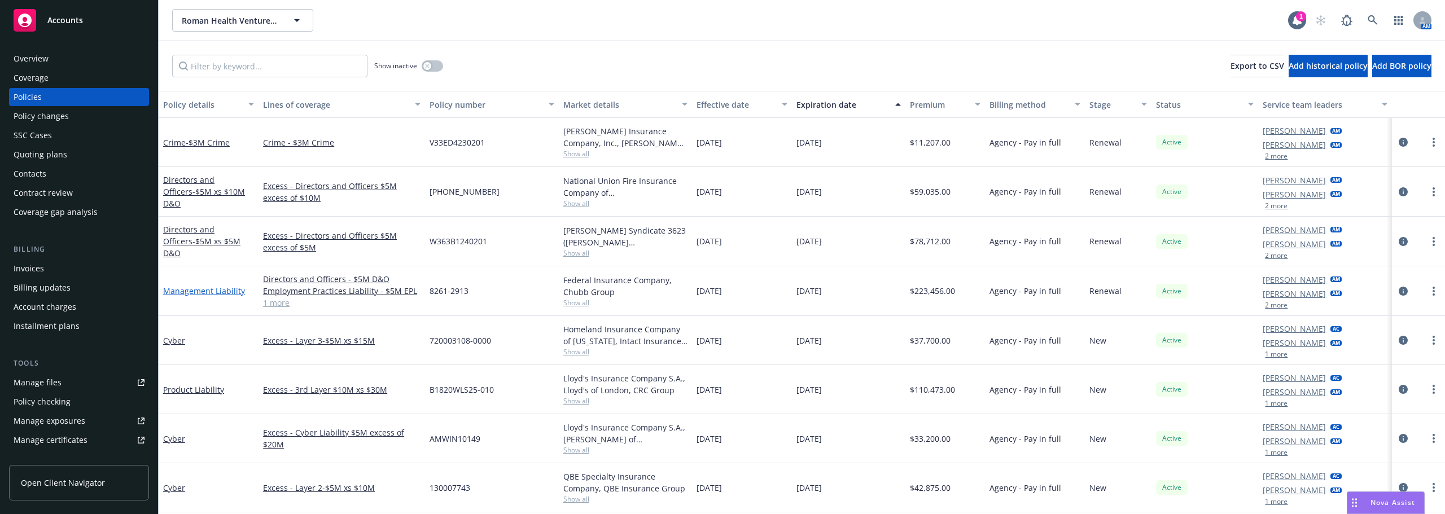
click at [204, 295] on link "Management Liability" at bounding box center [204, 291] width 82 height 11
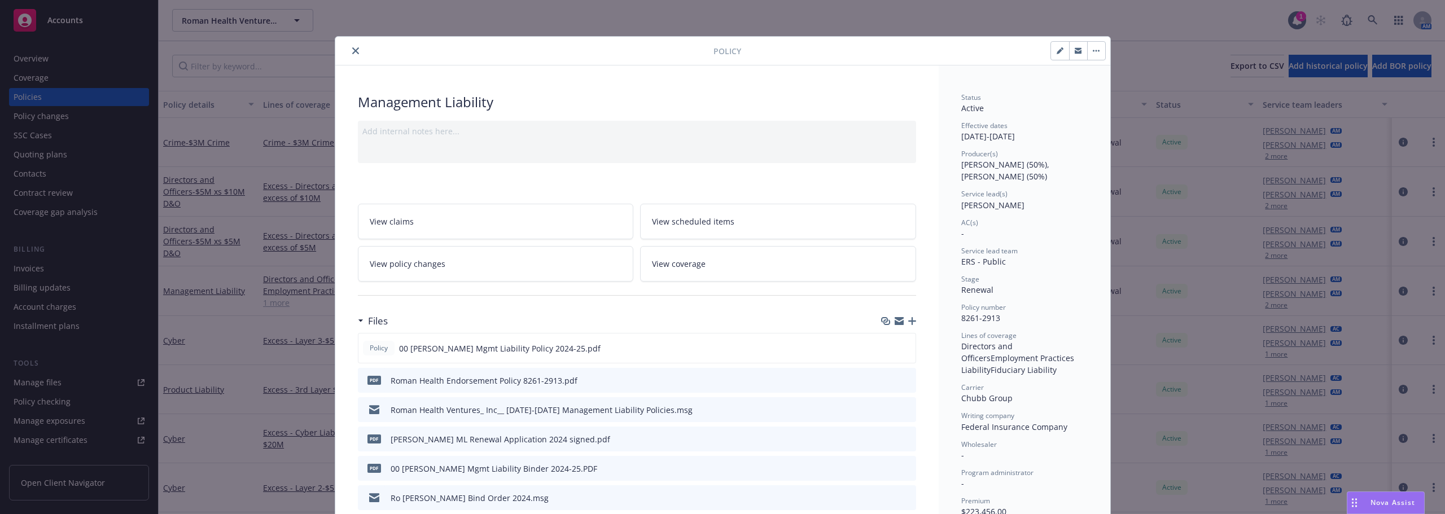
click at [352, 54] on button "close" at bounding box center [356, 51] width 14 height 14
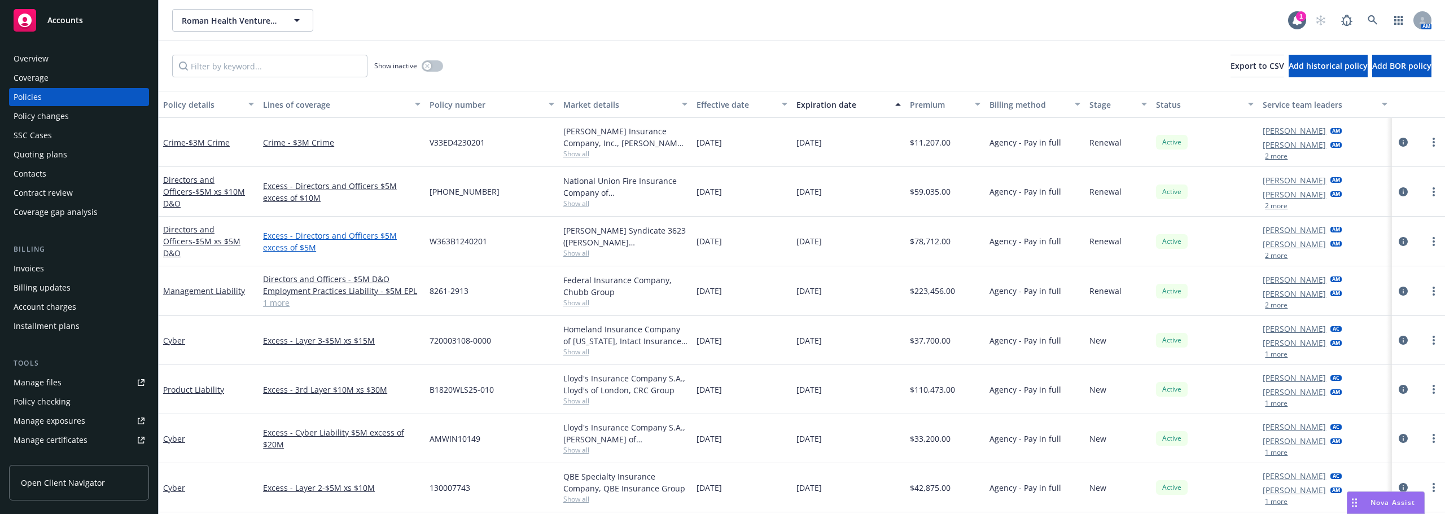
scroll to position [113, 0]
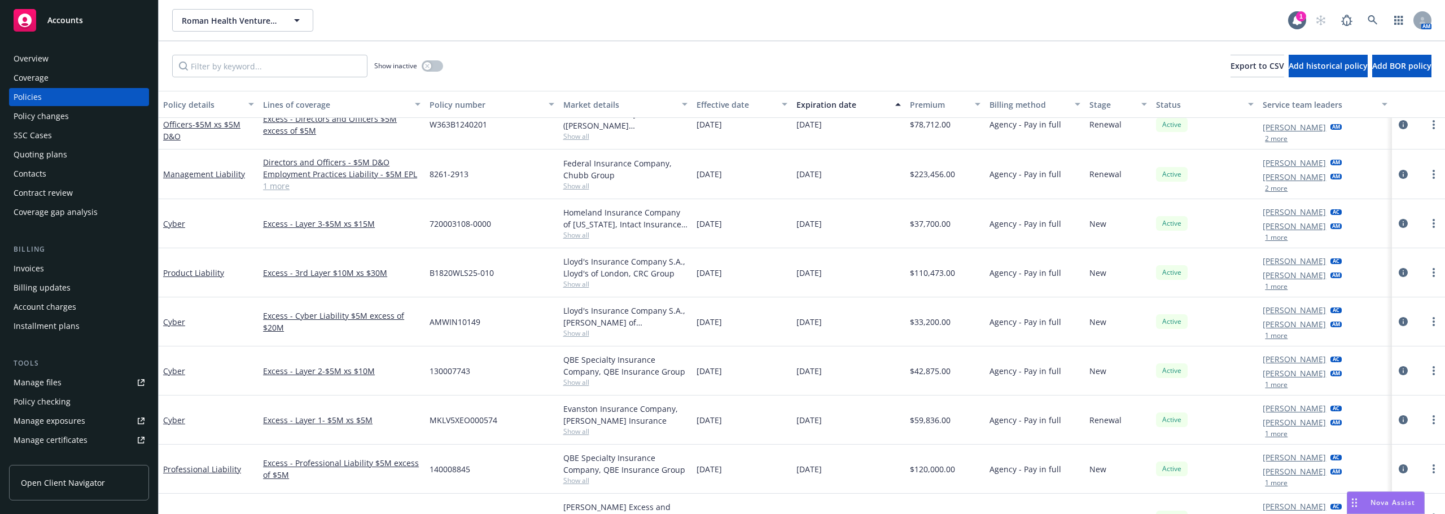
click at [97, 63] on div "Overview" at bounding box center [79, 59] width 131 height 18
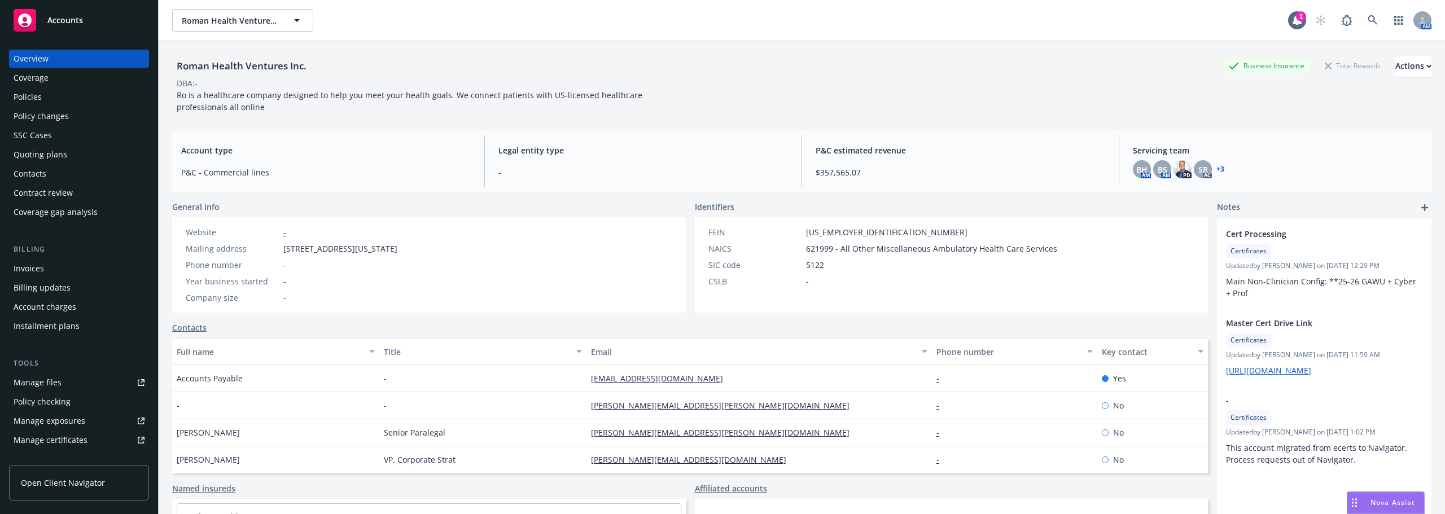
click at [228, 69] on div "Roman Health Ventures Inc." at bounding box center [241, 66] width 139 height 15
click at [41, 97] on div "Policies" at bounding box center [79, 97] width 131 height 18
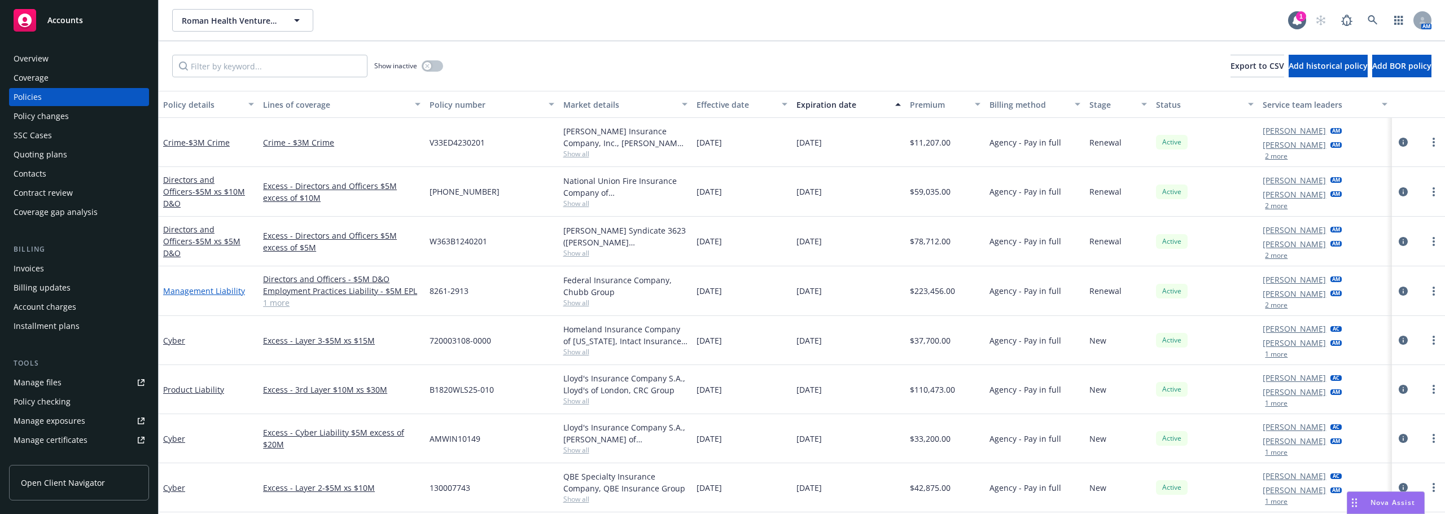
click at [230, 291] on link "Management Liability" at bounding box center [204, 291] width 82 height 11
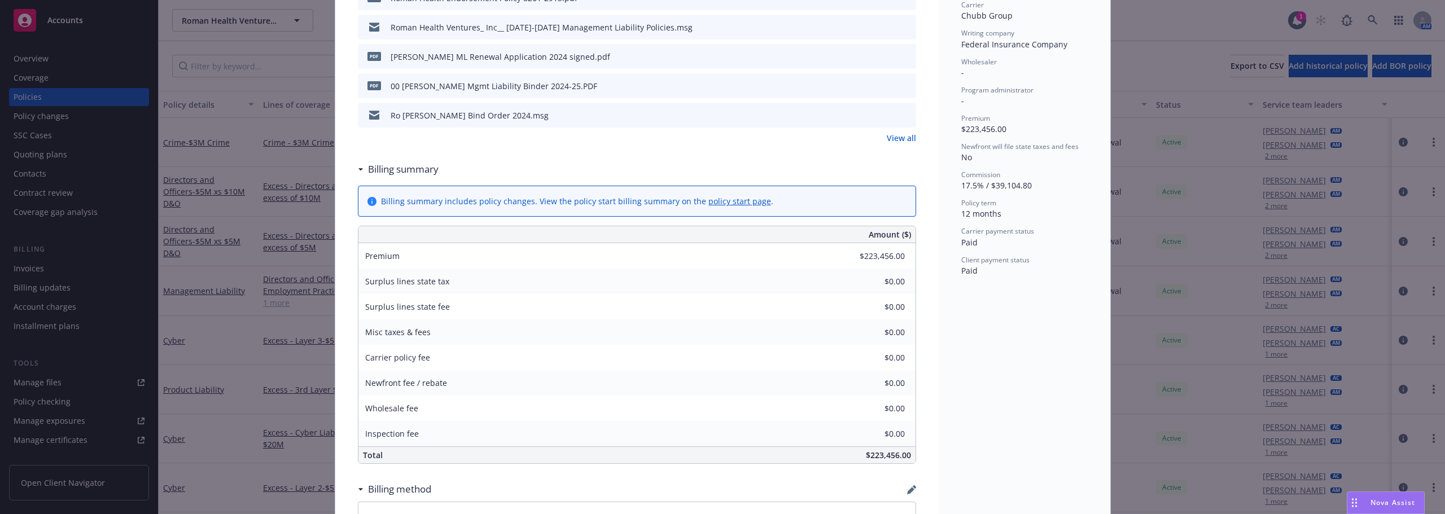
scroll to position [316, 0]
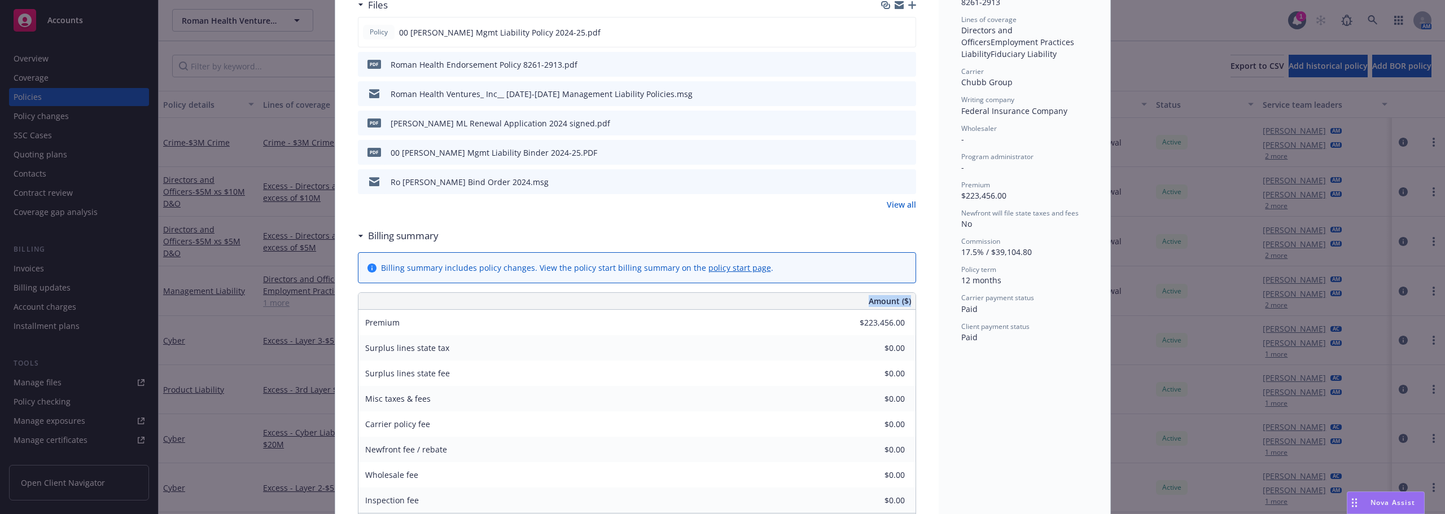
click at [191, 310] on div "Policy Management Liability Add internal notes here... View claims View schedul…" at bounding box center [722, 257] width 1445 height 514
click at [204, 235] on div "Policy Management Liability Add internal notes here... View claims View schedul…" at bounding box center [722, 257] width 1445 height 514
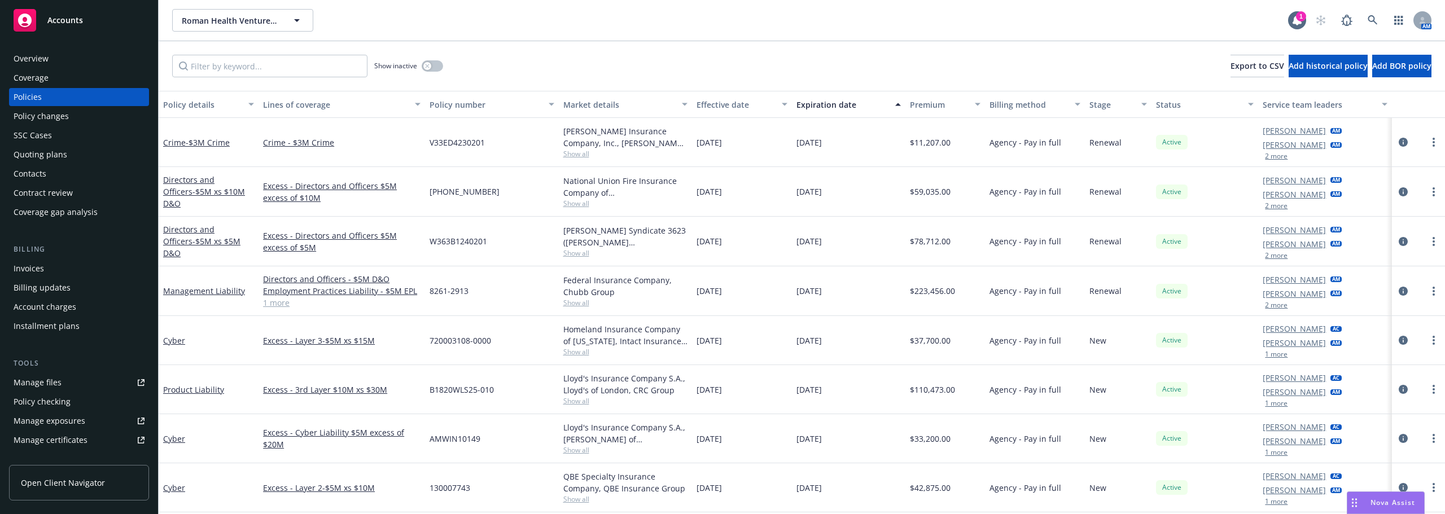
click at [204, 235] on link "Directors and Officers - $5M xs $5M D&O" at bounding box center [201, 241] width 77 height 34
click at [179, 244] on span "- $5M xs $5M D&O" at bounding box center [201, 247] width 77 height 23
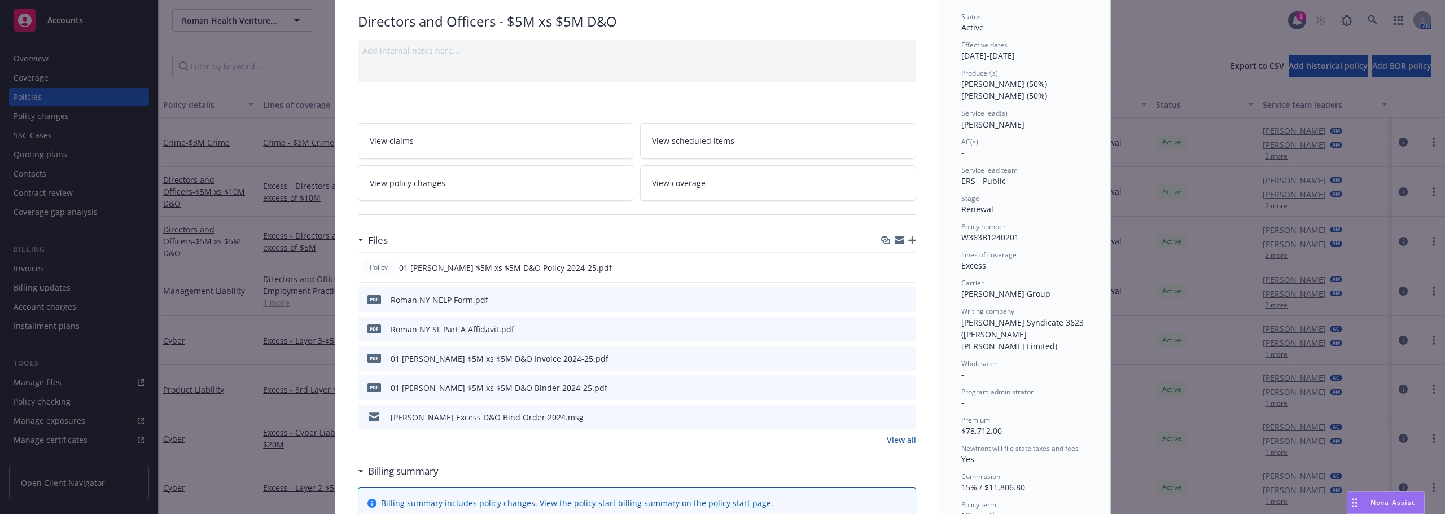
scroll to position [113, 0]
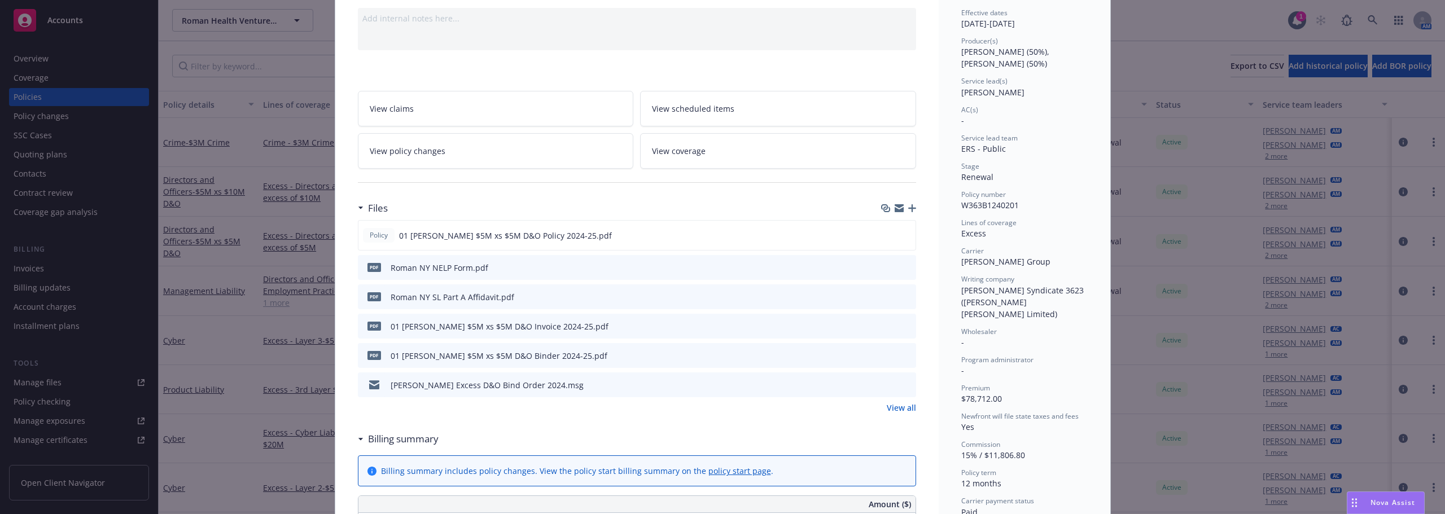
click at [310, 216] on div "Policy Directors and Officers - $5M xs $5M D&O Add internal notes here... View …" at bounding box center [722, 257] width 1445 height 514
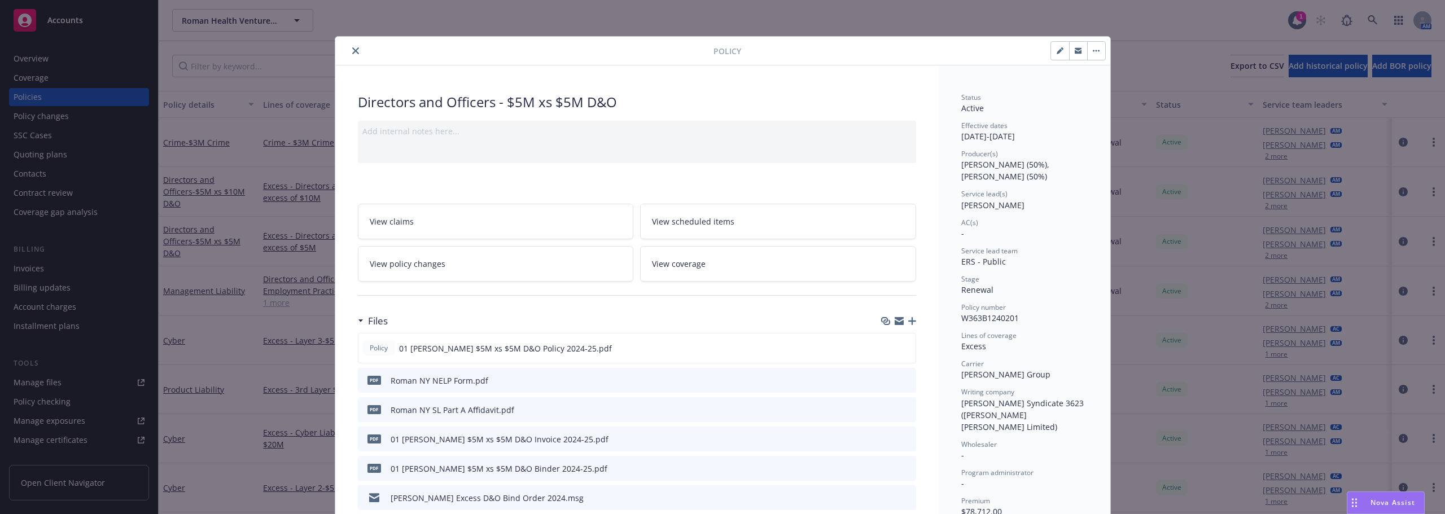
click at [349, 55] on button "close" at bounding box center [356, 51] width 14 height 14
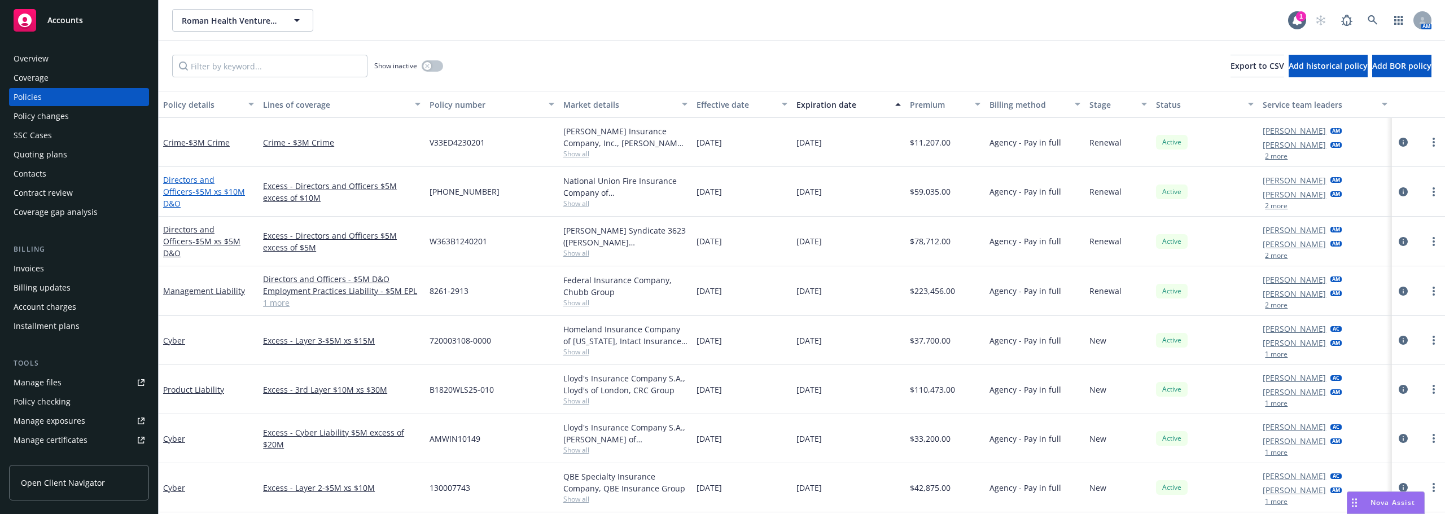
click at [232, 181] on link "Directors and Officers - $5M xs $10M D&O" at bounding box center [204, 191] width 82 height 34
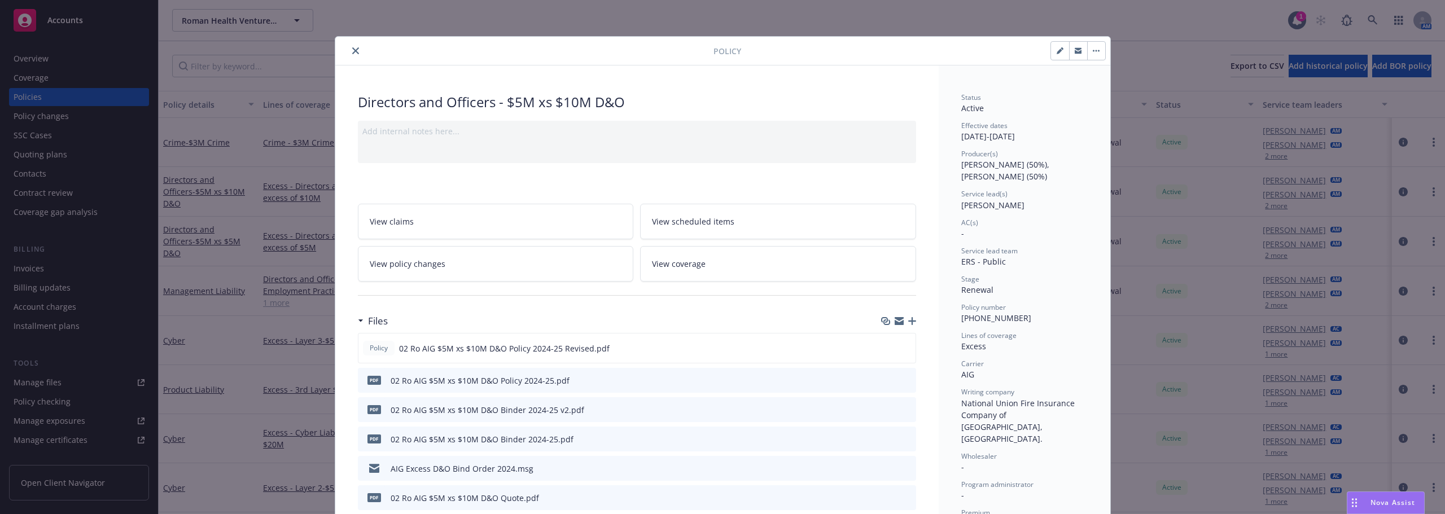
click at [350, 57] on div "Policy" at bounding box center [722, 51] width 775 height 29
click at [352, 52] on icon "close" at bounding box center [355, 50] width 7 height 7
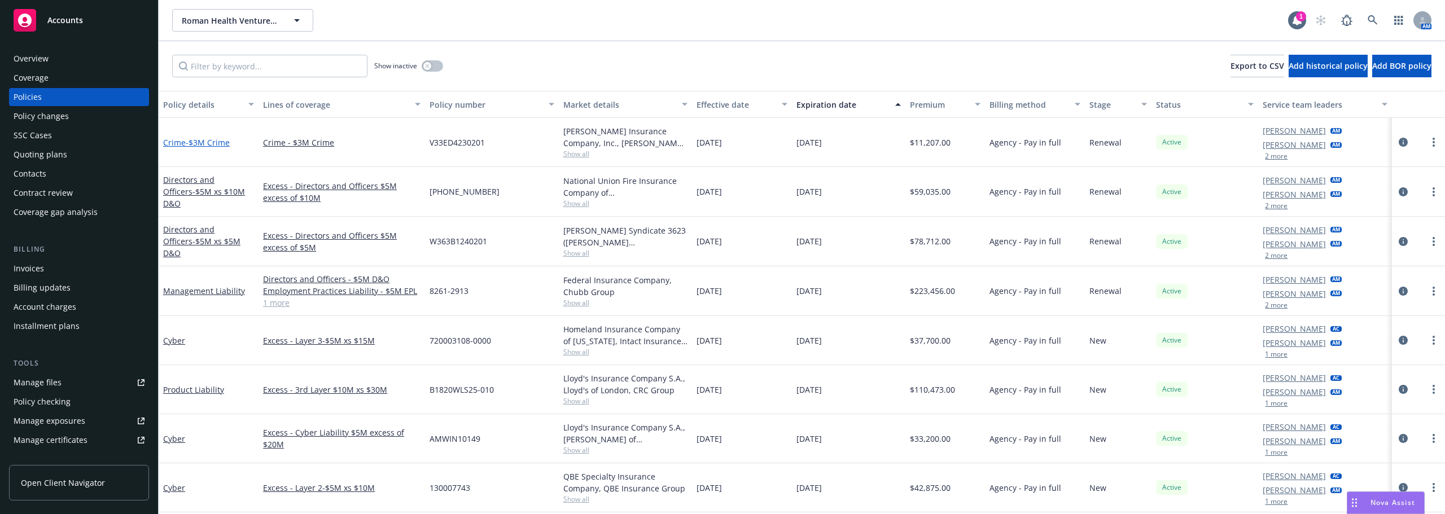
click at [188, 144] on span "- $3M Crime" at bounding box center [208, 142] width 44 height 11
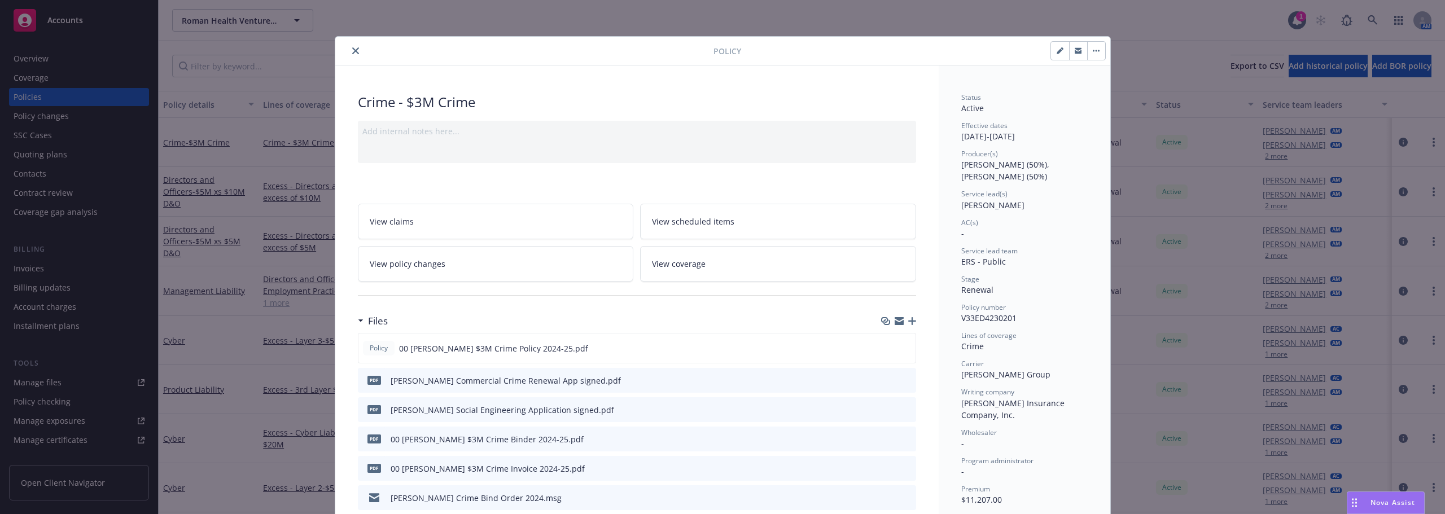
click at [349, 53] on button "close" at bounding box center [356, 51] width 14 height 14
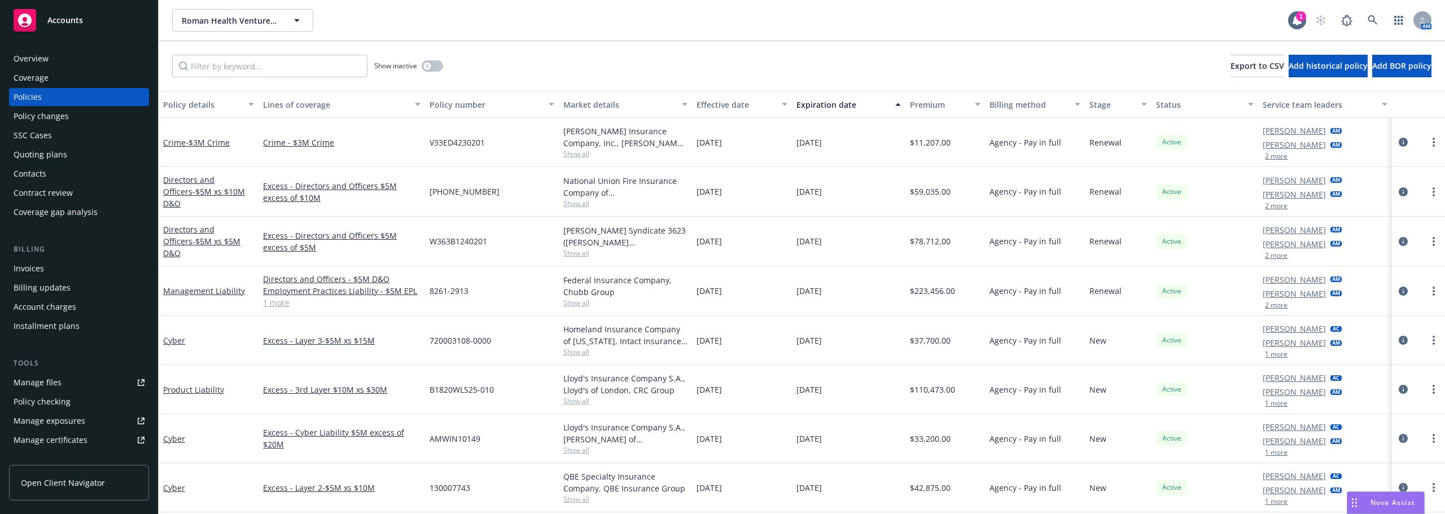
click at [47, 63] on div "Overview" at bounding box center [31, 59] width 35 height 18
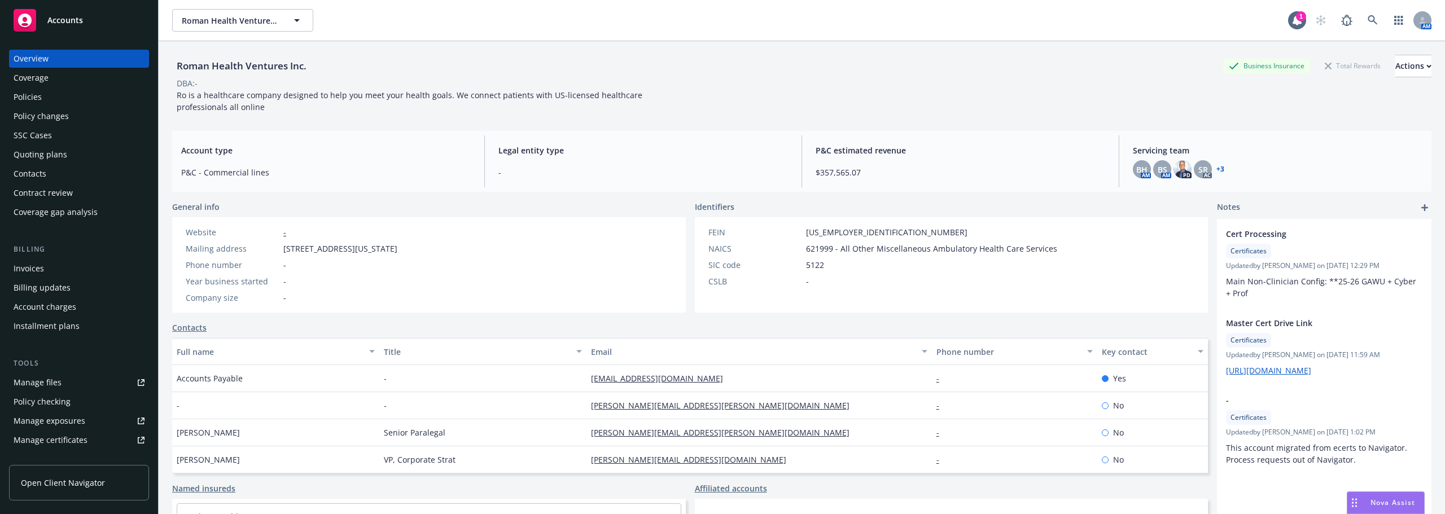
click at [96, 103] on div "Policies" at bounding box center [79, 97] width 131 height 18
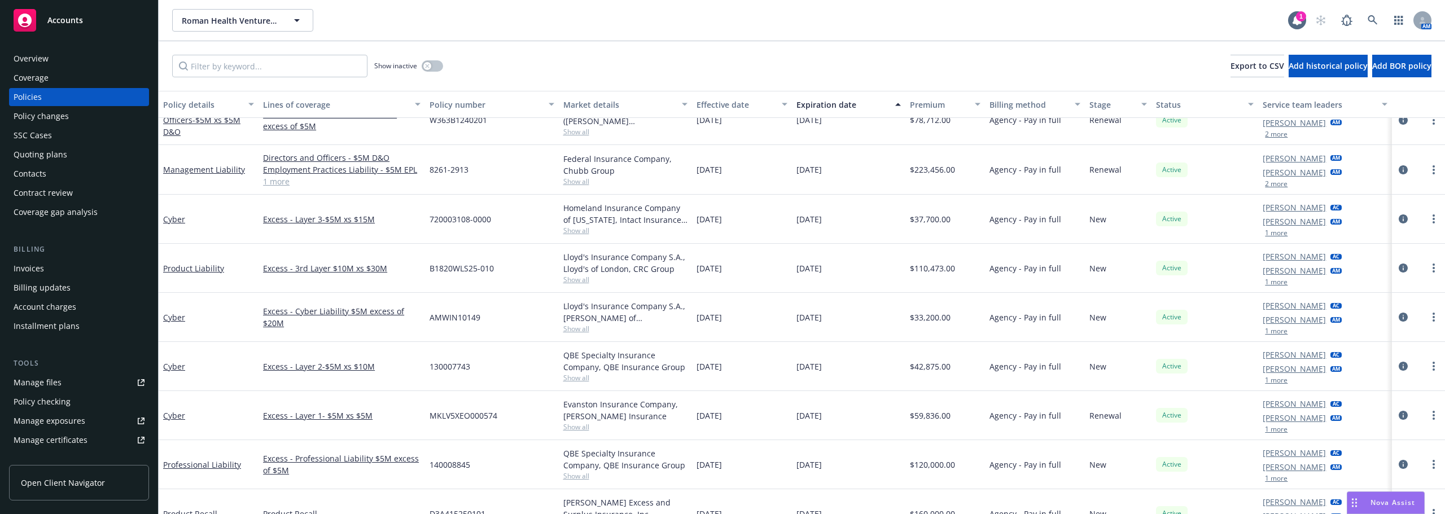
scroll to position [169, 0]
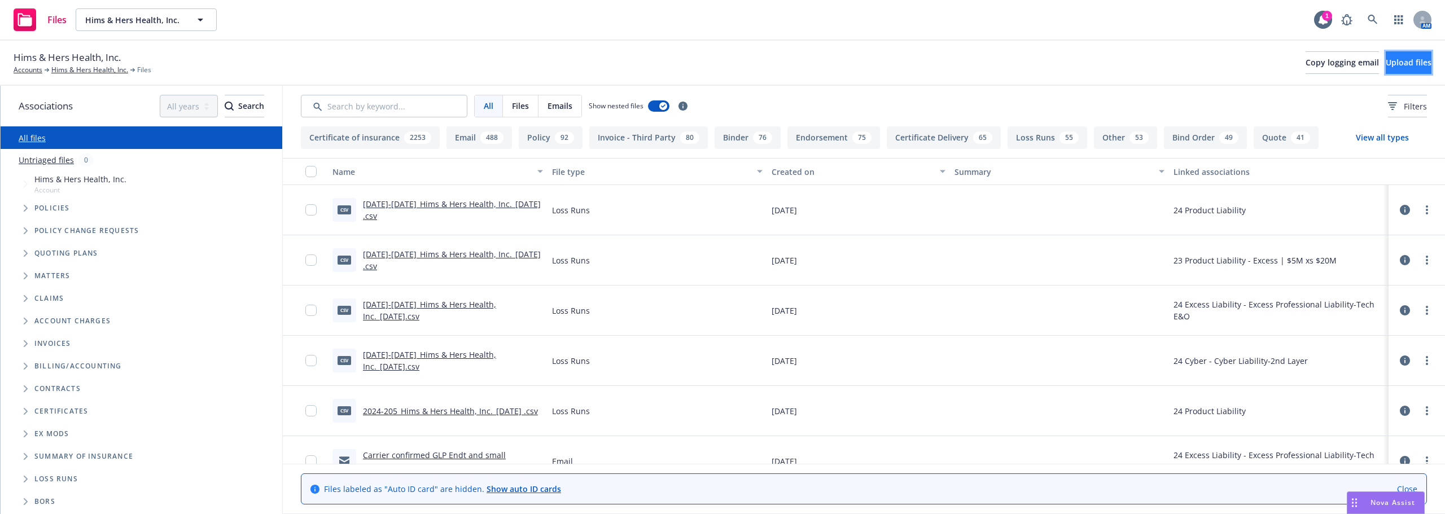
click at [1385, 65] on span "Upload files" at bounding box center [1408, 62] width 46 height 11
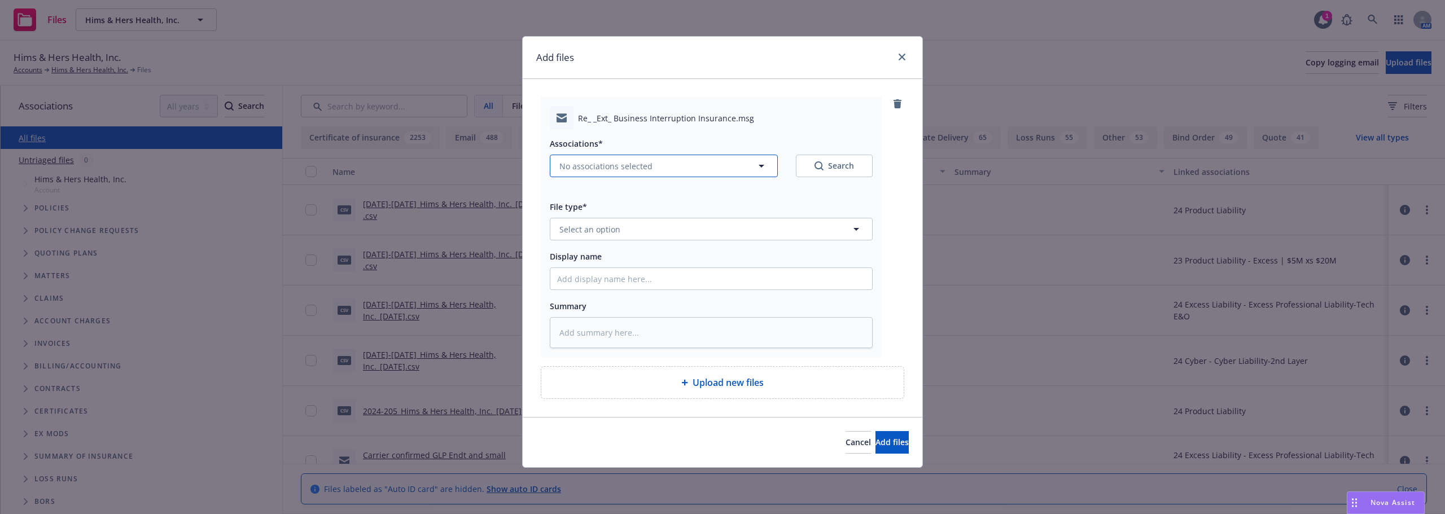
click at [635, 157] on button "No associations selected" at bounding box center [664, 166] width 228 height 23
type textarea "x"
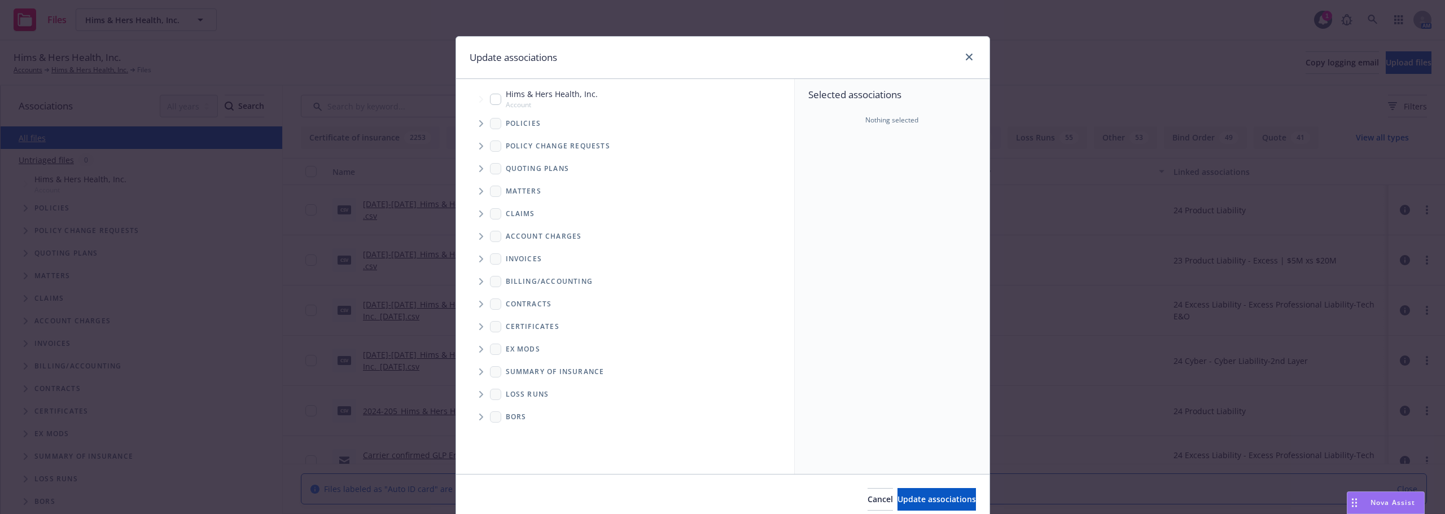
click at [494, 98] on input "Tree Example" at bounding box center [495, 99] width 11 height 11
checkbox input "true"
click at [931, 509] on button "Update associations" at bounding box center [936, 499] width 78 height 23
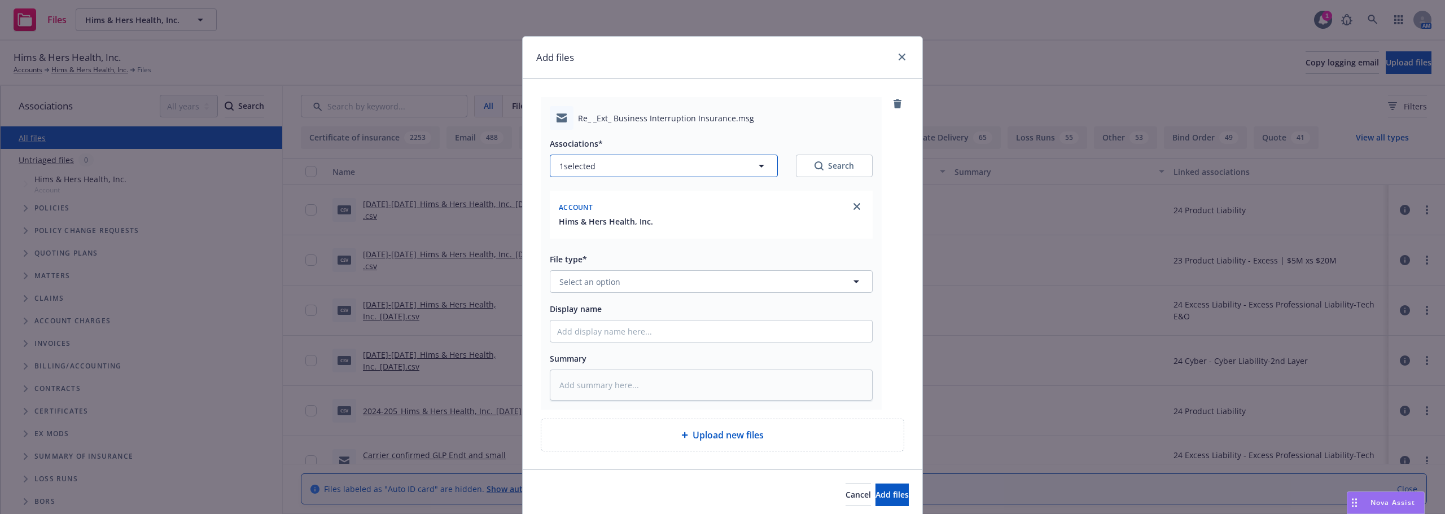
click at [686, 167] on button "1 selected" at bounding box center [664, 166] width 228 height 23
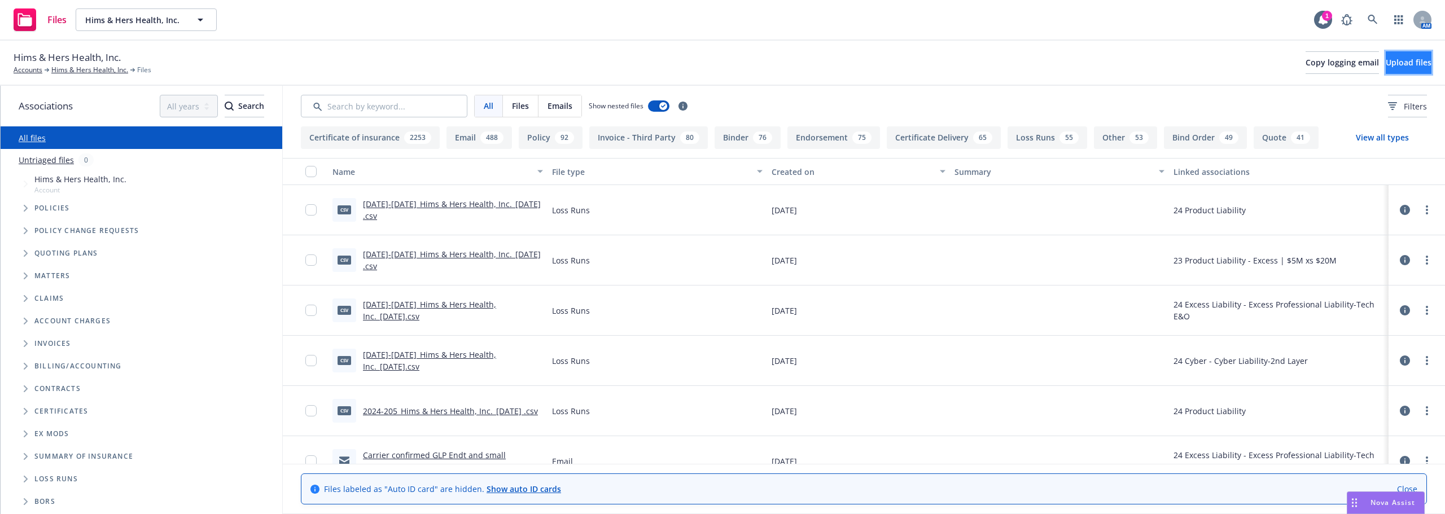
click at [1401, 62] on span "Upload files" at bounding box center [1408, 62] width 46 height 11
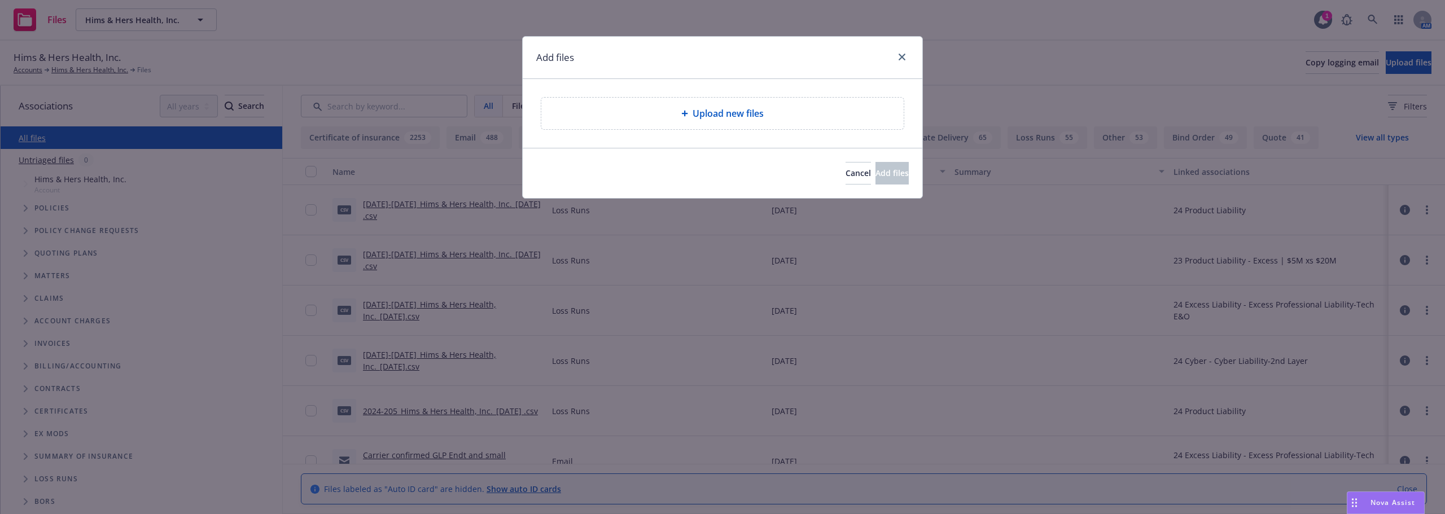
click at [801, 124] on div "Upload new files" at bounding box center [722, 114] width 362 height 32
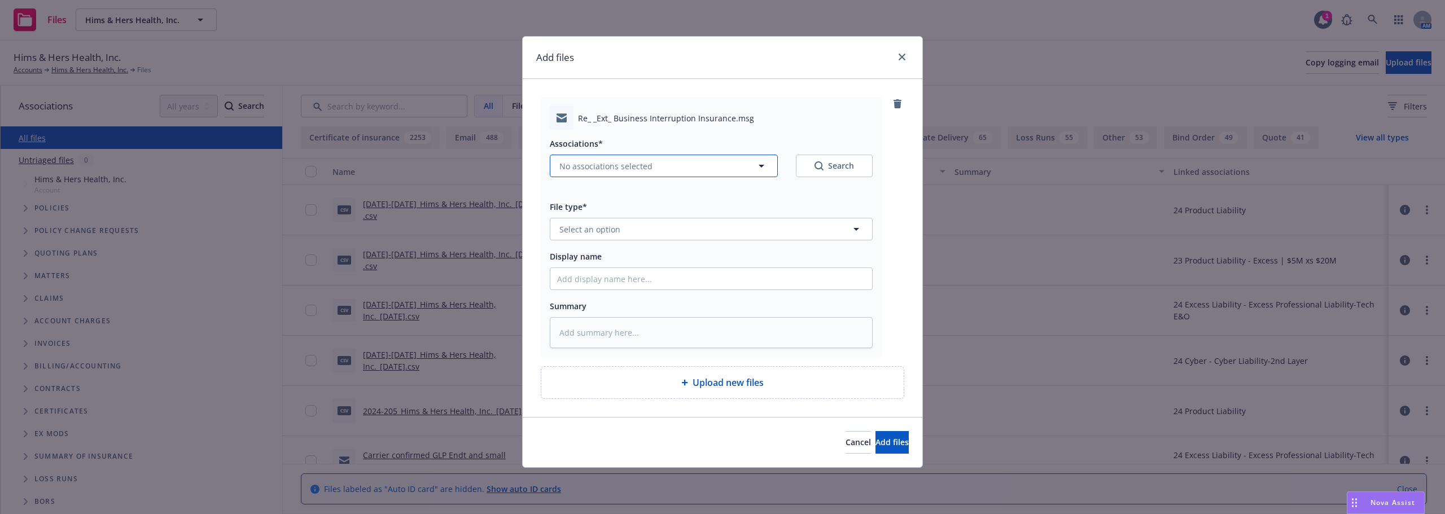
click at [638, 158] on button "No associations selected" at bounding box center [664, 166] width 228 height 23
type textarea "x"
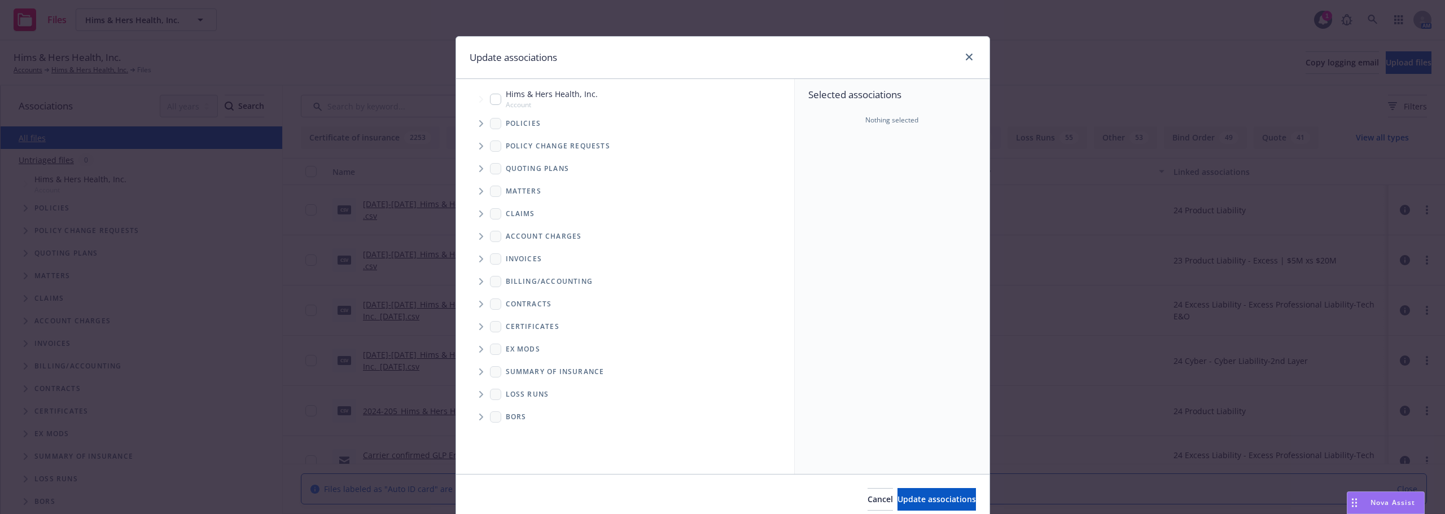
click at [583, 98] on span "Hims & Hers Health, Inc." at bounding box center [552, 94] width 92 height 12
checkbox input "true"
click at [911, 498] on span "Update associations" at bounding box center [936, 499] width 78 height 11
type textarea "x"
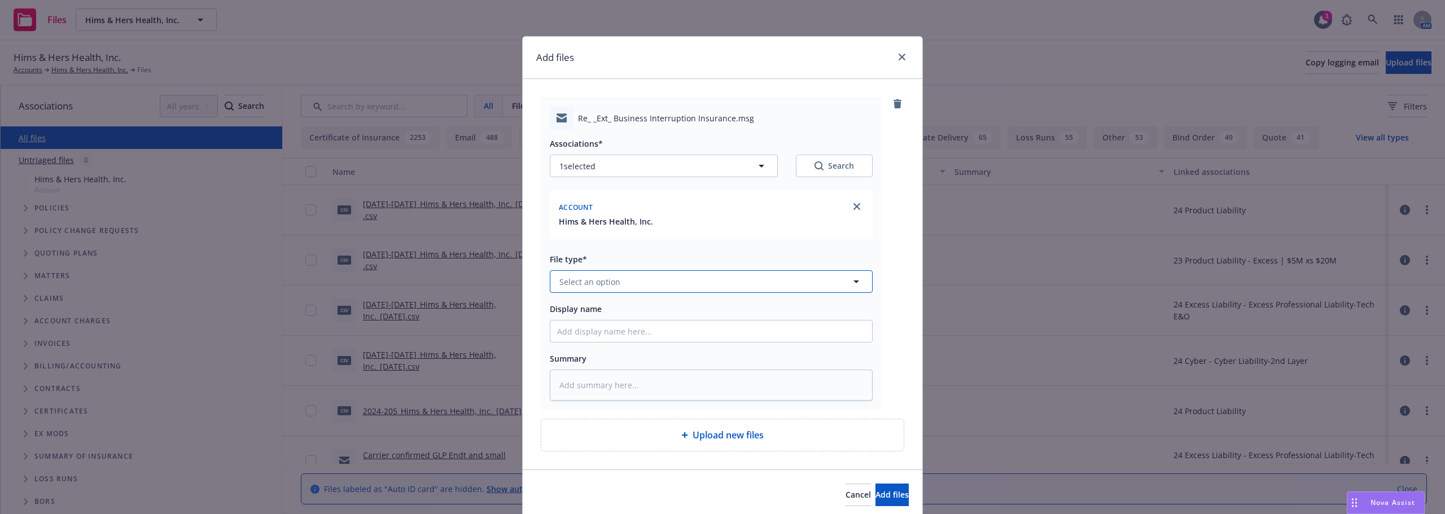
click at [624, 275] on button "Select an option" at bounding box center [711, 281] width 323 height 23
type input "em"
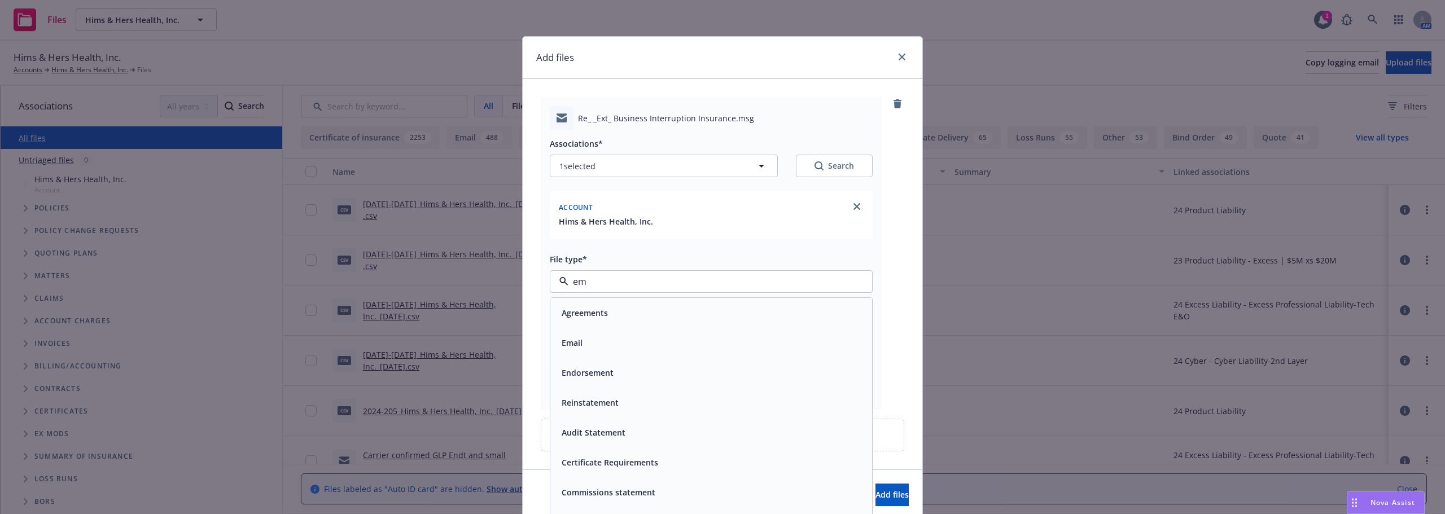
click at [579, 343] on div "Email" at bounding box center [571, 343] width 28 height 16
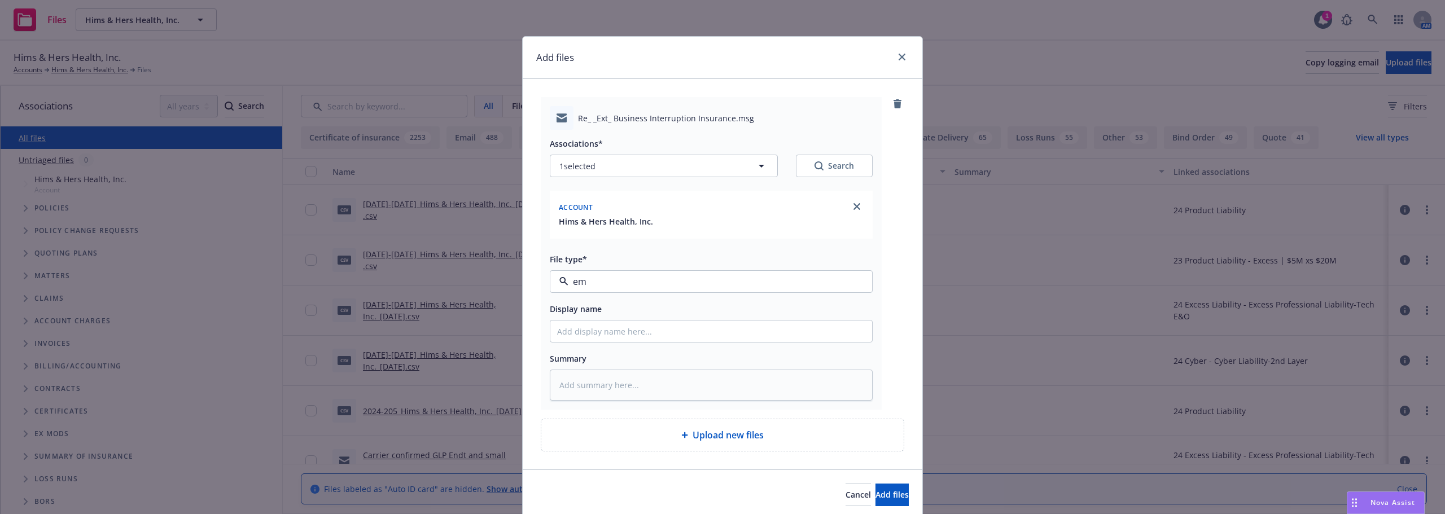
type textarea "x"
click at [604, 335] on input "Display name" at bounding box center [711, 331] width 322 height 21
click at [654, 283] on span "Email" at bounding box center [689, 282] width 261 height 12
type input "email"
click at [646, 306] on div "Email" at bounding box center [711, 313] width 308 height 16
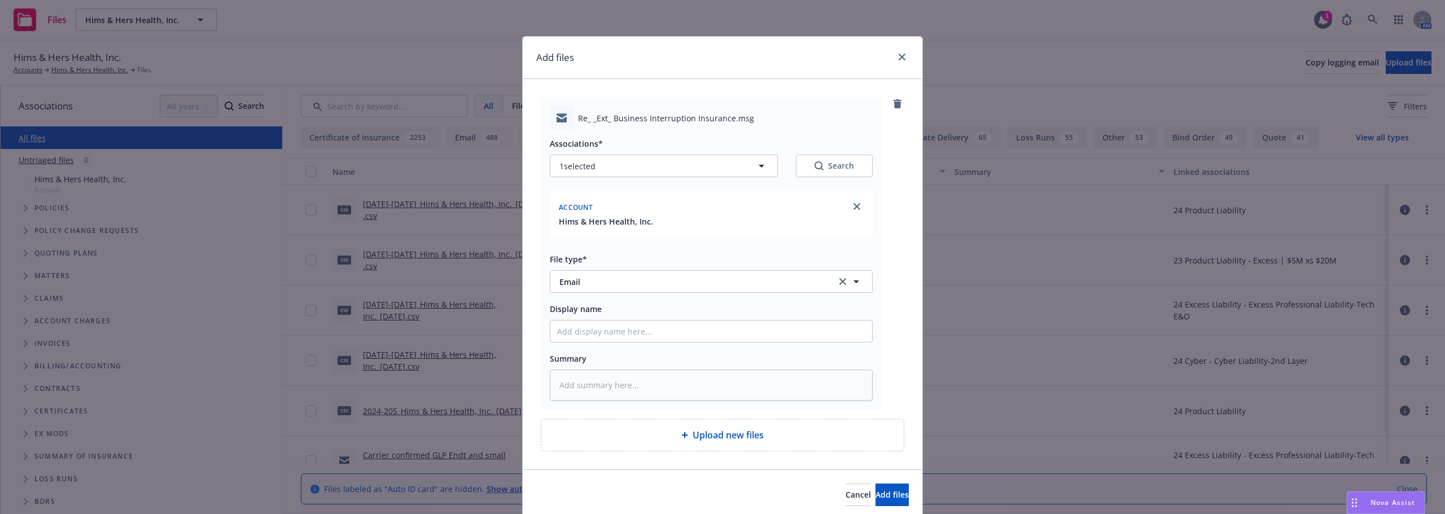
click at [645, 324] on div "Associations* 1 selected Search Account Hims & Hers Health, Inc. File type* Ema…" at bounding box center [711, 265] width 323 height 271
click at [645, 324] on input "Display name" at bounding box center [711, 331] width 322 height 21
type textarea "x"
type input "F"
type textarea "x"
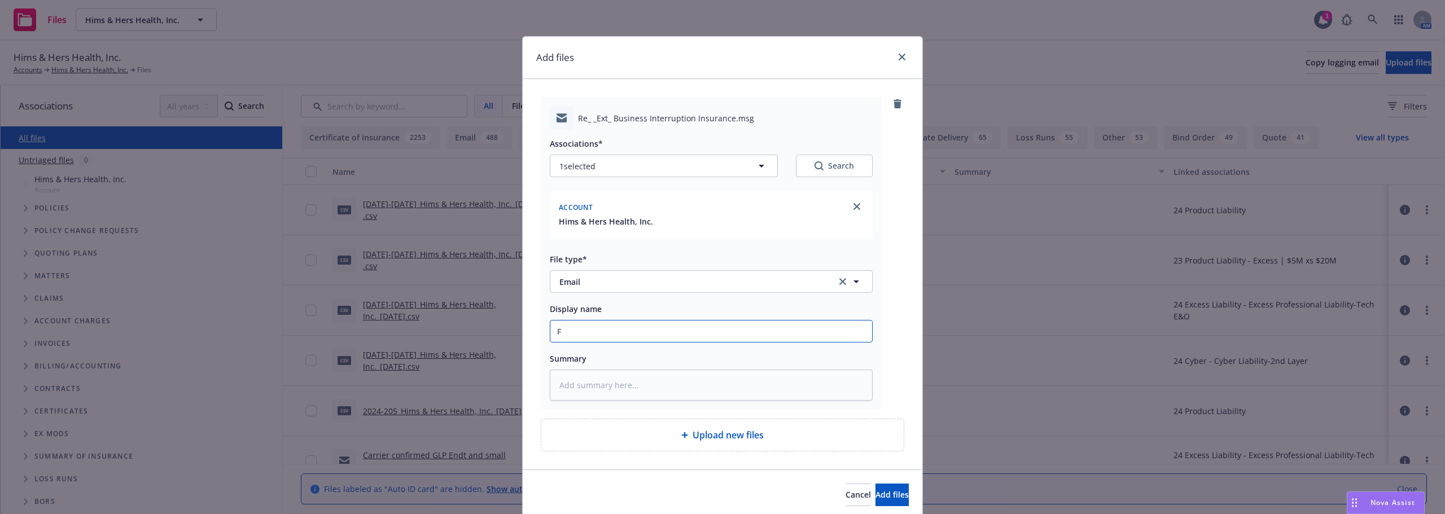
type input "FI"
type textarea "x"
type input "FIn"
type textarea "x"
type input "FIna"
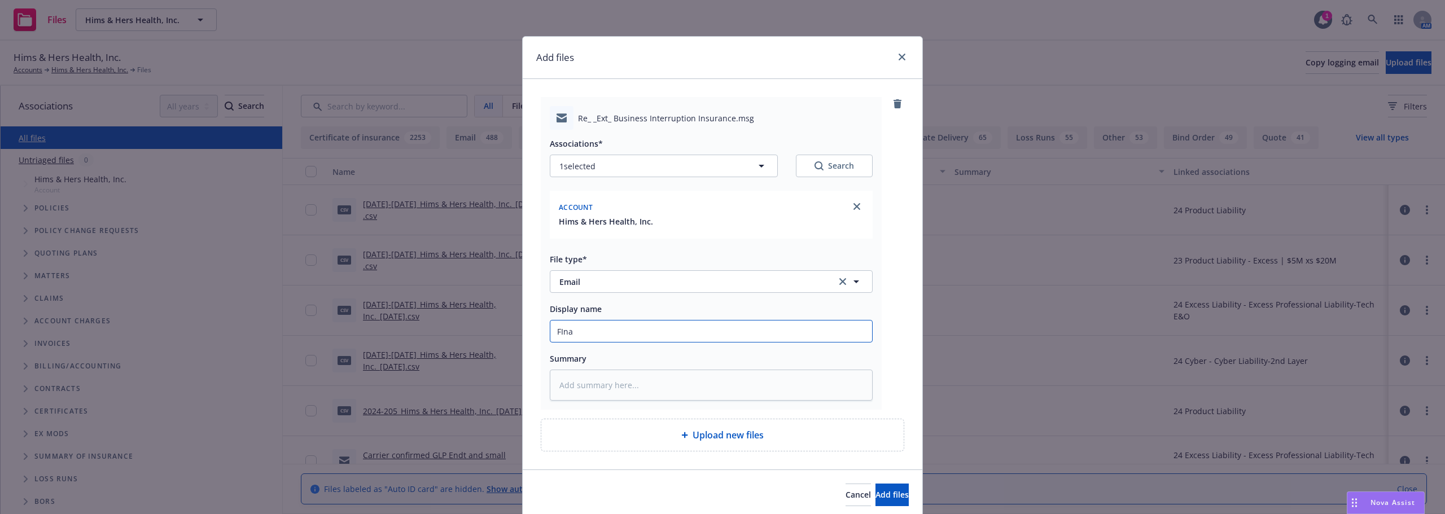
type textarea "x"
type input "FInan"
type textarea "x"
type input "FInanc"
type textarea "x"
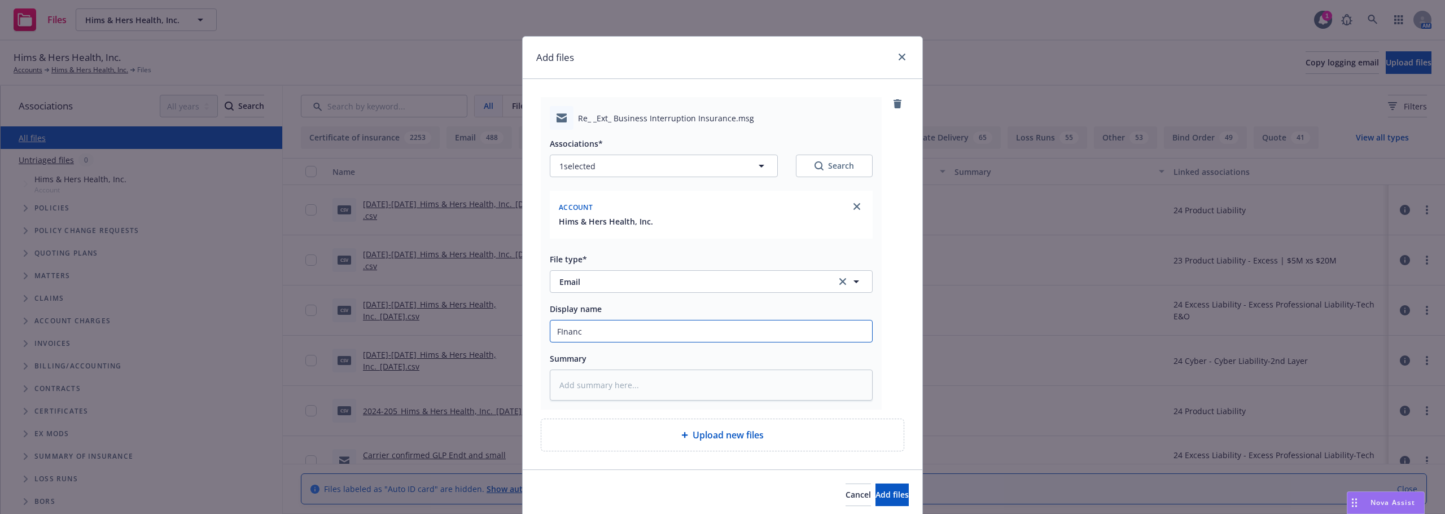
type input "FInanci"
type textarea "x"
type input "FInancia"
type textarea "x"
type input "FInancial"
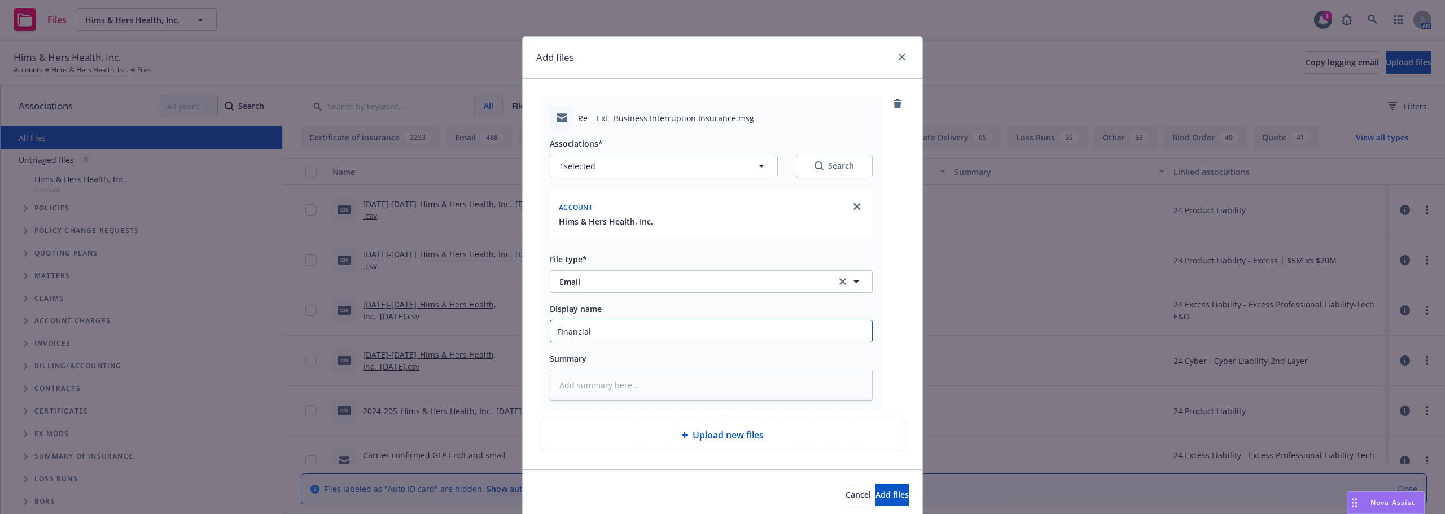
type textarea "x"
type input "FInancials"
type textarea "x"
type input "FInancials"
type textarea "x"
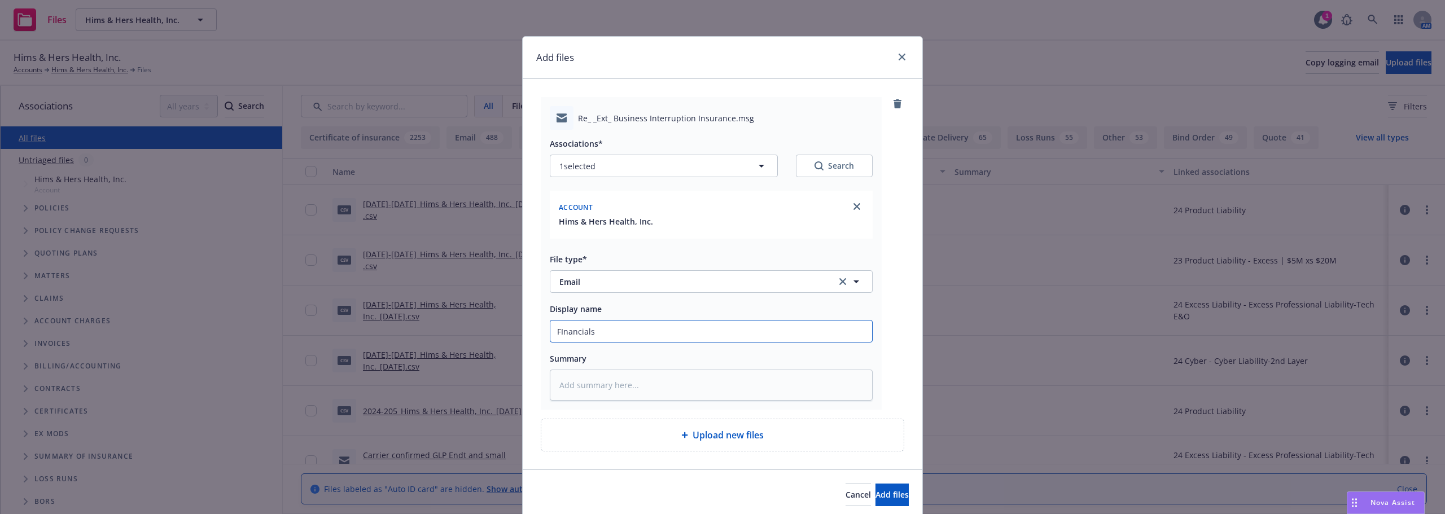
type input "FInancials a"
type textarea "x"
type input "FInancials an"
type textarea "x"
type input "FInancials and"
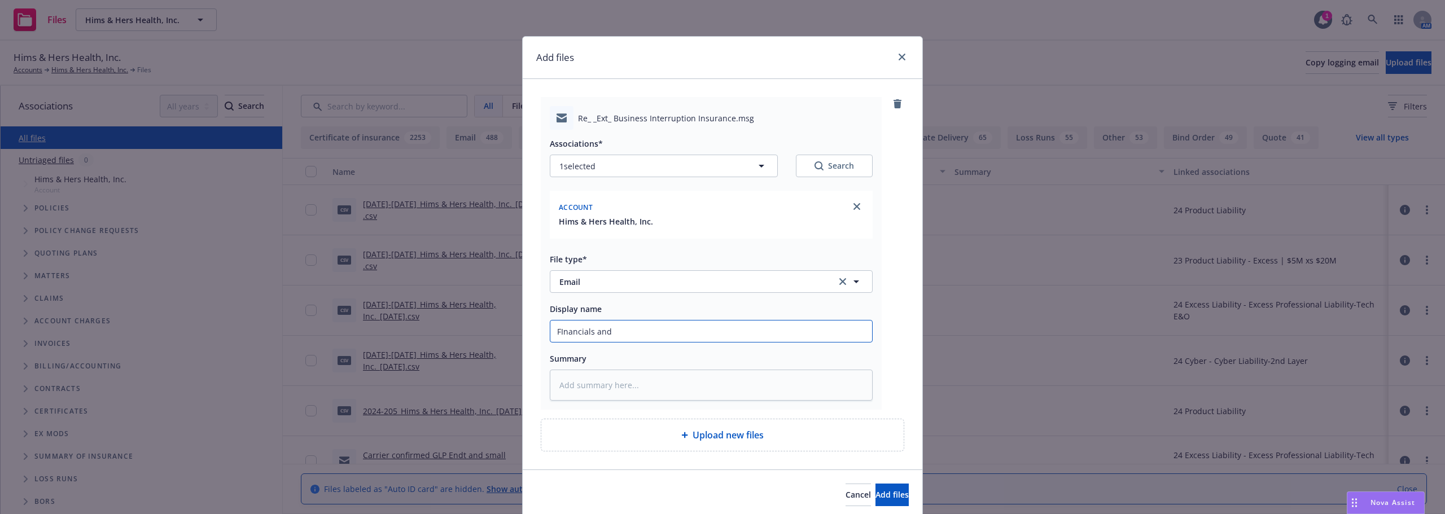
type textarea "x"
type input "FInancials and"
type textarea "x"
type input "FInancials and"
type textarea "x"
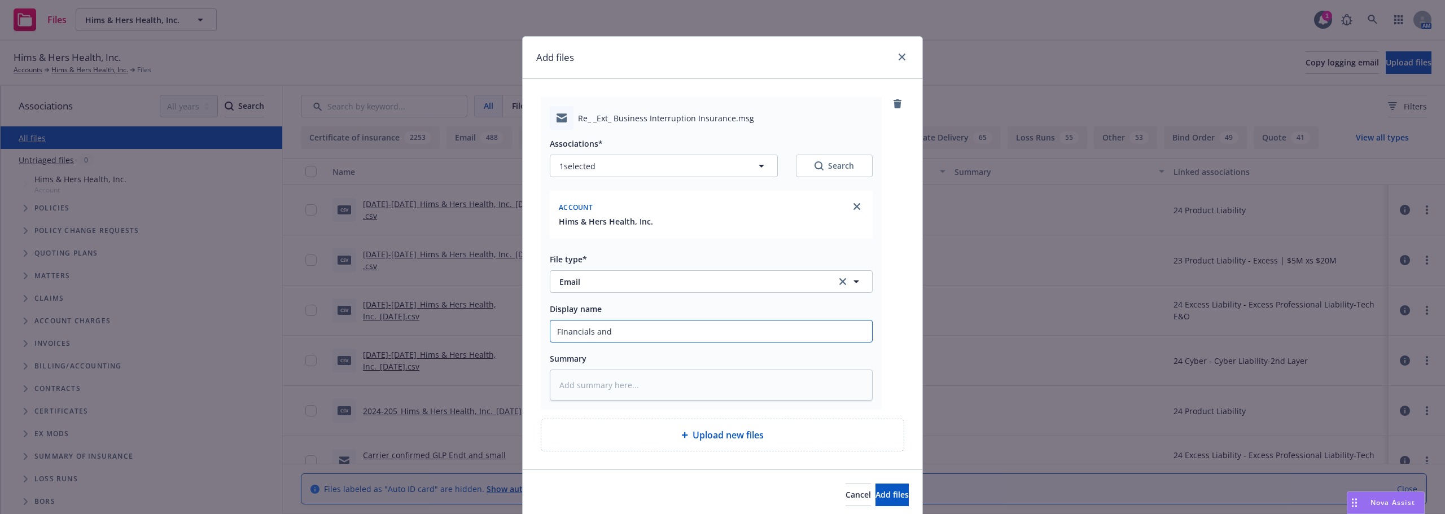
type input "FInancials an"
type textarea "x"
type input "FInancials a"
type textarea "x"
type input "FInancials"
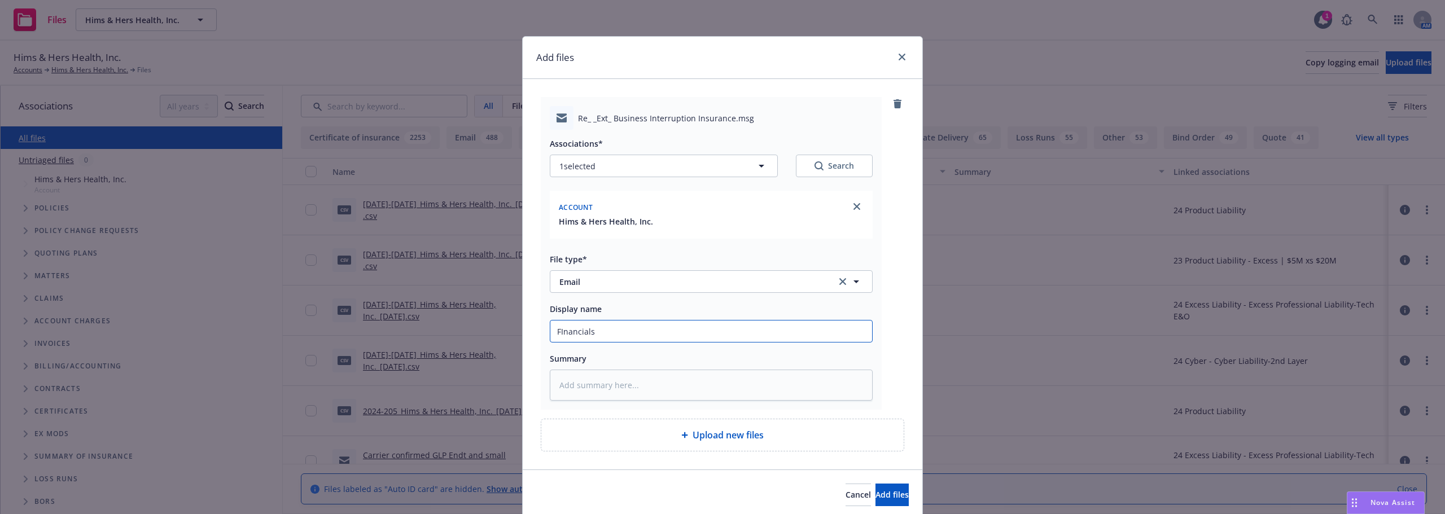
type textarea "x"
type input "FInancials"
type textarea "x"
type input "FInancial"
type textarea "x"
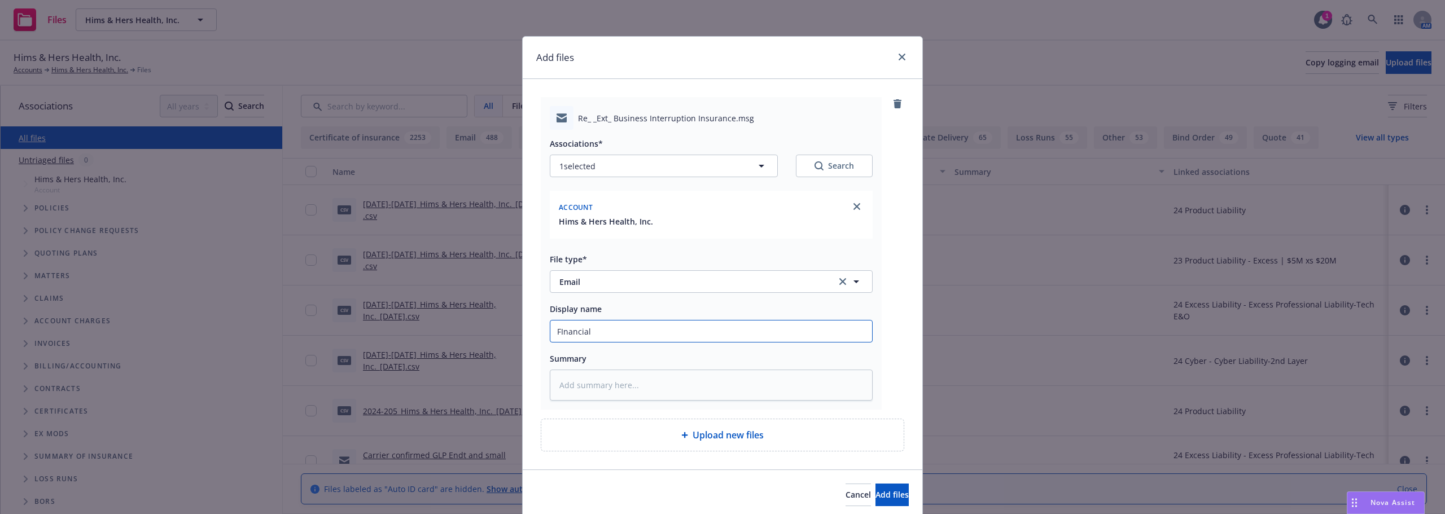
type input "FInancia"
type textarea "x"
type input "FInanci"
type textarea "x"
type input "FInanc"
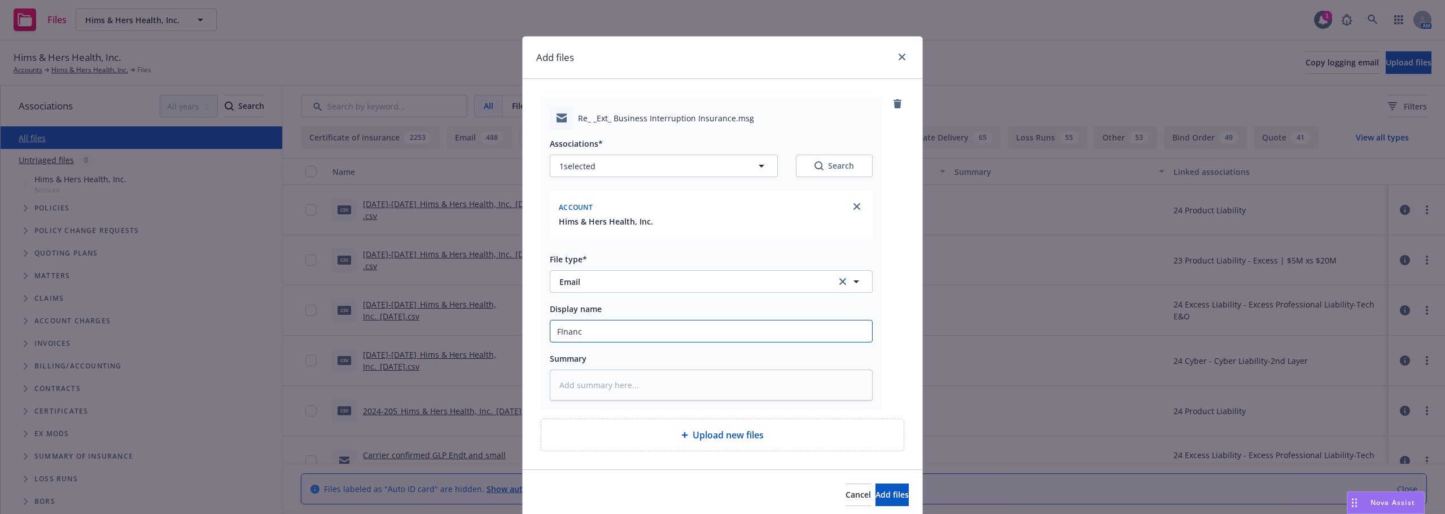
type textarea "x"
type input "FInan"
type textarea "x"
type input "FIna"
type textarea "x"
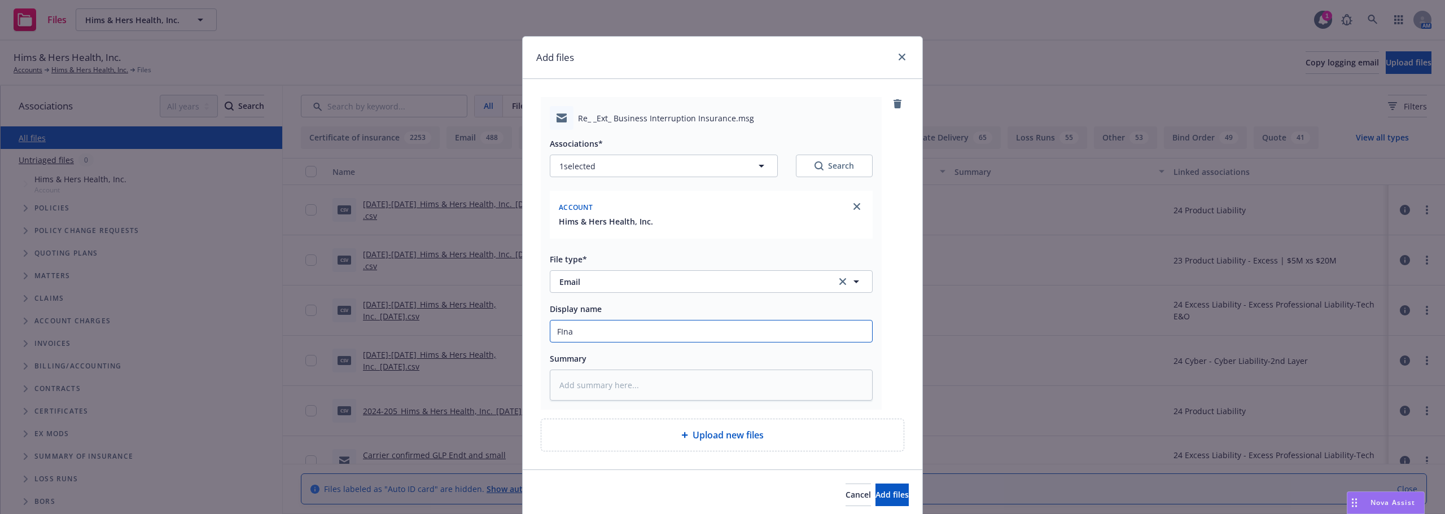
type input "FIn"
type textarea "x"
type input "FI"
type textarea "x"
type input "F"
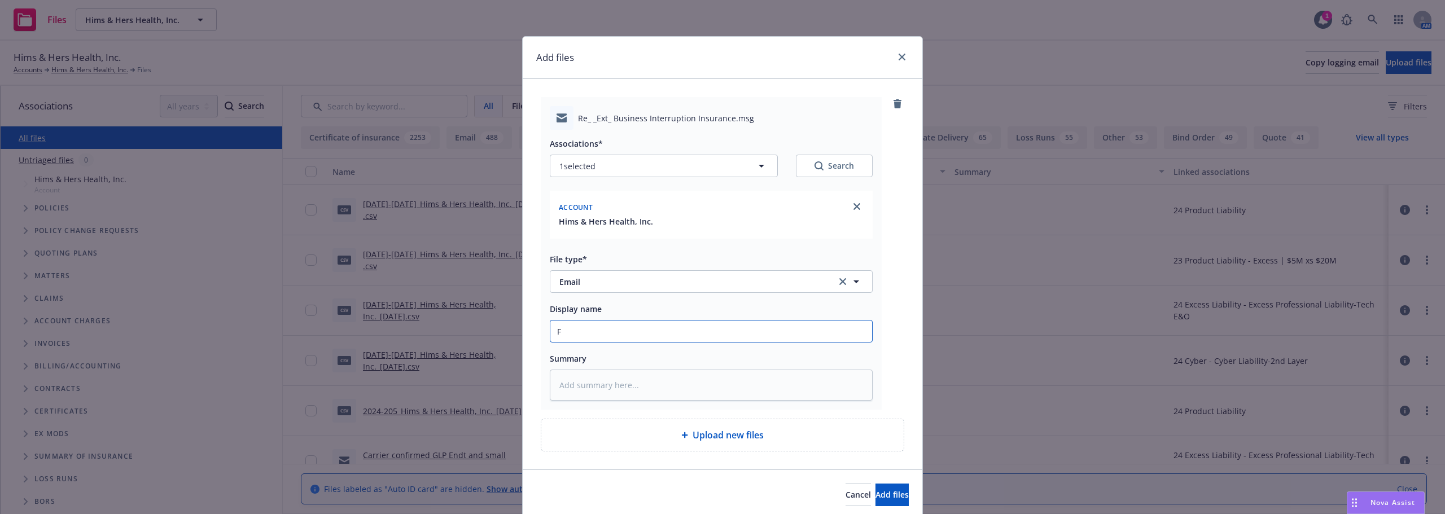
type textarea "x"
type input "F"
type textarea "x"
type input "Fi"
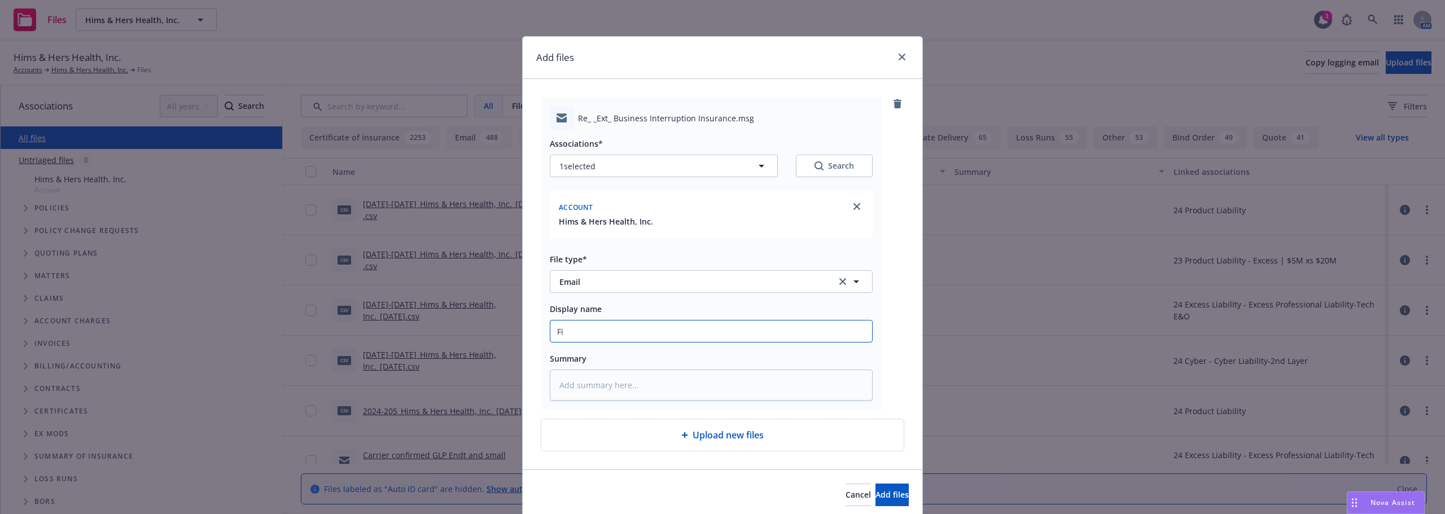
type textarea "x"
type input "Fina"
type textarea "x"
type input "Finan"
type textarea "x"
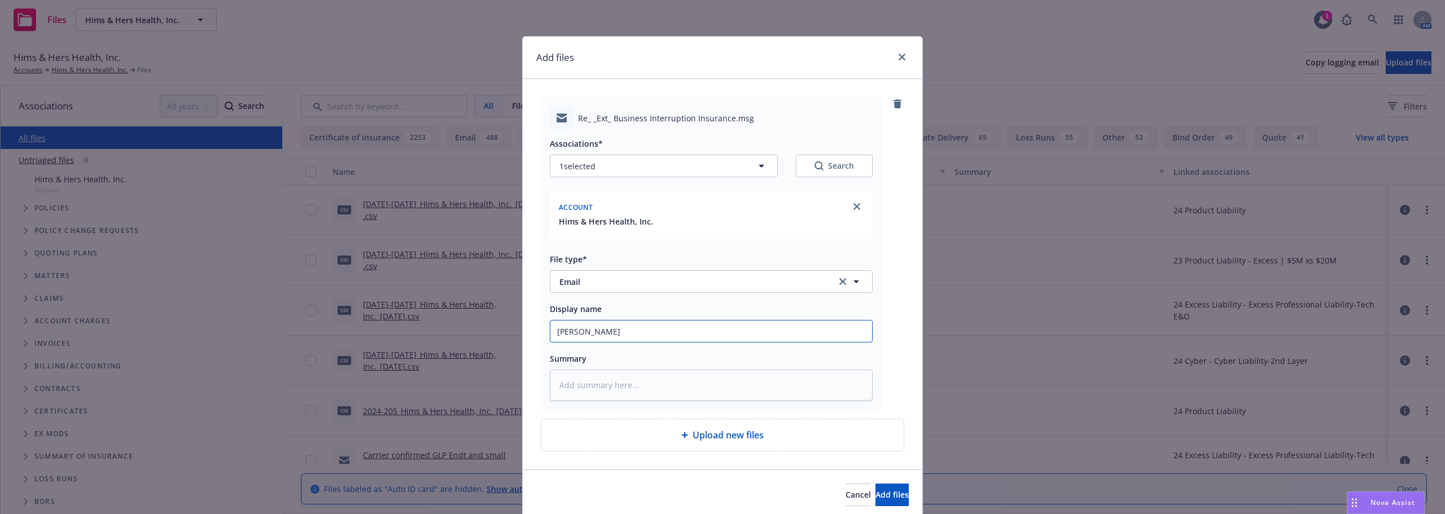
type input "Financ"
type textarea "x"
type input "Financi"
type textarea "x"
type input "Financia"
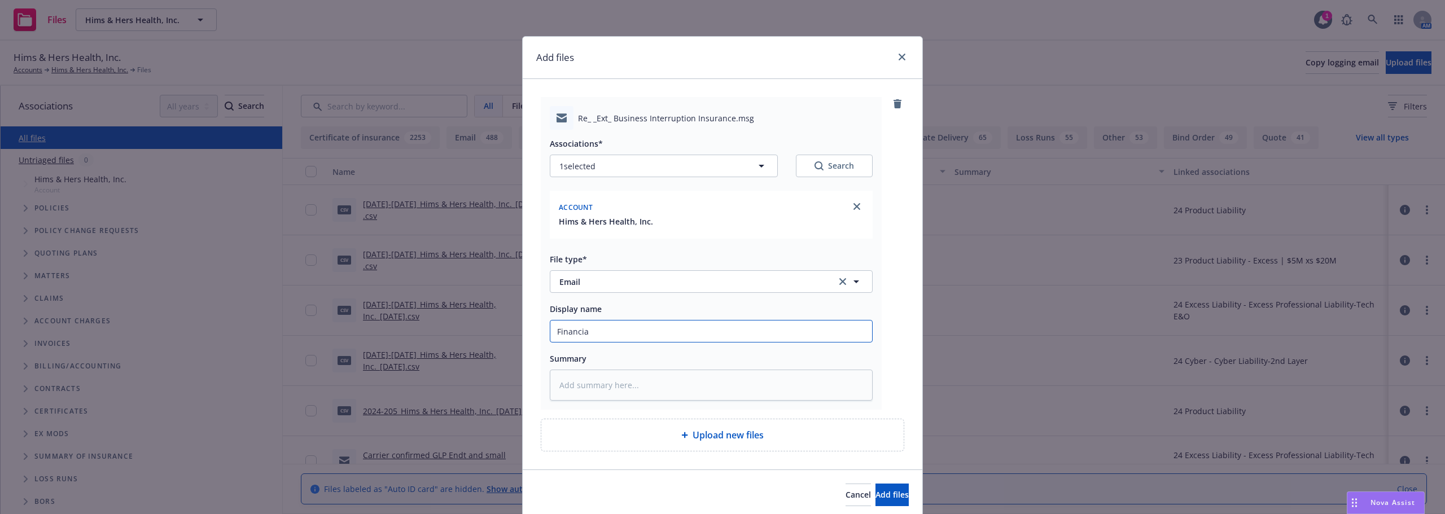
type textarea "x"
type input "Financial"
type textarea "x"
type input "Financials"
type textarea "x"
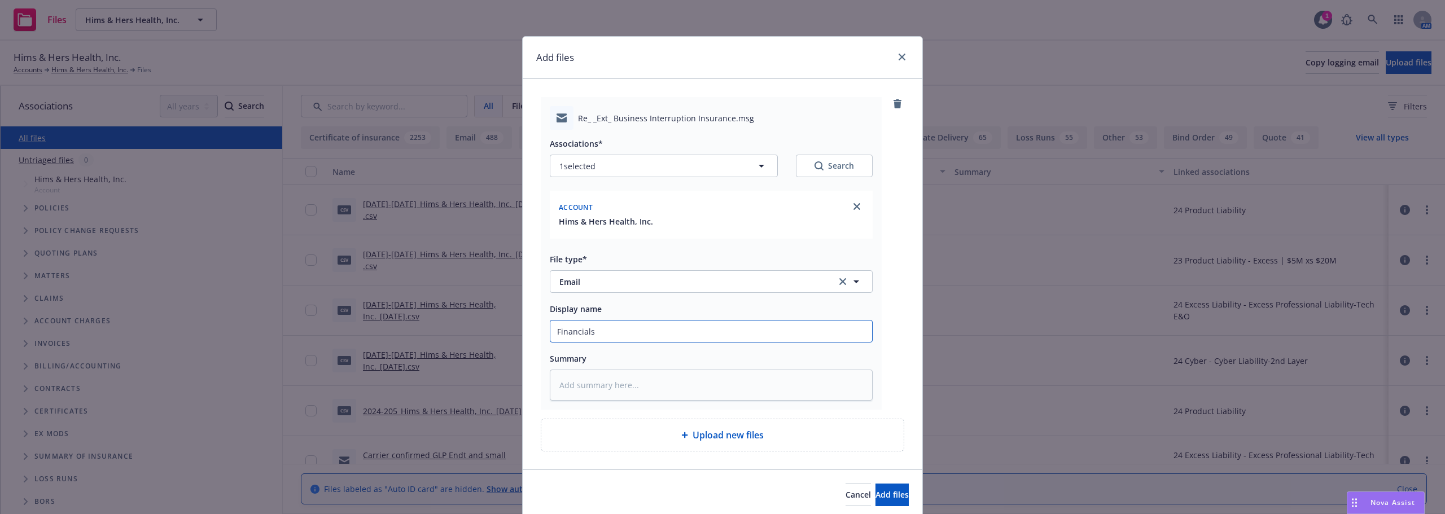
type input "Financials a"
type textarea "x"
type input "Financials an"
type textarea "x"
type input "Financials and"
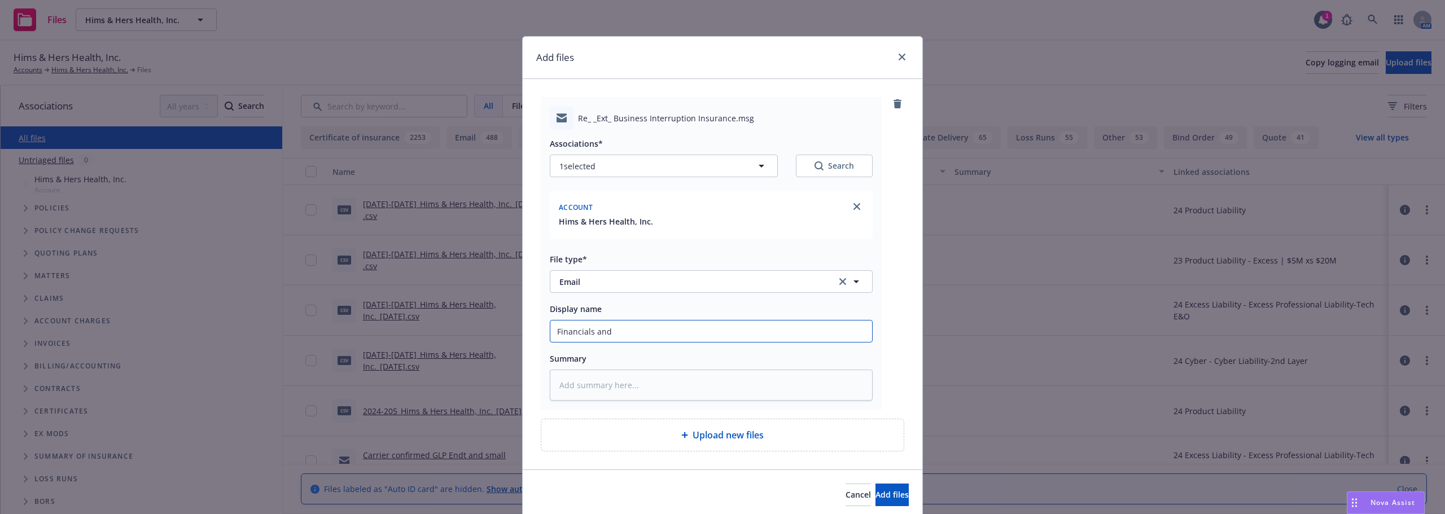
type textarea "x"
type input "Financials and"
type textarea "x"
type input "Financials and O"
type textarea "x"
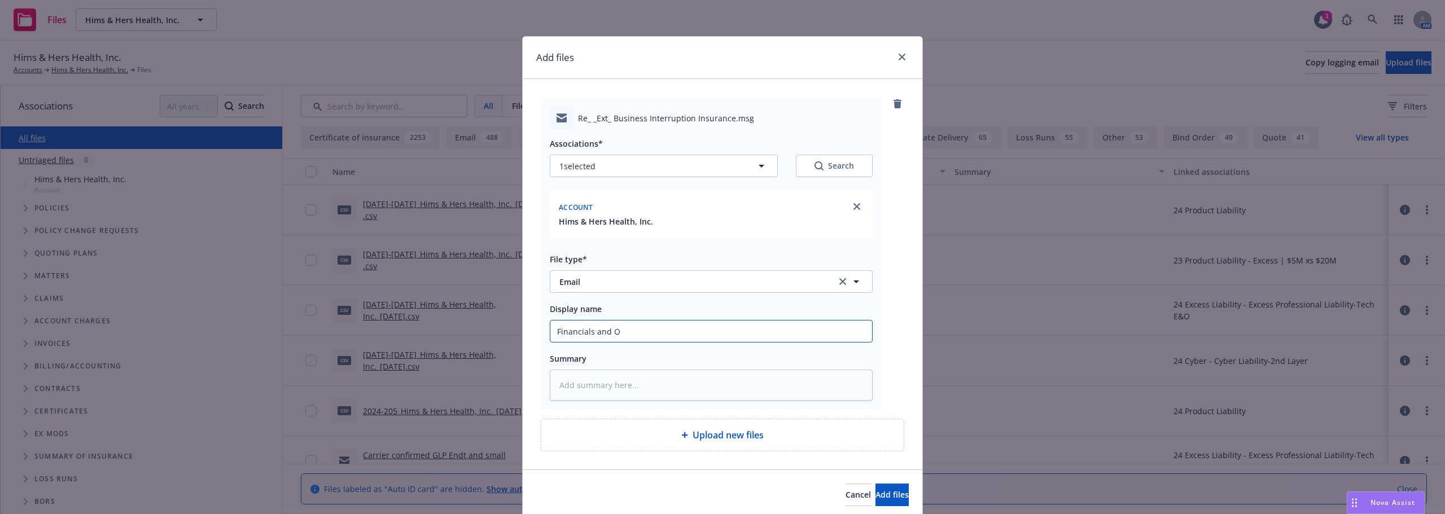
type input "Financials and Or"
type textarea "x"
type input "Financials and Org"
type textarea "x"
type input "Financials and Org"
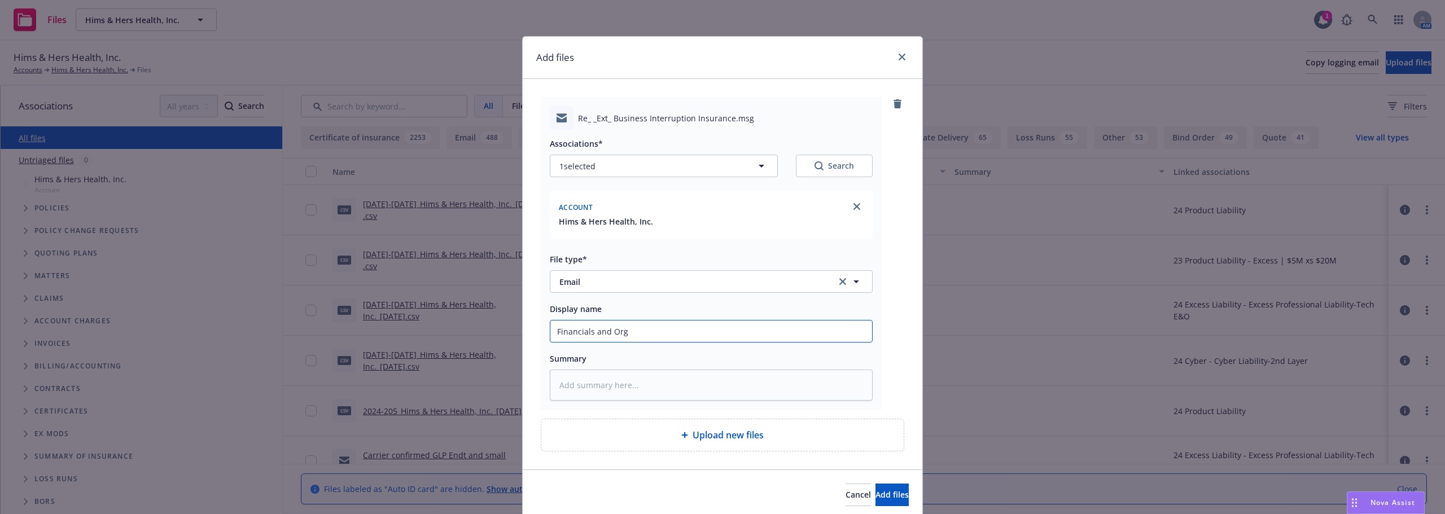
type textarea "x"
type input "Financials and Org C"
type textarea "x"
type input "Financials and Org Cha"
type textarea "x"
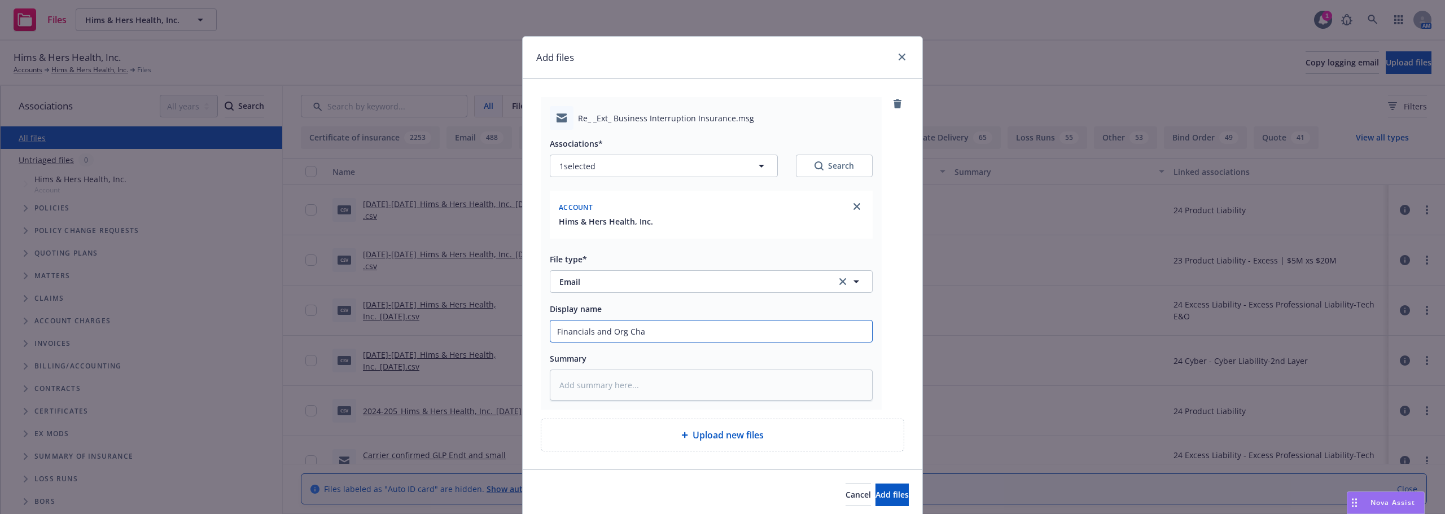
type input "Financials and Org Char"
type textarea "x"
type input "Financials and Org Chart"
drag, startPoint x: 853, startPoint y: 494, endPoint x: 1432, endPoint y: 148, distance: 675.2
click at [1280, 170] on div "Add files Re_ _Ext_ Business Interruption Insurance.msg Associations* 1 selecte…" at bounding box center [722, 257] width 1445 height 514
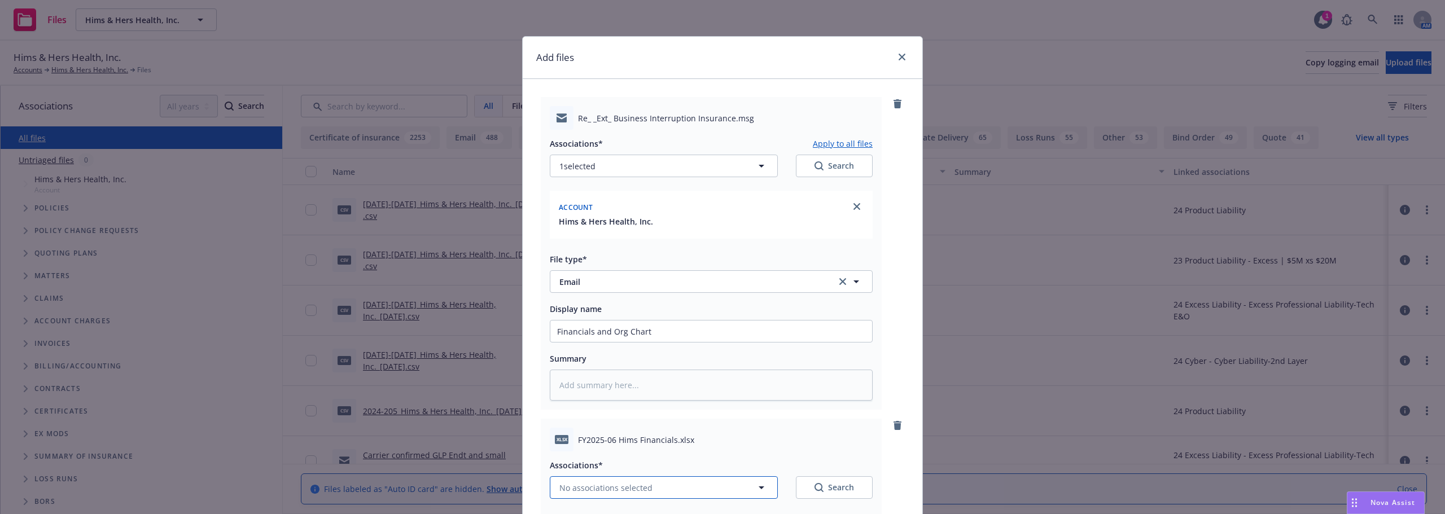
click at [599, 488] on span "No associations selected" at bounding box center [605, 488] width 93 height 12
type textarea "x"
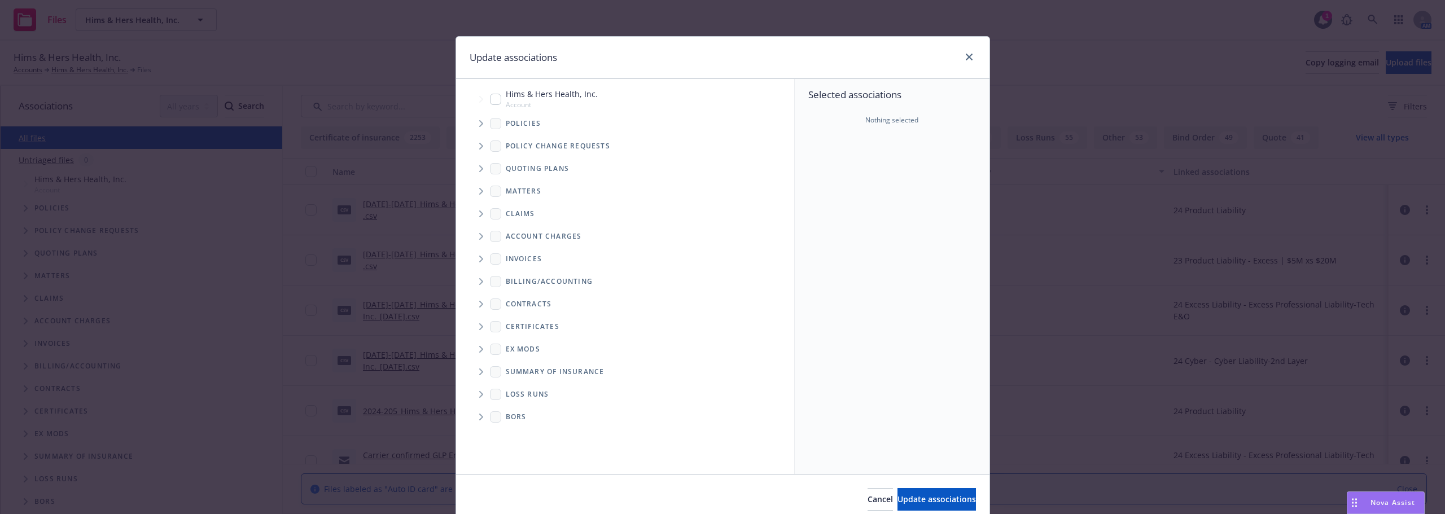
click at [572, 93] on span "Hims & Hers Health, Inc." at bounding box center [552, 94] width 92 height 12
checkbox input "true"
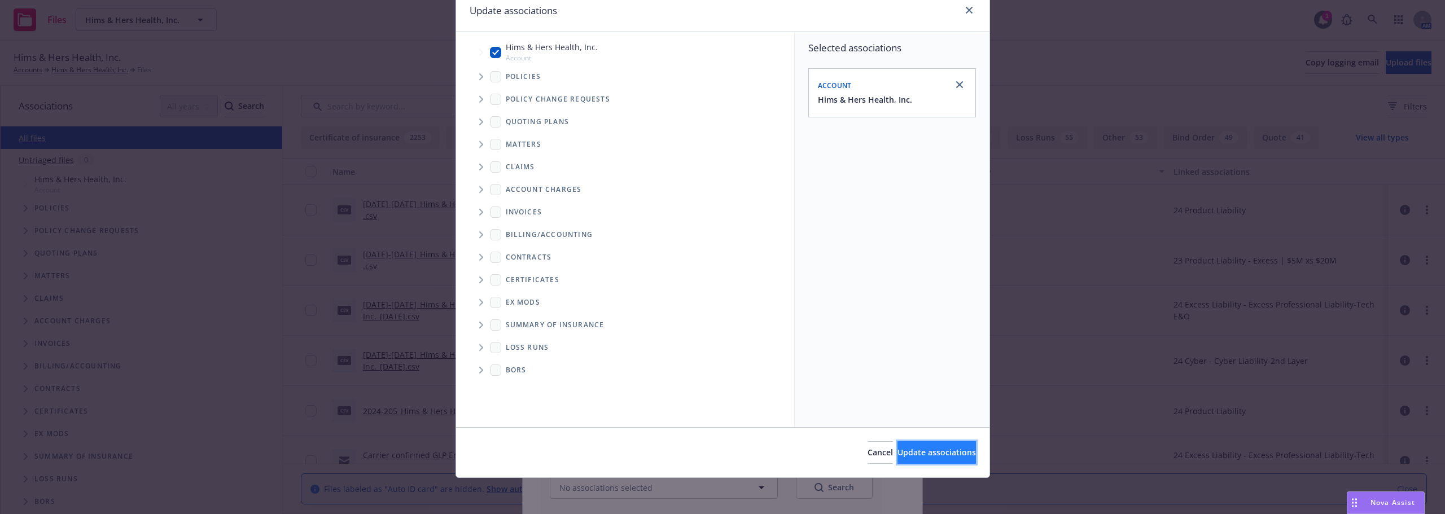
click at [951, 453] on span "Update associations" at bounding box center [936, 452] width 78 height 11
type textarea "x"
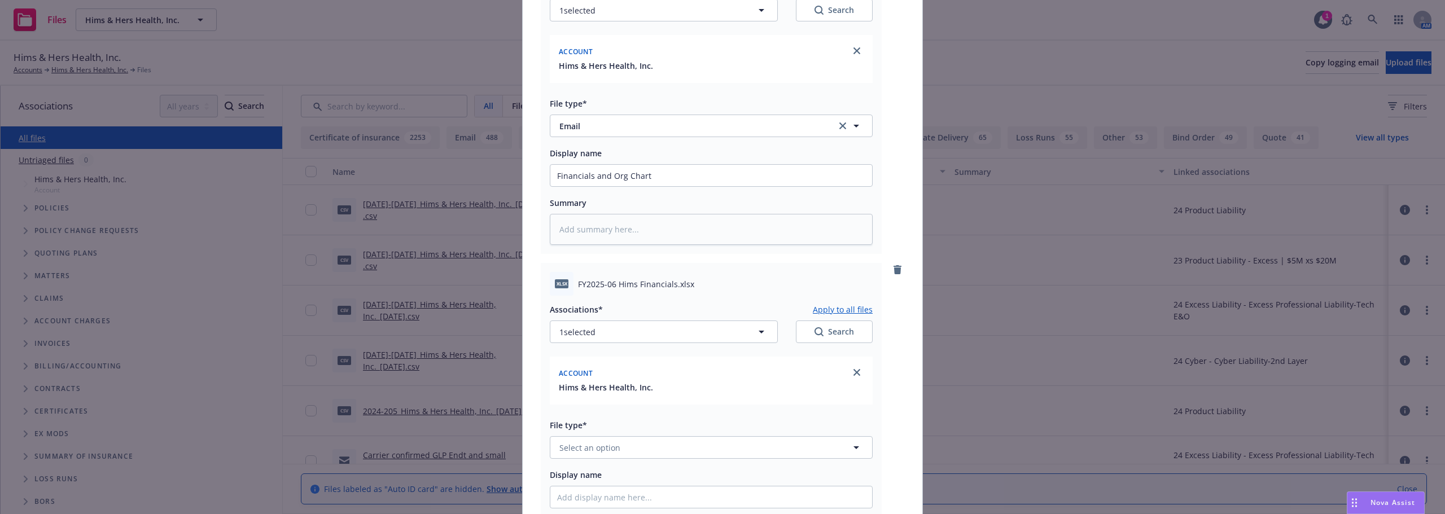
scroll to position [169, 0]
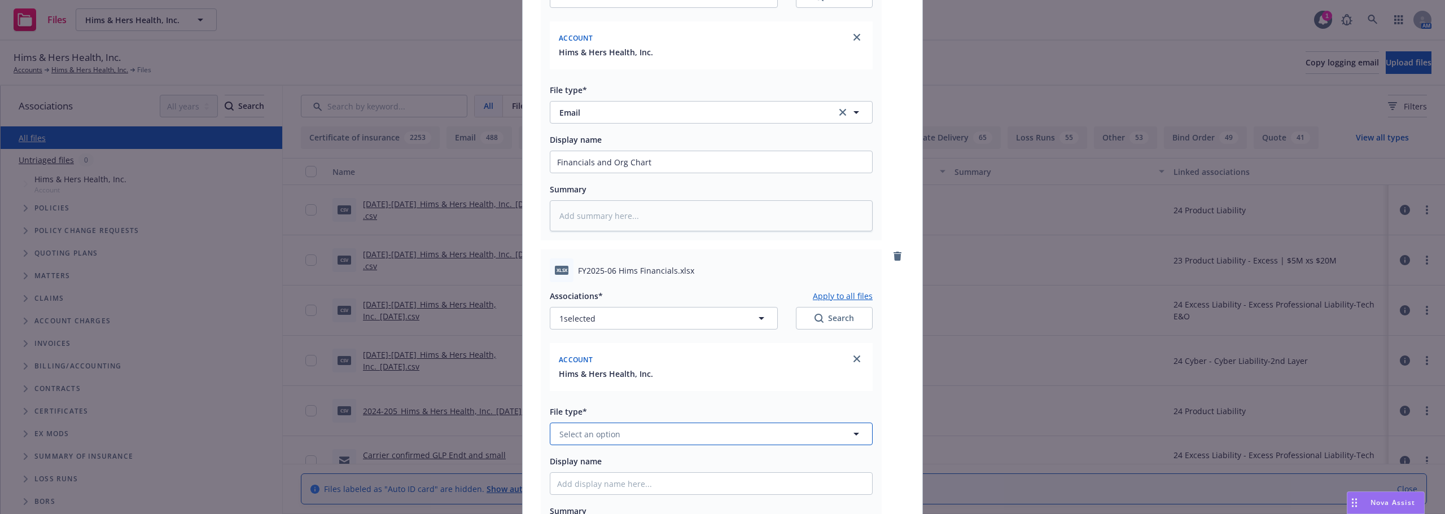
click at [613, 431] on span "Select an option" at bounding box center [589, 434] width 61 height 12
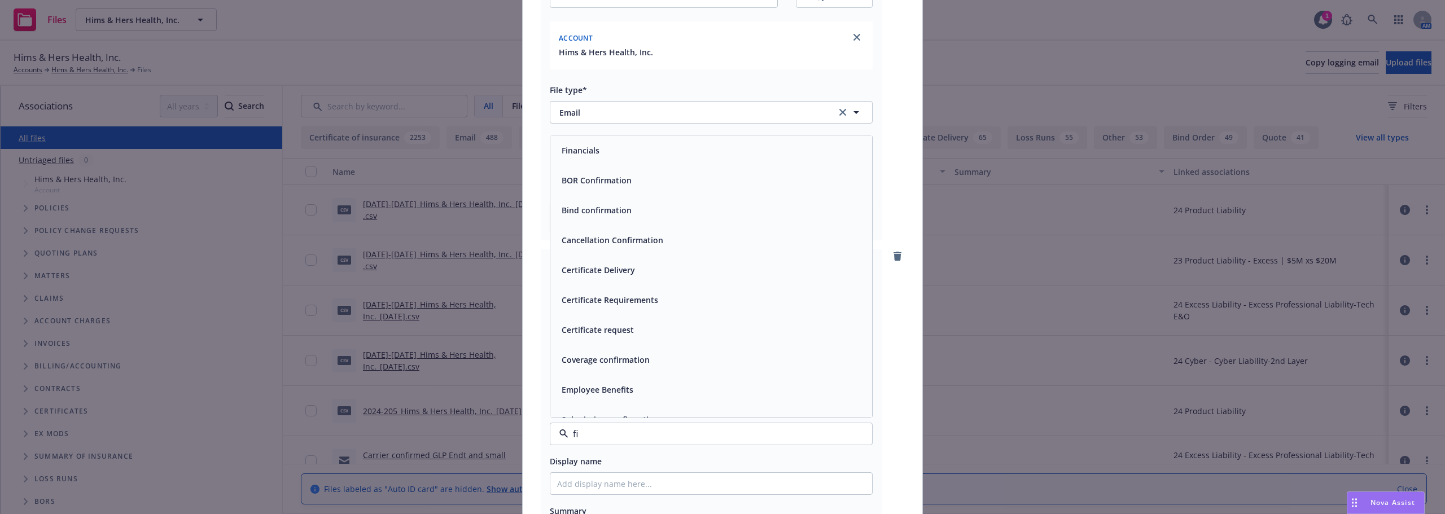
type input "fin"
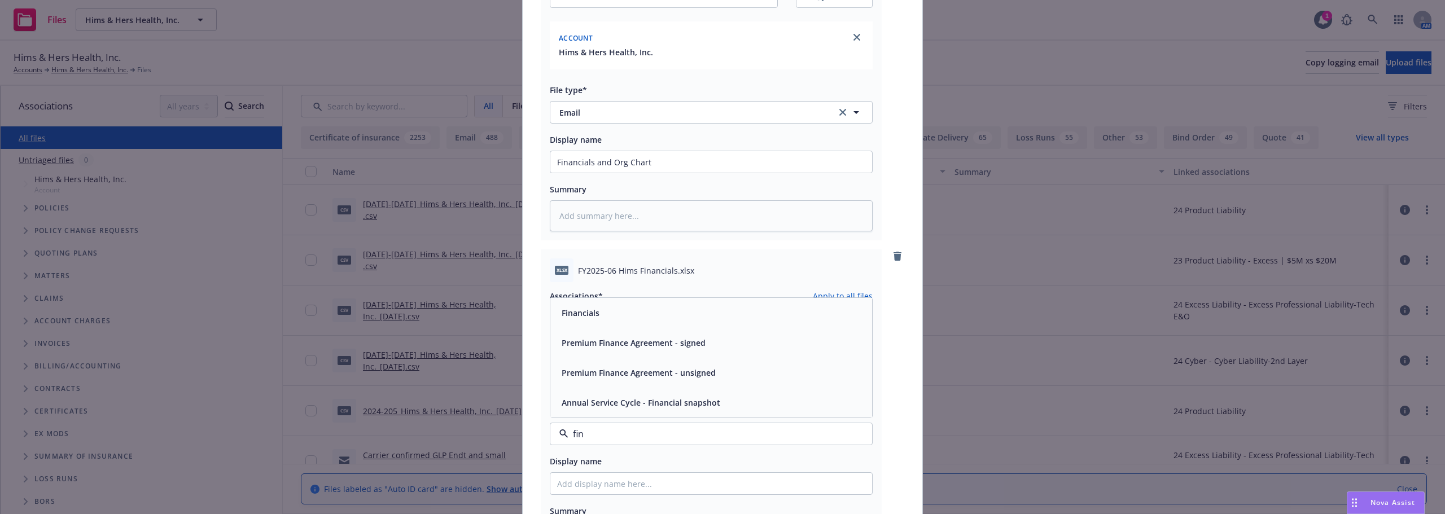
click at [608, 310] on div "Financials" at bounding box center [711, 313] width 308 height 16
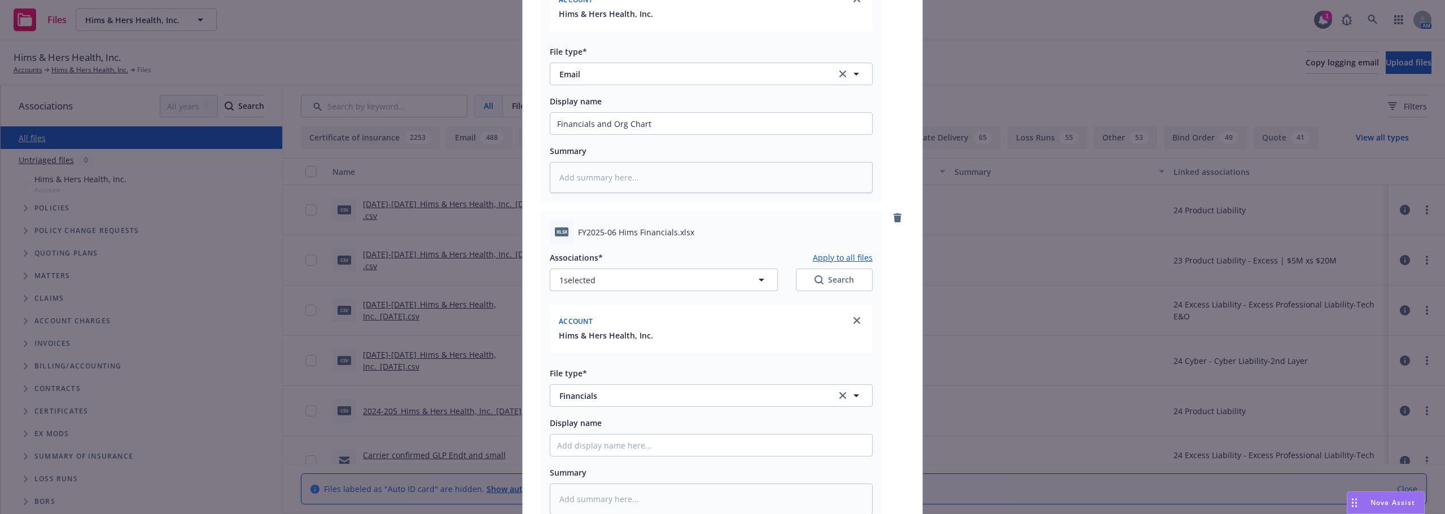
scroll to position [226, 0]
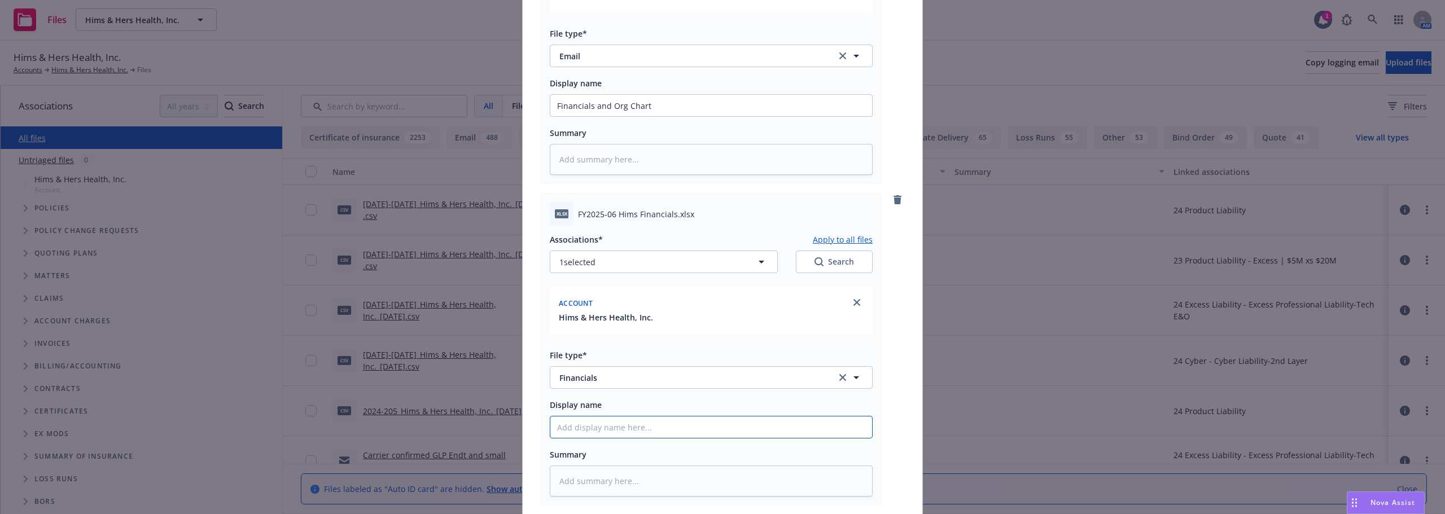
click at [654, 116] on input "Display name" at bounding box center [711, 105] width 322 height 21
type textarea "x"
type input "F"
type textarea "x"
type input "Fi"
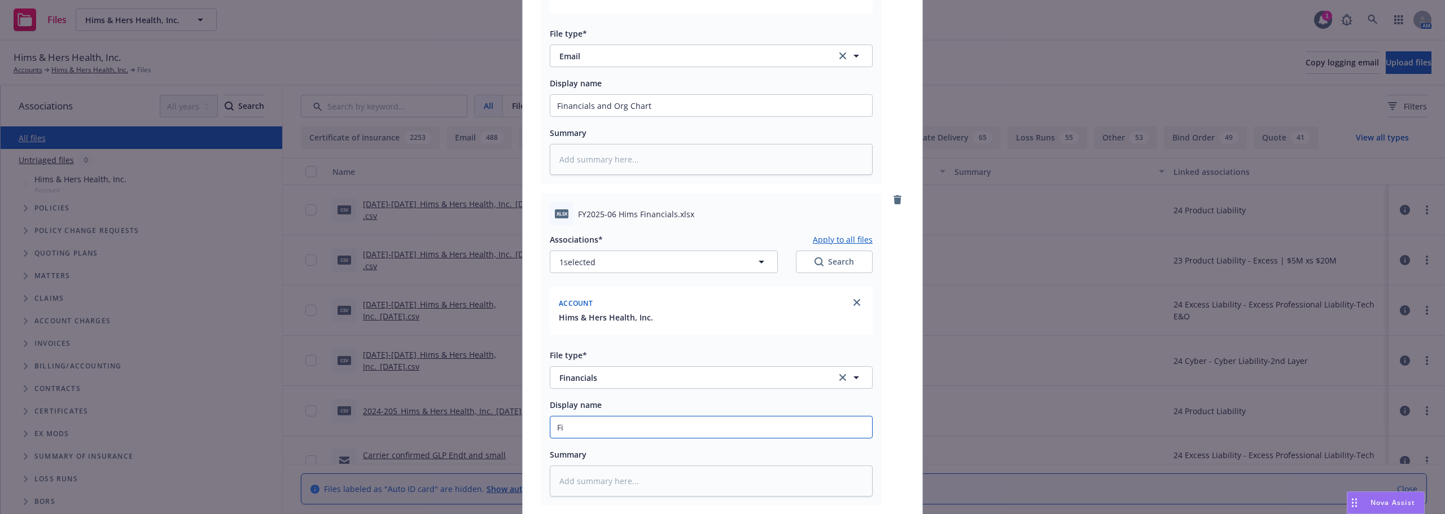
type textarea "x"
type input "Fin"
type textarea "x"
type input "Fina"
type textarea "x"
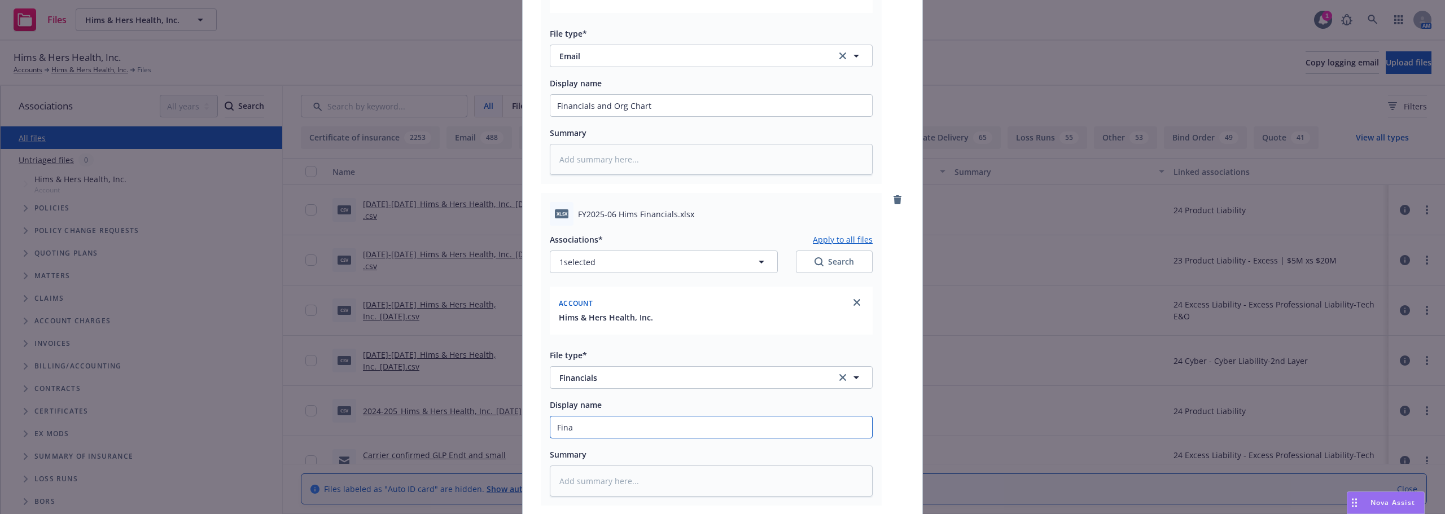
type input "Finan"
type textarea "x"
type input "Financ"
type textarea "x"
type input "Financia"
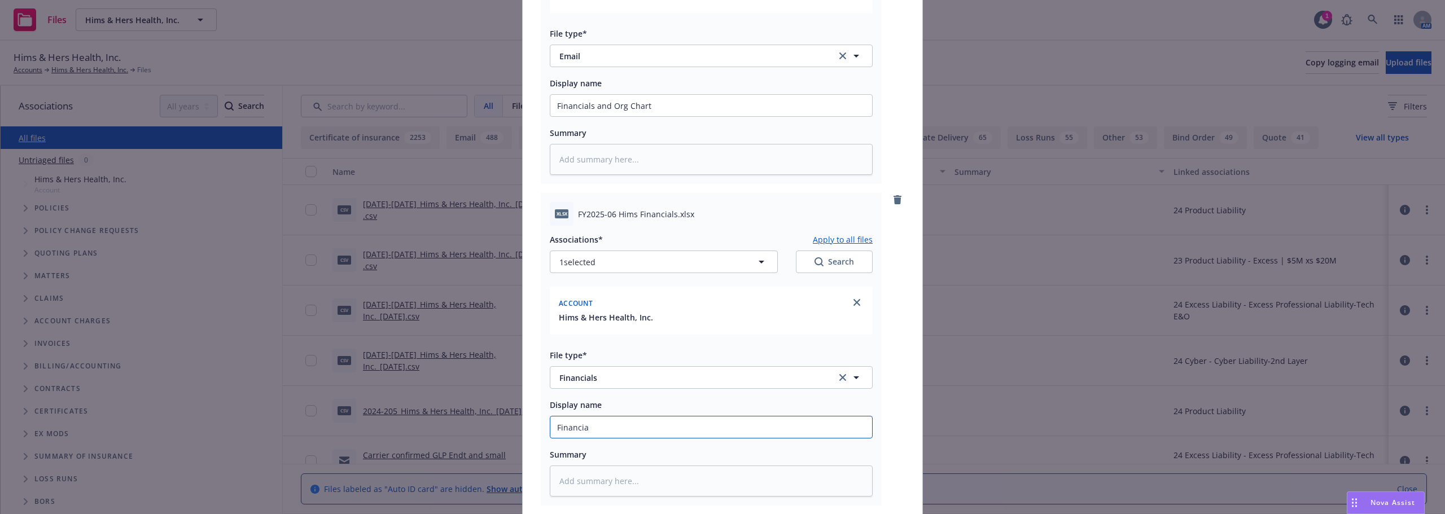
type textarea "x"
type input "Financial"
type textarea "x"
type input "Financials"
type textarea "x"
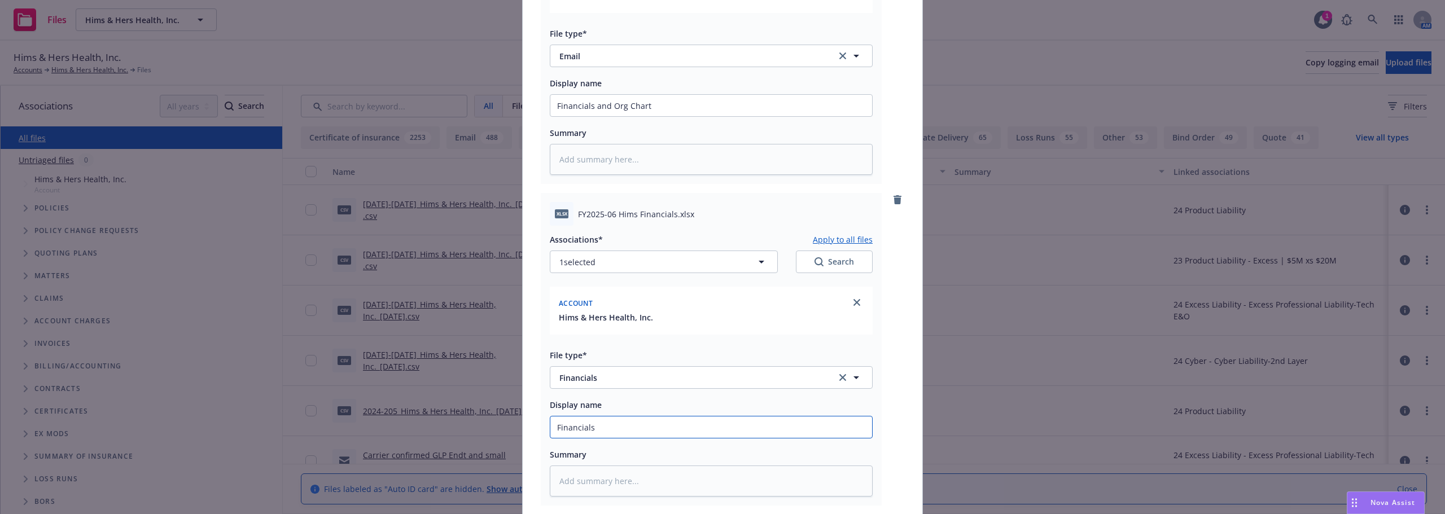
type input "Financials"
type textarea "x"
type input "Financials 2"
type textarea "x"
type input "Financials 20"
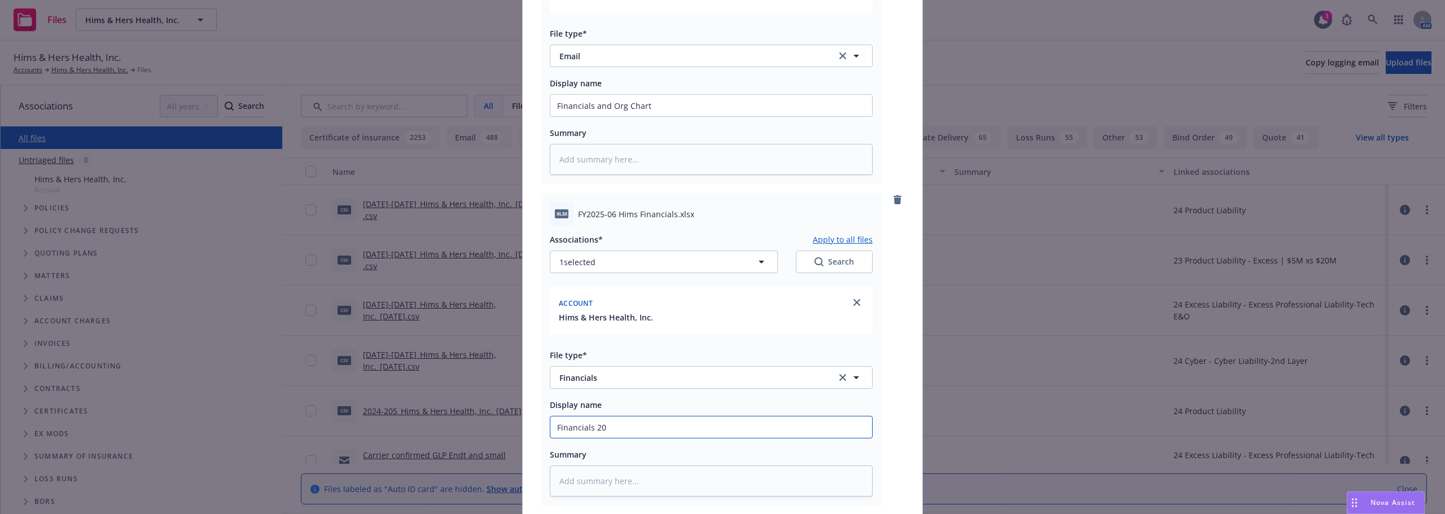
type textarea "x"
type input "Financials 202"
type textarea "x"
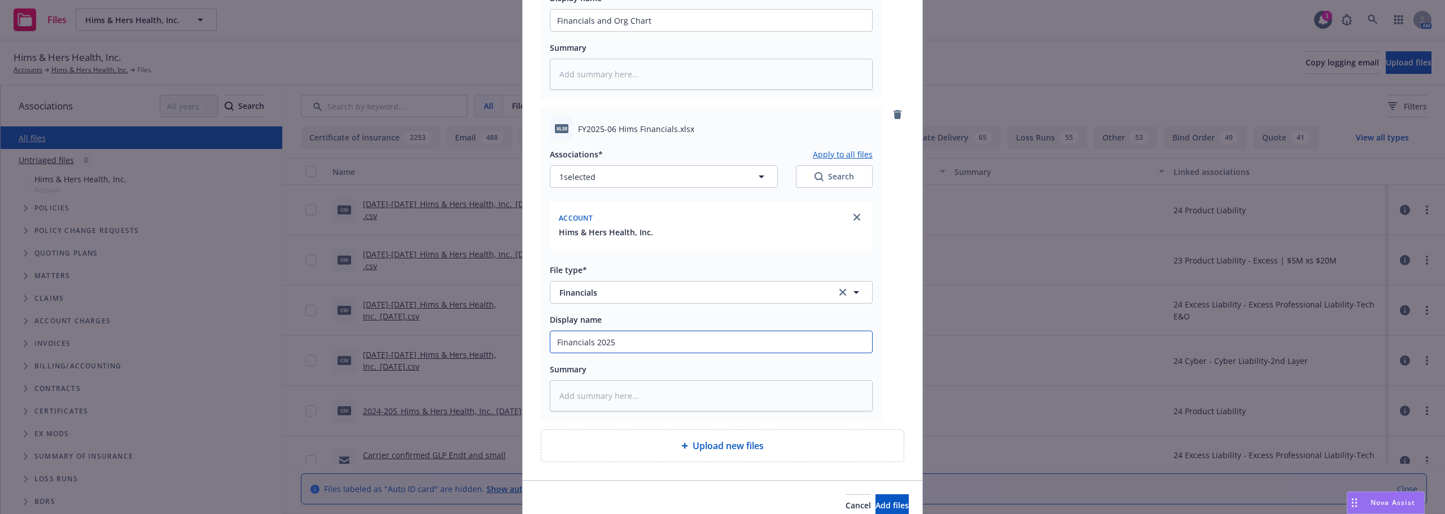
scroll to position [364, 0]
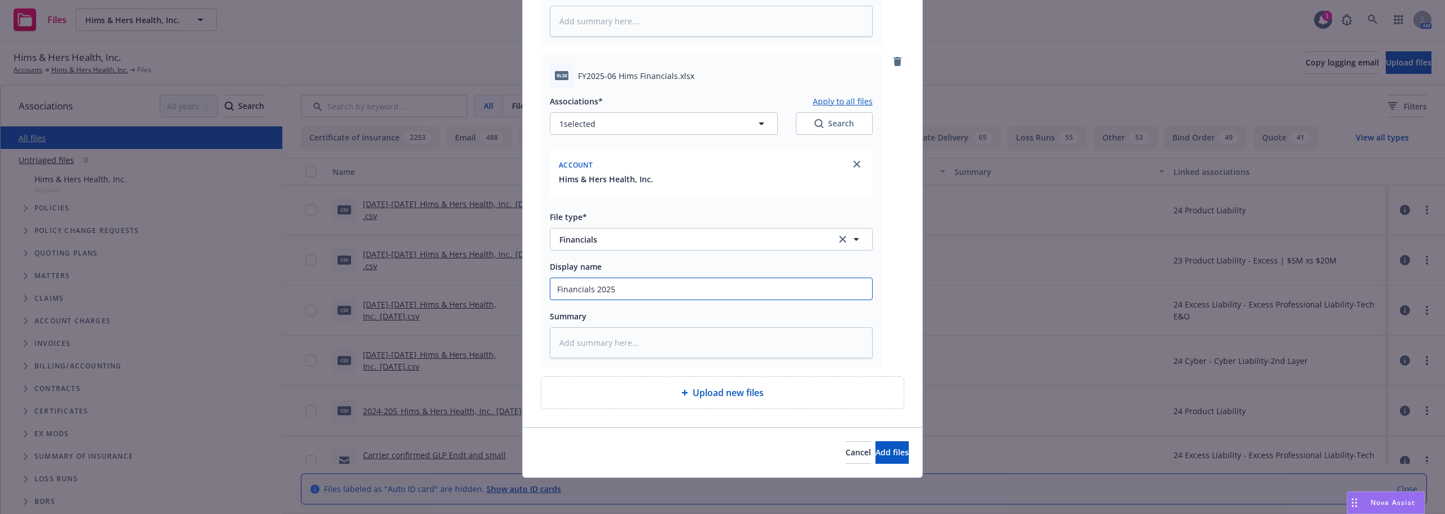
type input "Financials 2025"
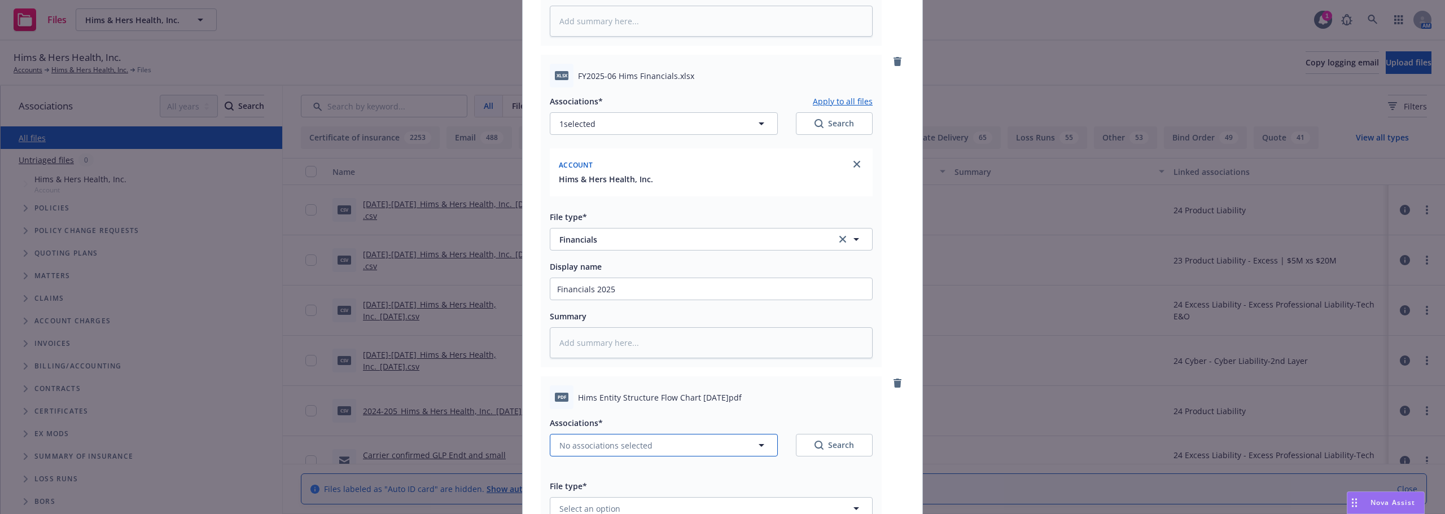
click at [633, 451] on span "No associations selected" at bounding box center [605, 446] width 93 height 12
type textarea "x"
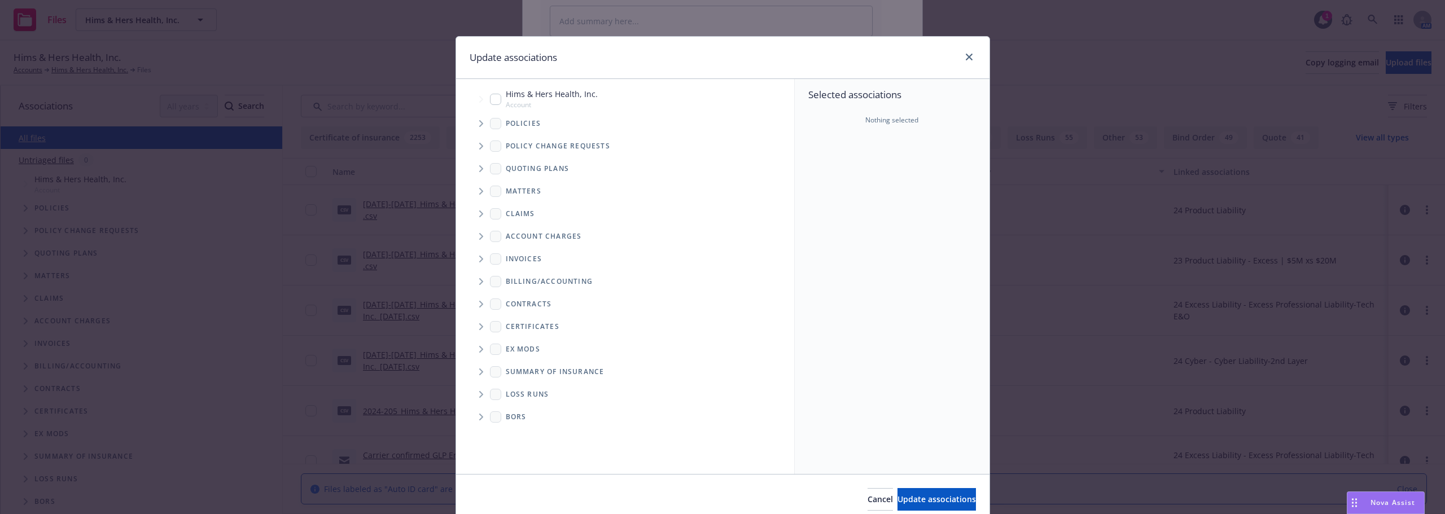
click at [490, 98] on input "Tree Example" at bounding box center [495, 99] width 11 height 11
checkbox input "true"
click at [937, 509] on button "Update associations" at bounding box center [936, 499] width 78 height 23
type textarea "x"
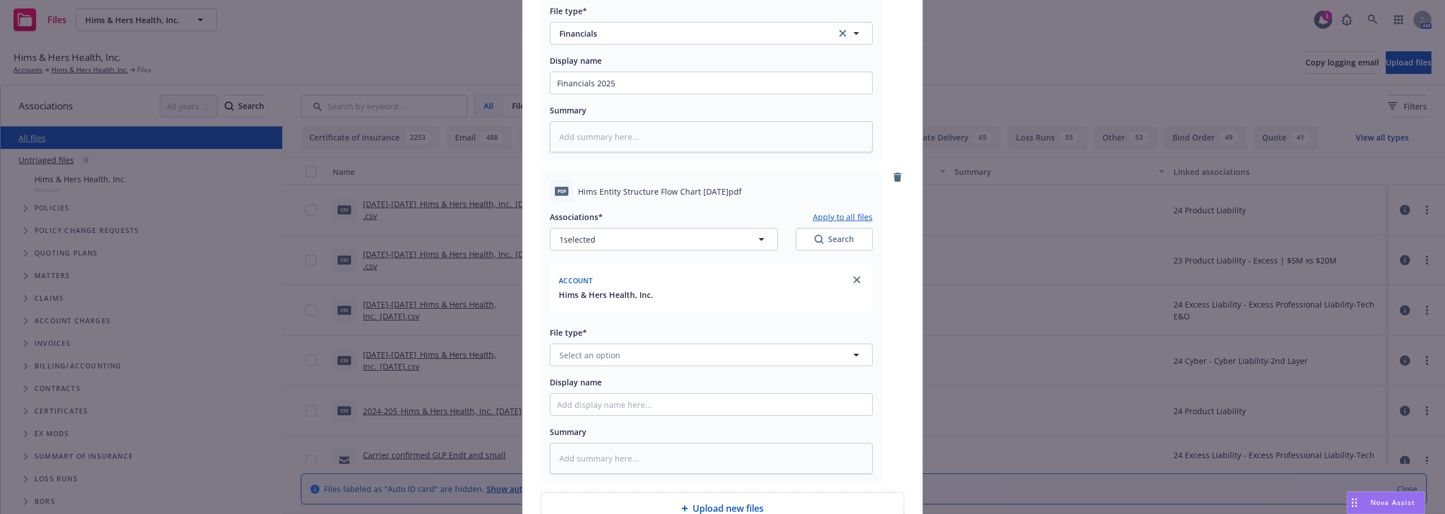
scroll to position [590, 0]
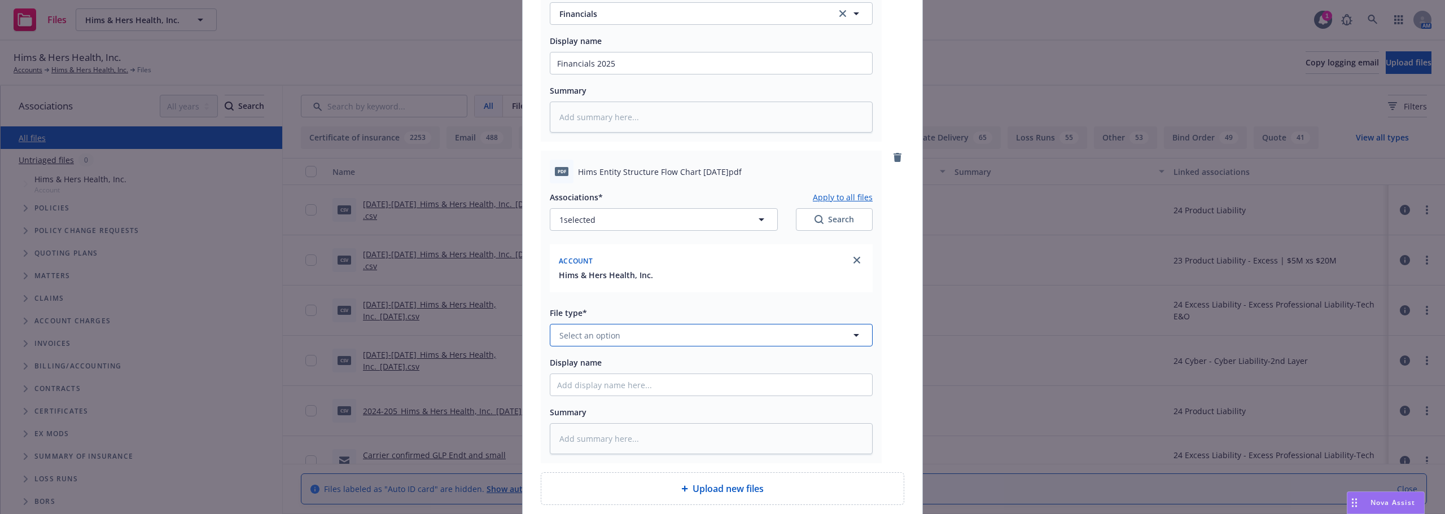
click at [578, 337] on span "Select an option" at bounding box center [589, 336] width 61 height 12
type input "Org Chart"
click at [605, 311] on div "Org chart" at bounding box center [711, 304] width 308 height 16
type textarea "x"
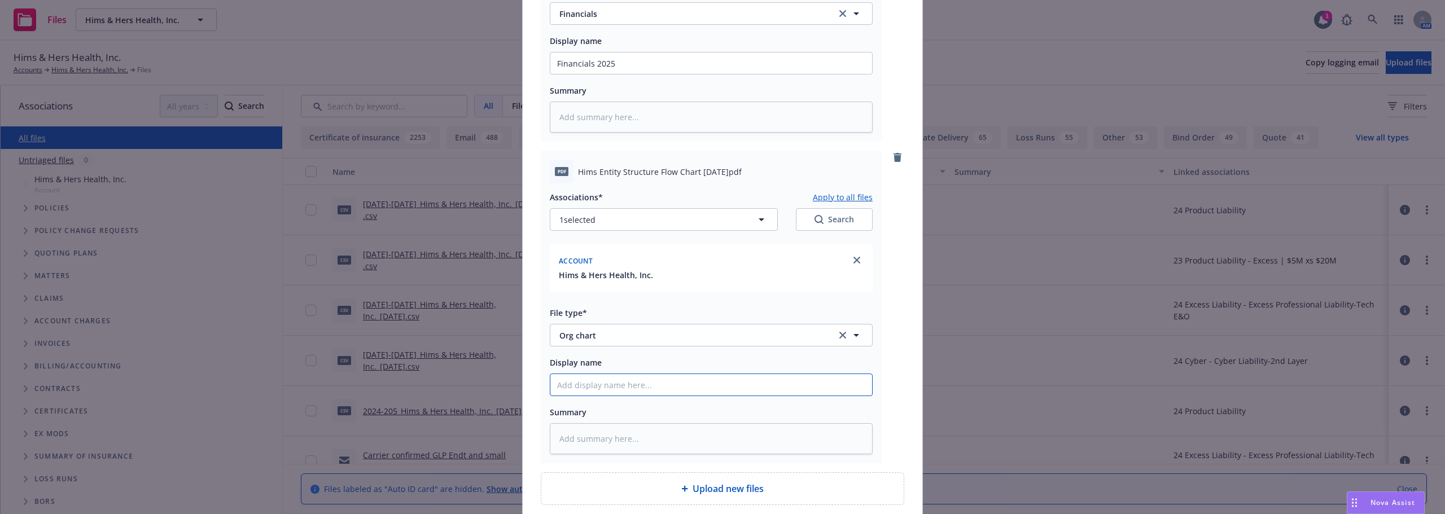
type input "O"
type textarea "x"
type input "Or"
type textarea "x"
type input "Org"
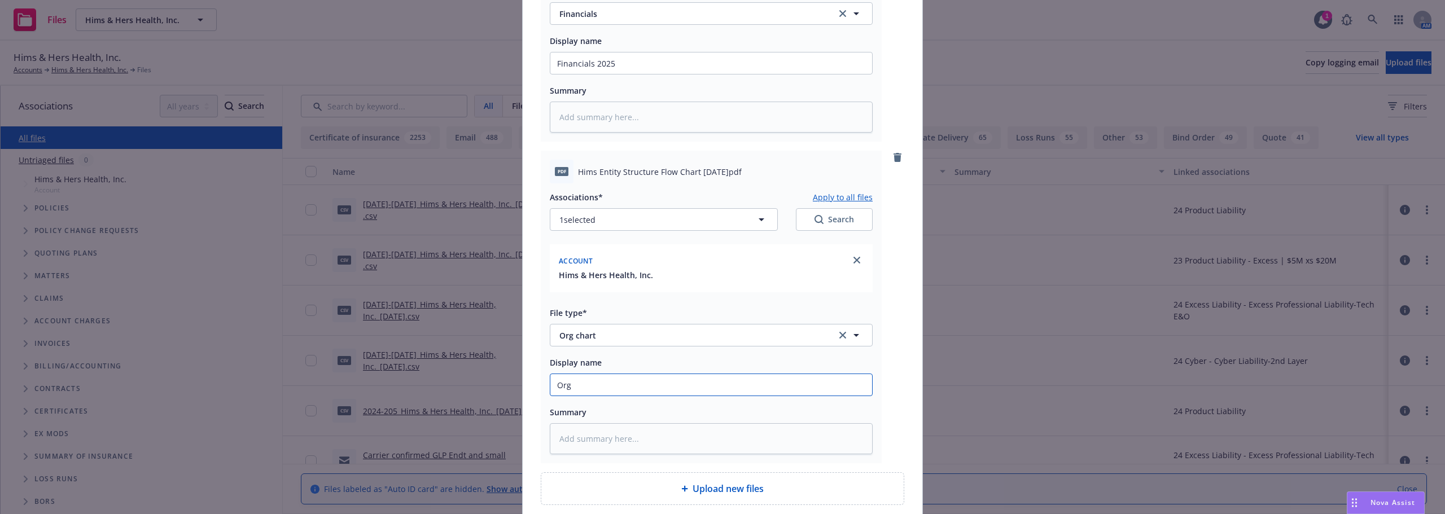
type textarea "x"
type input "Org"
type textarea "x"
type input "Org C"
type textarea "x"
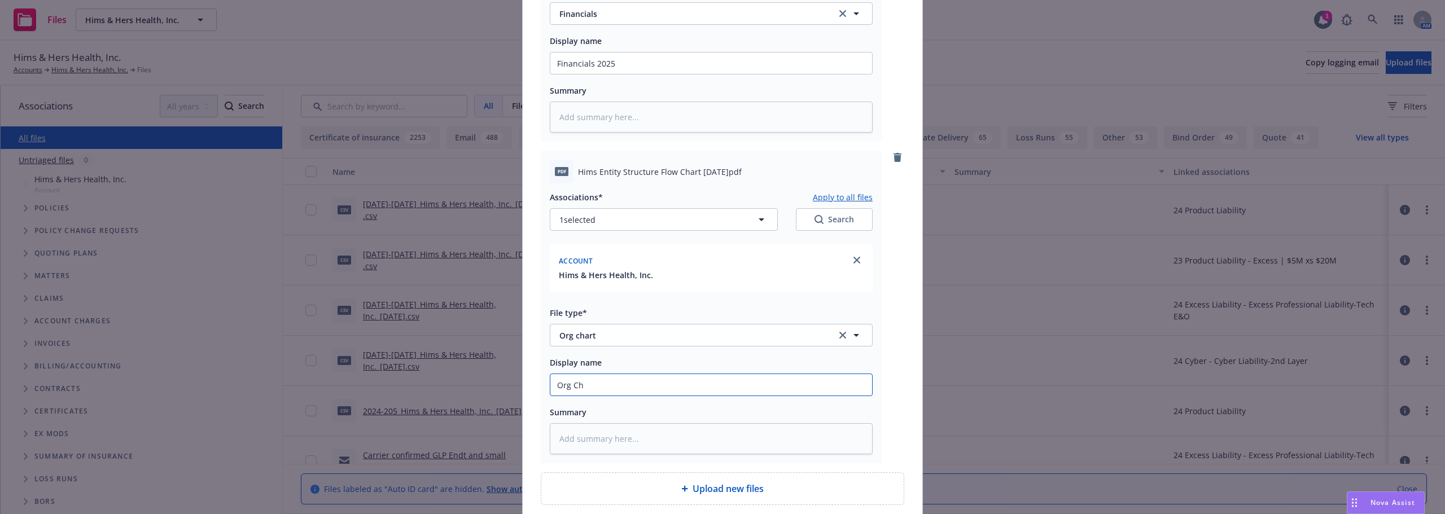
type input "Org Cha"
type textarea "x"
type input "Org Char"
type textarea "x"
type input "Org Chart"
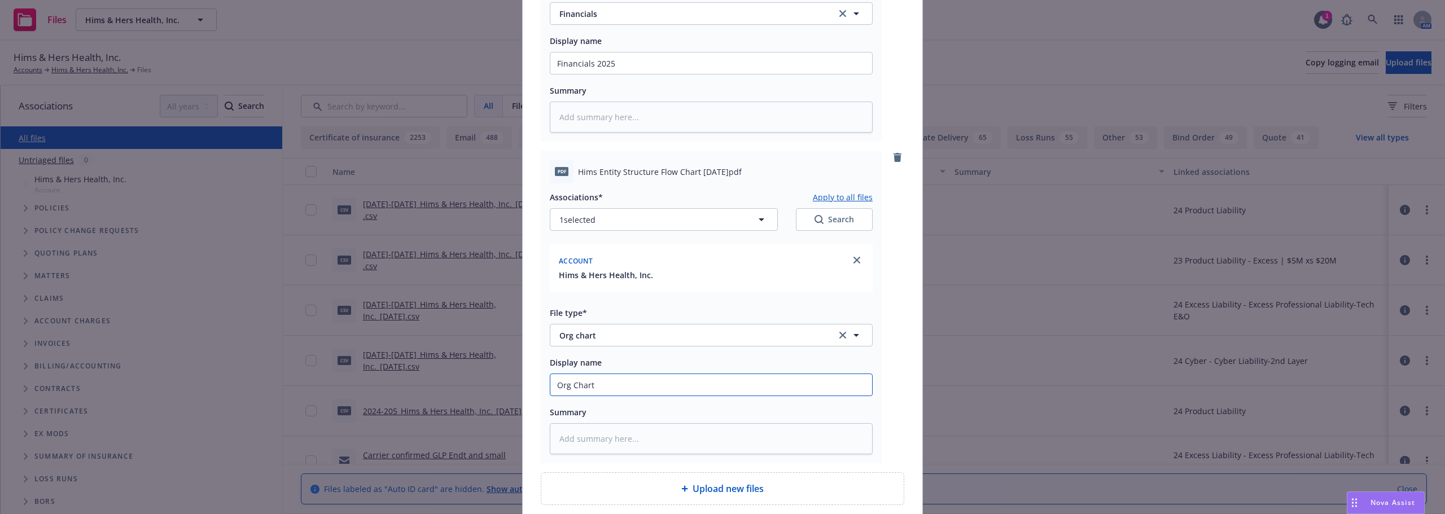
type textarea "x"
type input "Org Chart"
type textarea "x"
type input "Org Chart 2"
type textarea "x"
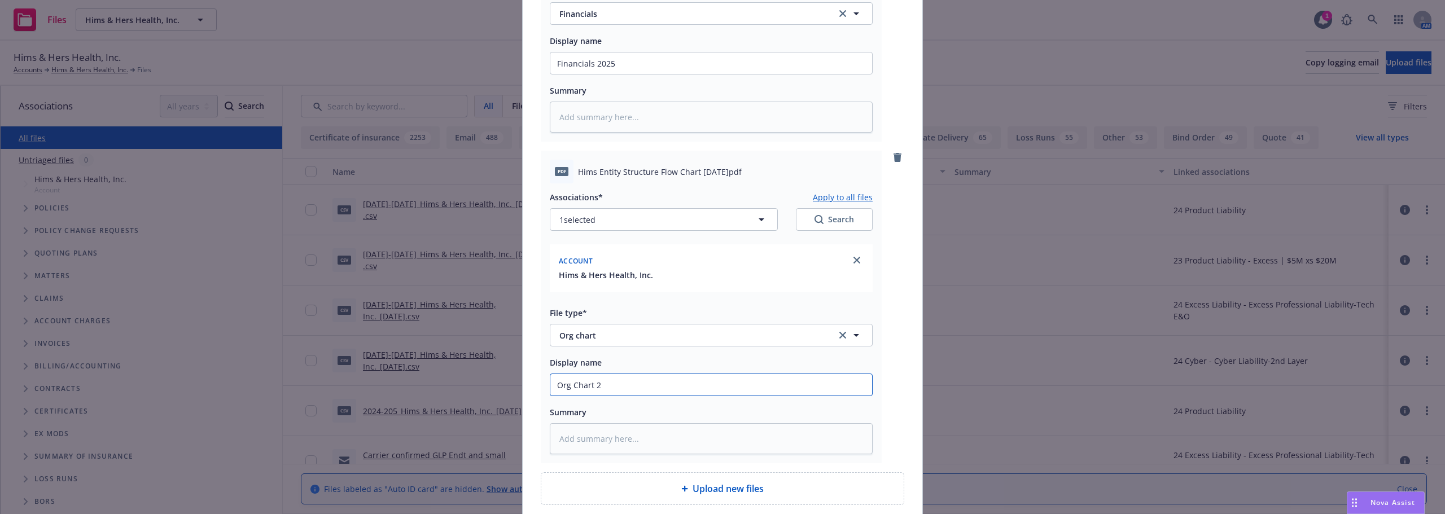
type input "Org Chart 20"
type textarea "x"
type input "Org Chart 202"
type textarea "x"
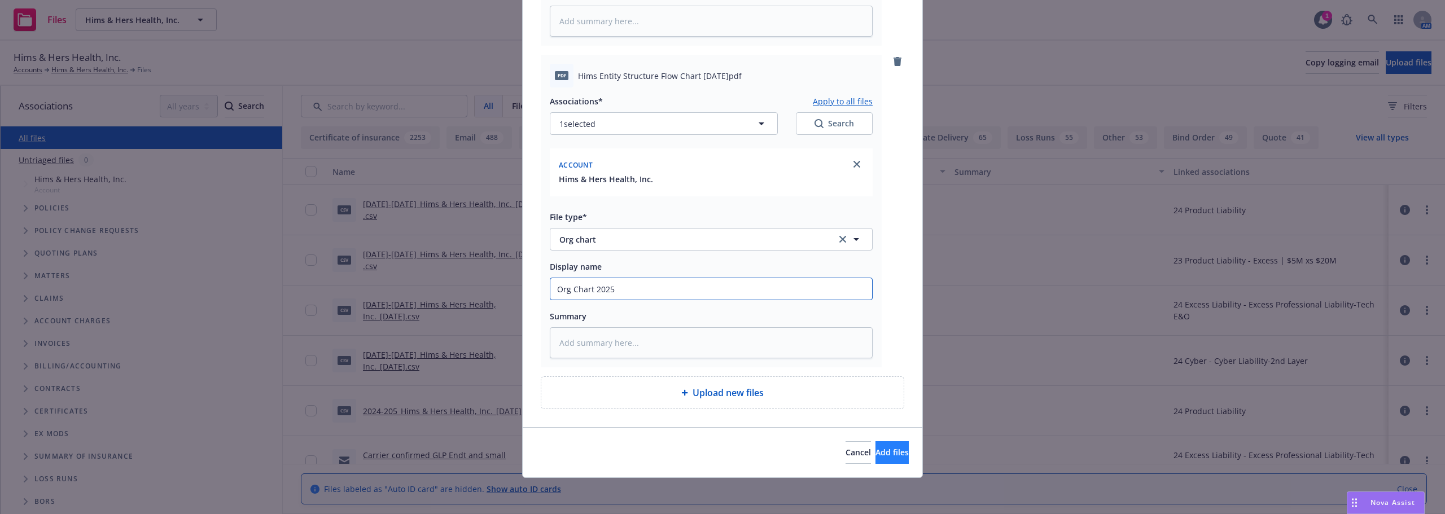
type input "Org Chart 2025"
click at [875, 447] on button "Add files" at bounding box center [891, 452] width 33 height 23
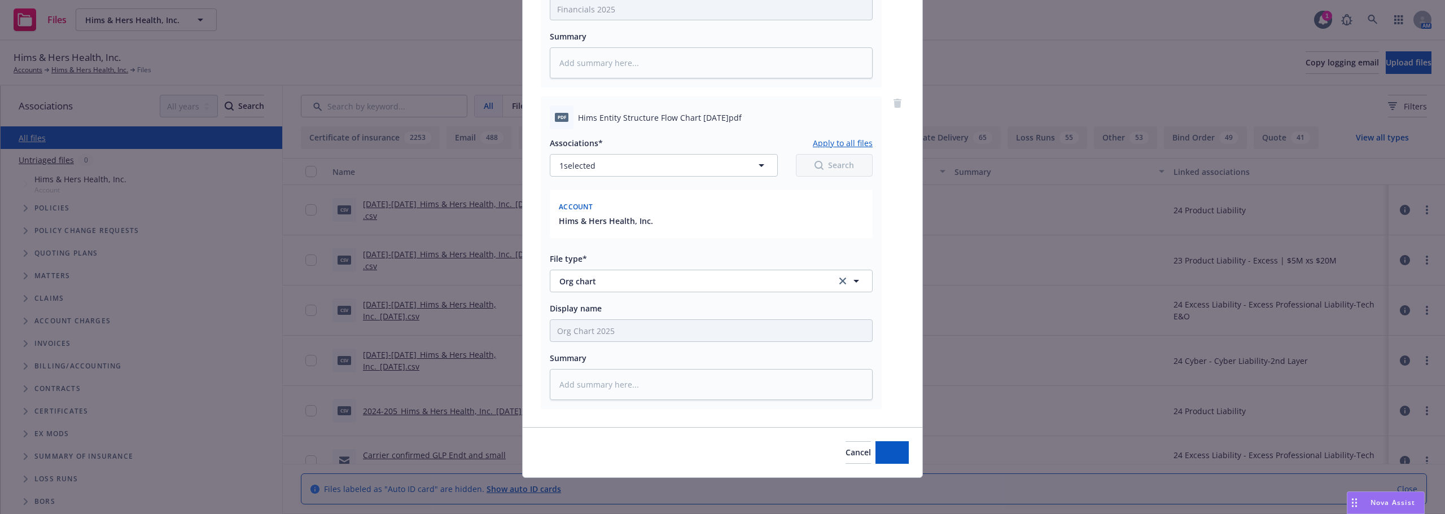
type textarea "x"
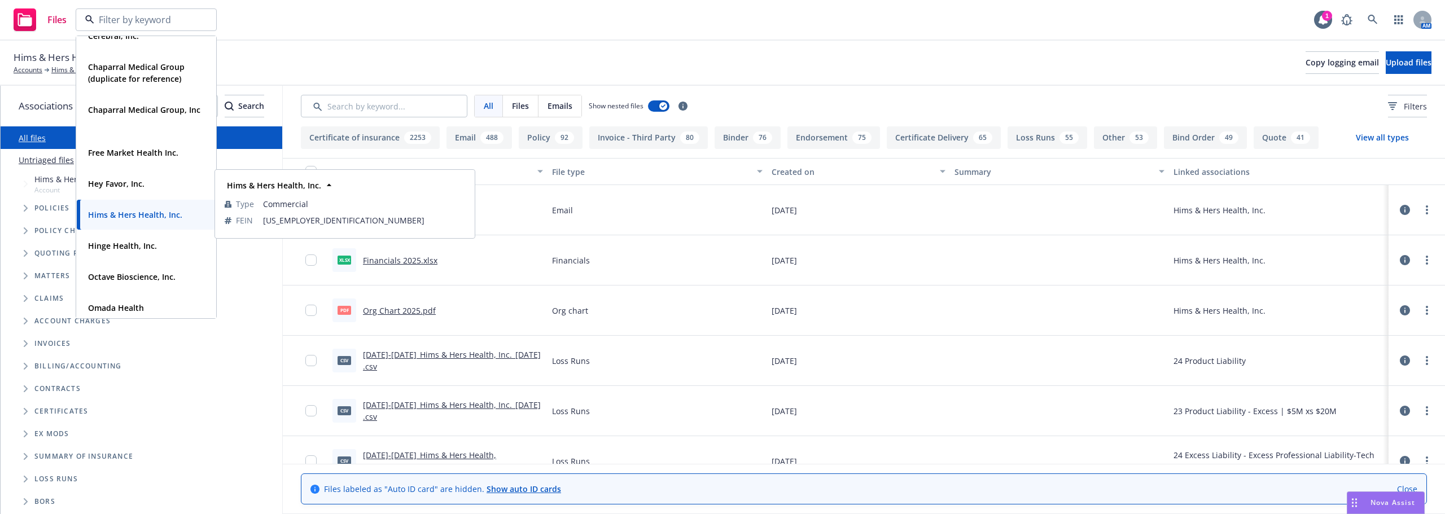
scroll to position [282, 0]
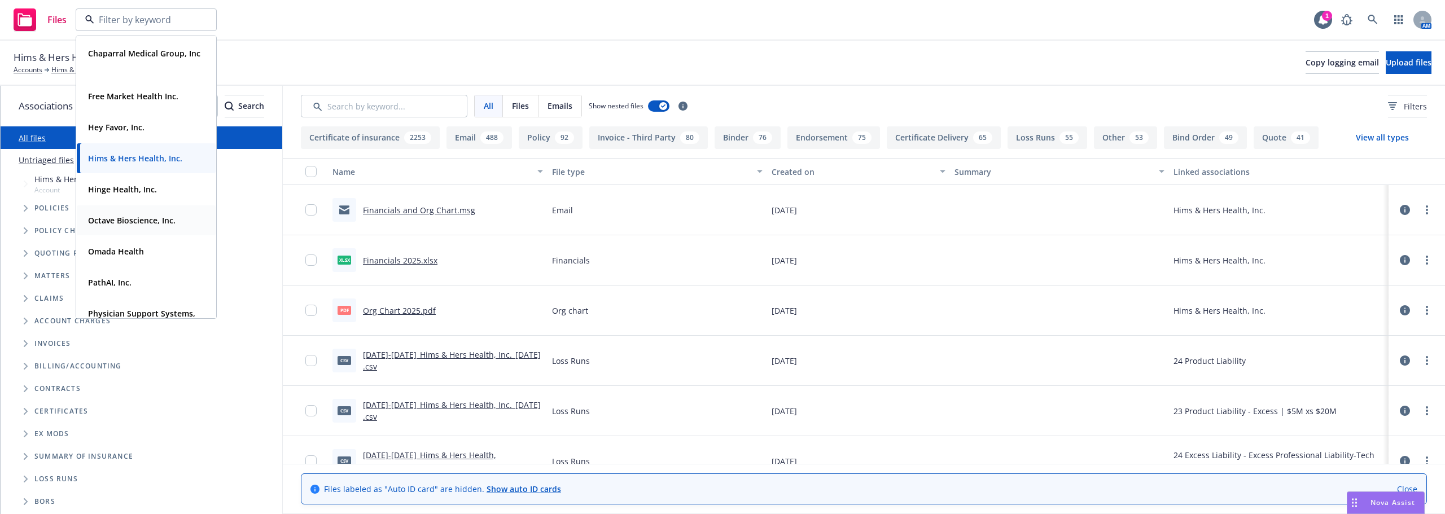
click at [144, 212] on div "Octave Bioscience, Inc." at bounding box center [131, 220] width 94 height 16
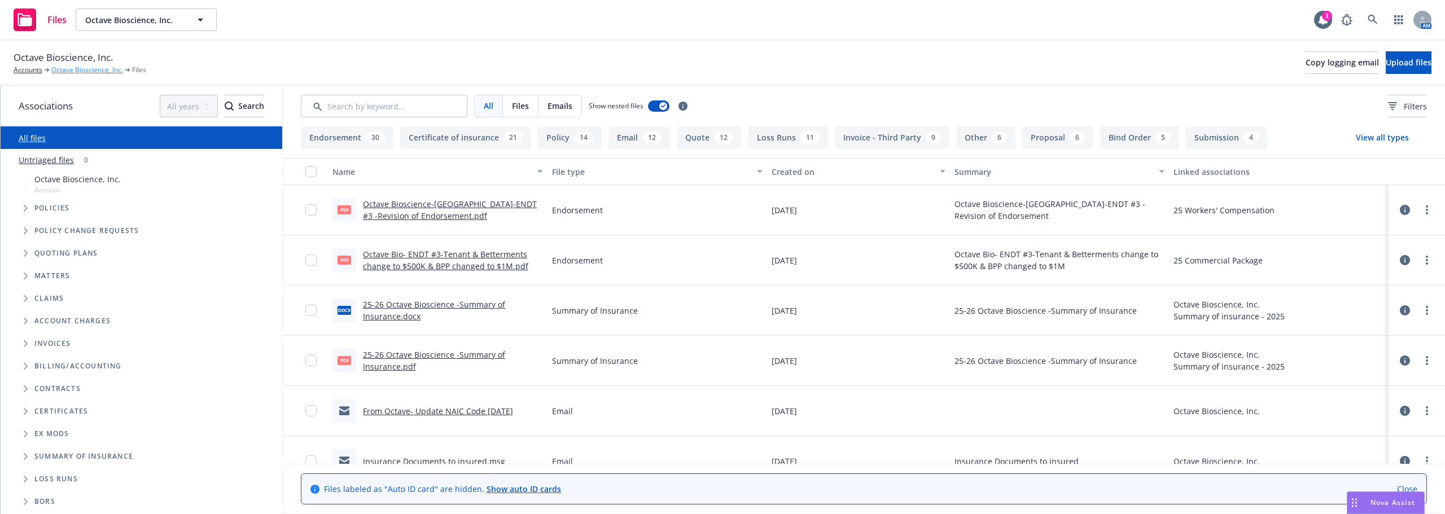
click at [77, 67] on link "Octave Bioscience, Inc." at bounding box center [87, 70] width 72 height 10
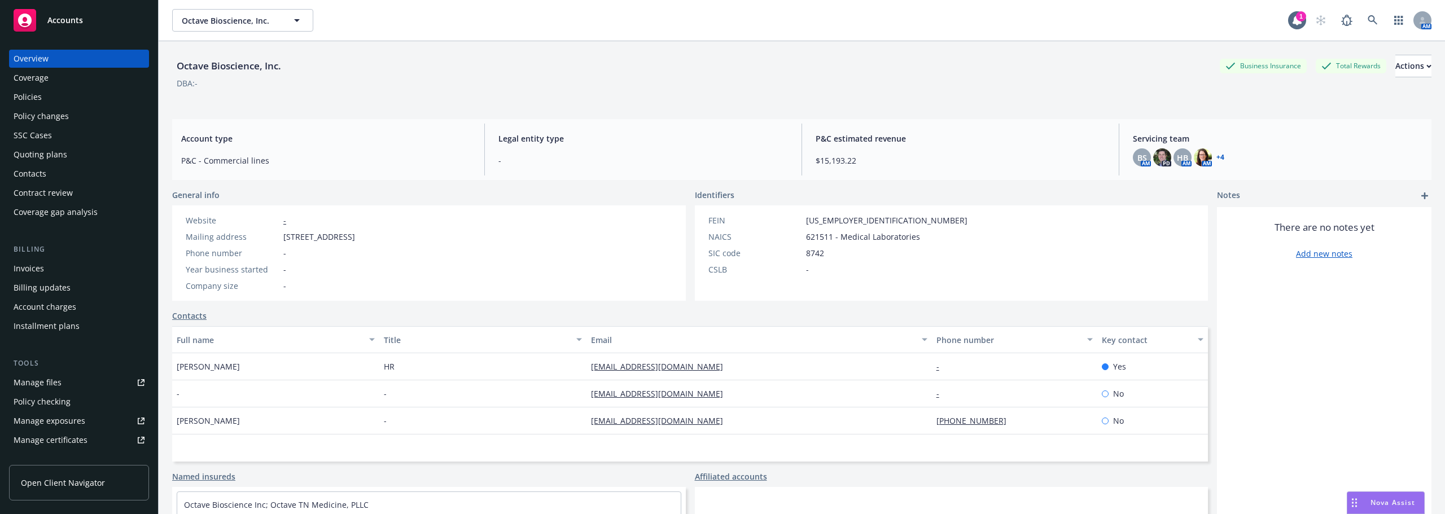
click at [71, 95] on div "Policies" at bounding box center [79, 97] width 131 height 18
